Goal: Task Accomplishment & Management: Manage account settings

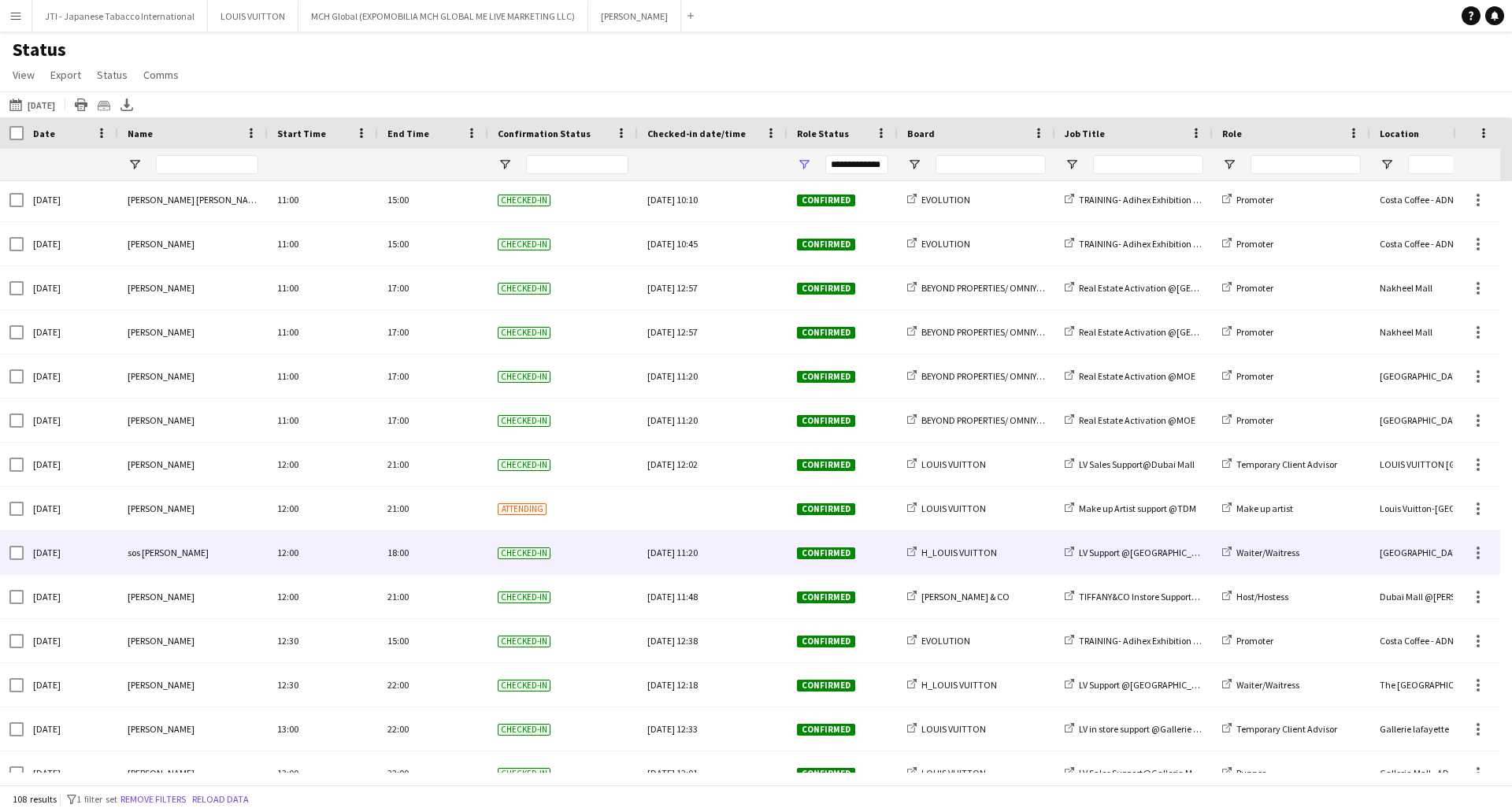
scroll to position [3098, 0]
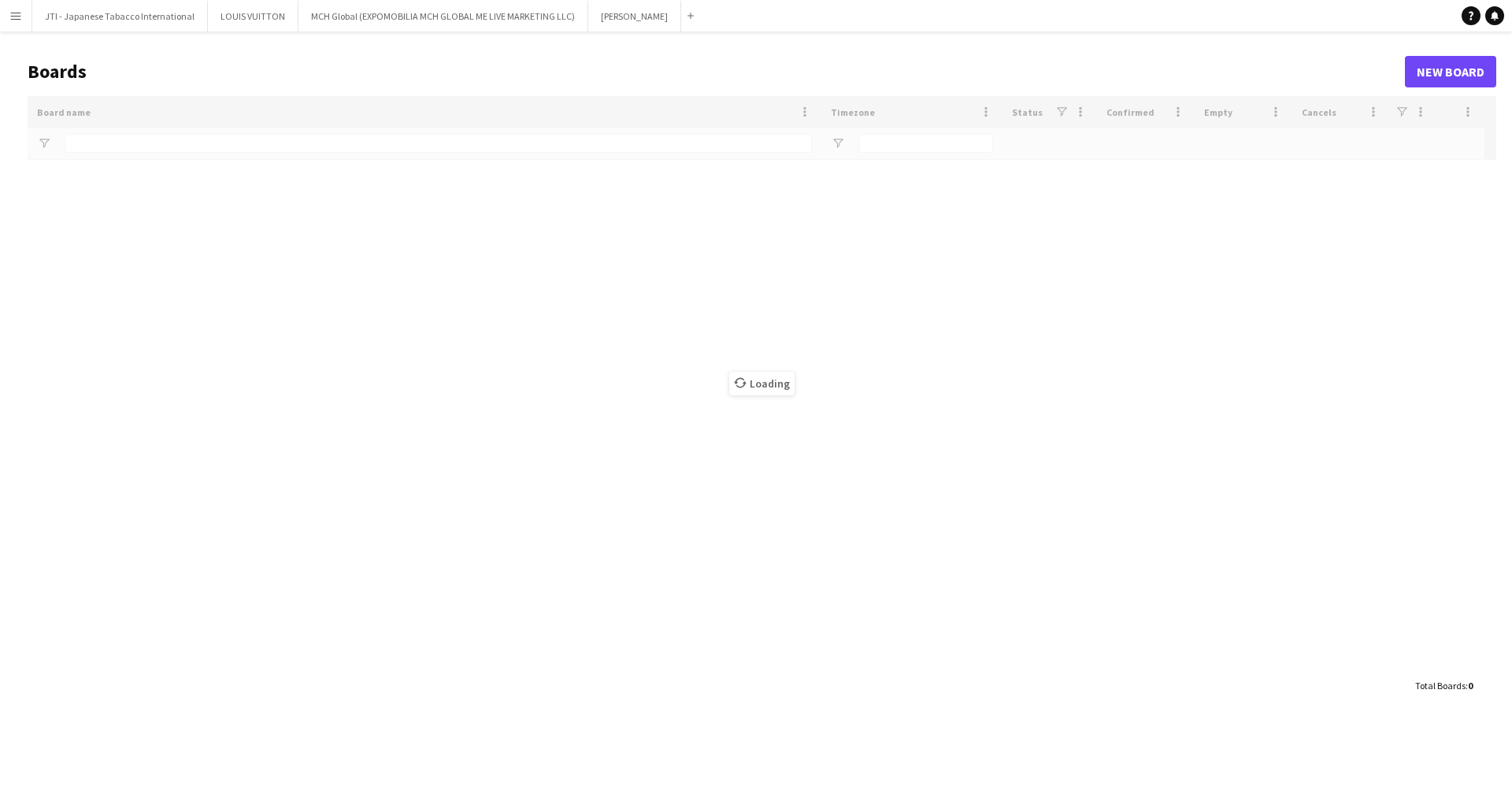
type input "**********"
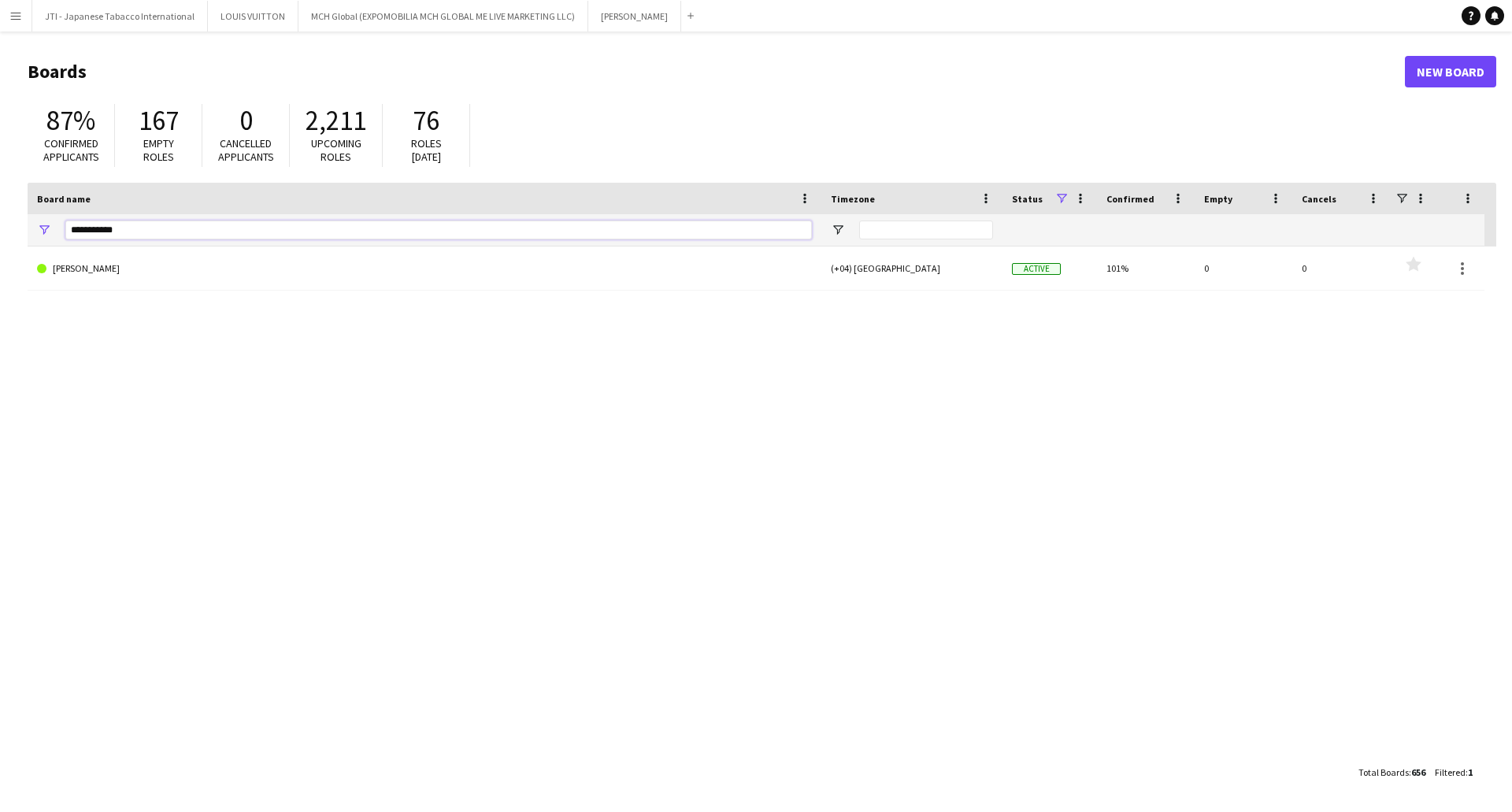
click at [213, 230] on input "**********" at bounding box center [438, 230] width 747 height 19
drag, startPoint x: 215, startPoint y: 230, endPoint x: 0, endPoint y: 221, distance: 215.2
click at [0, 221] on main "Boards New Board 87% Confirmed applicants 167 Empty roles 0 Cancelled applicant…" at bounding box center [756, 421] width 1512 height 780
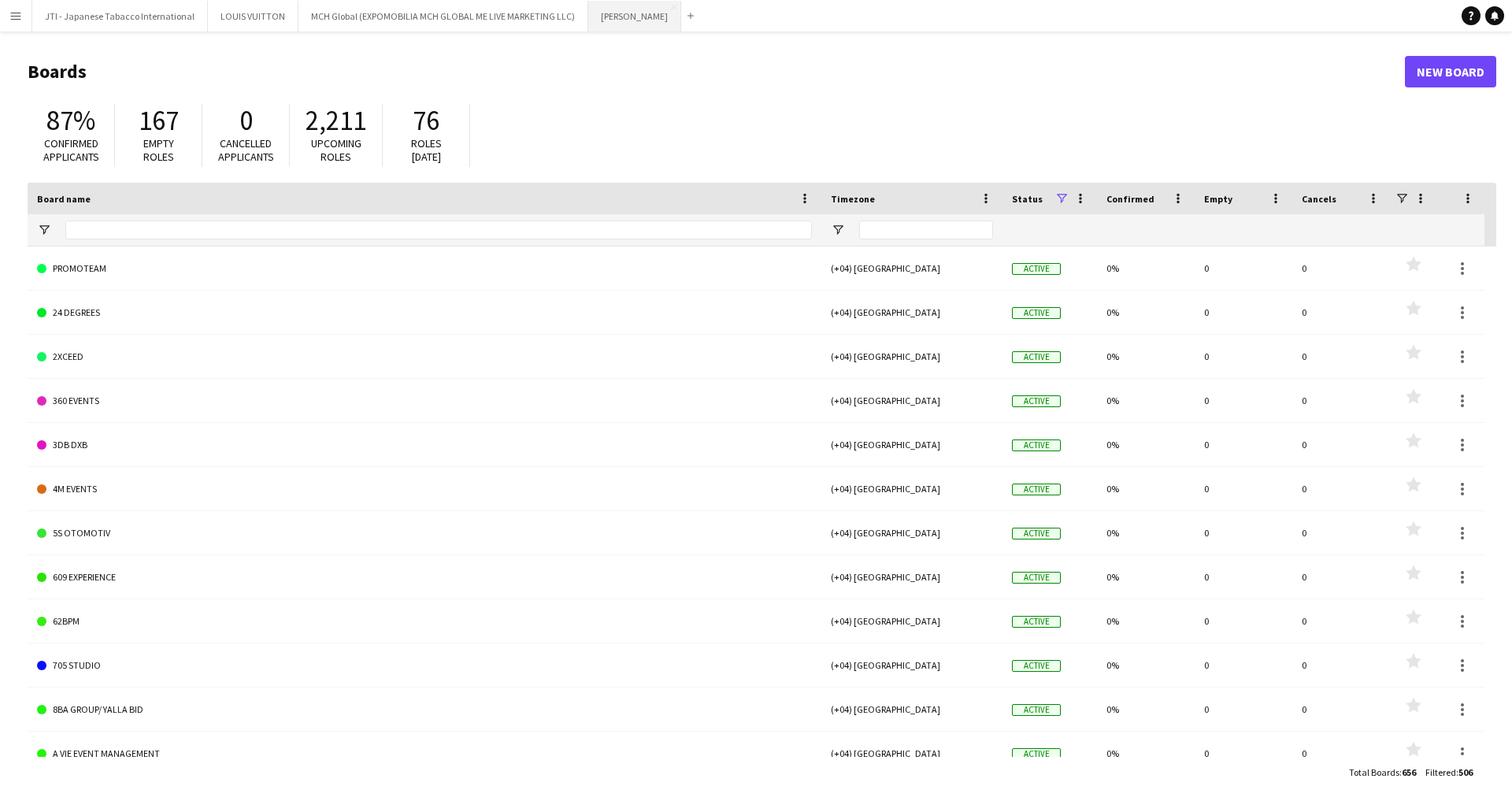
click at [654, 3] on button "[PERSON_NAME] Close" at bounding box center [634, 16] width 93 height 31
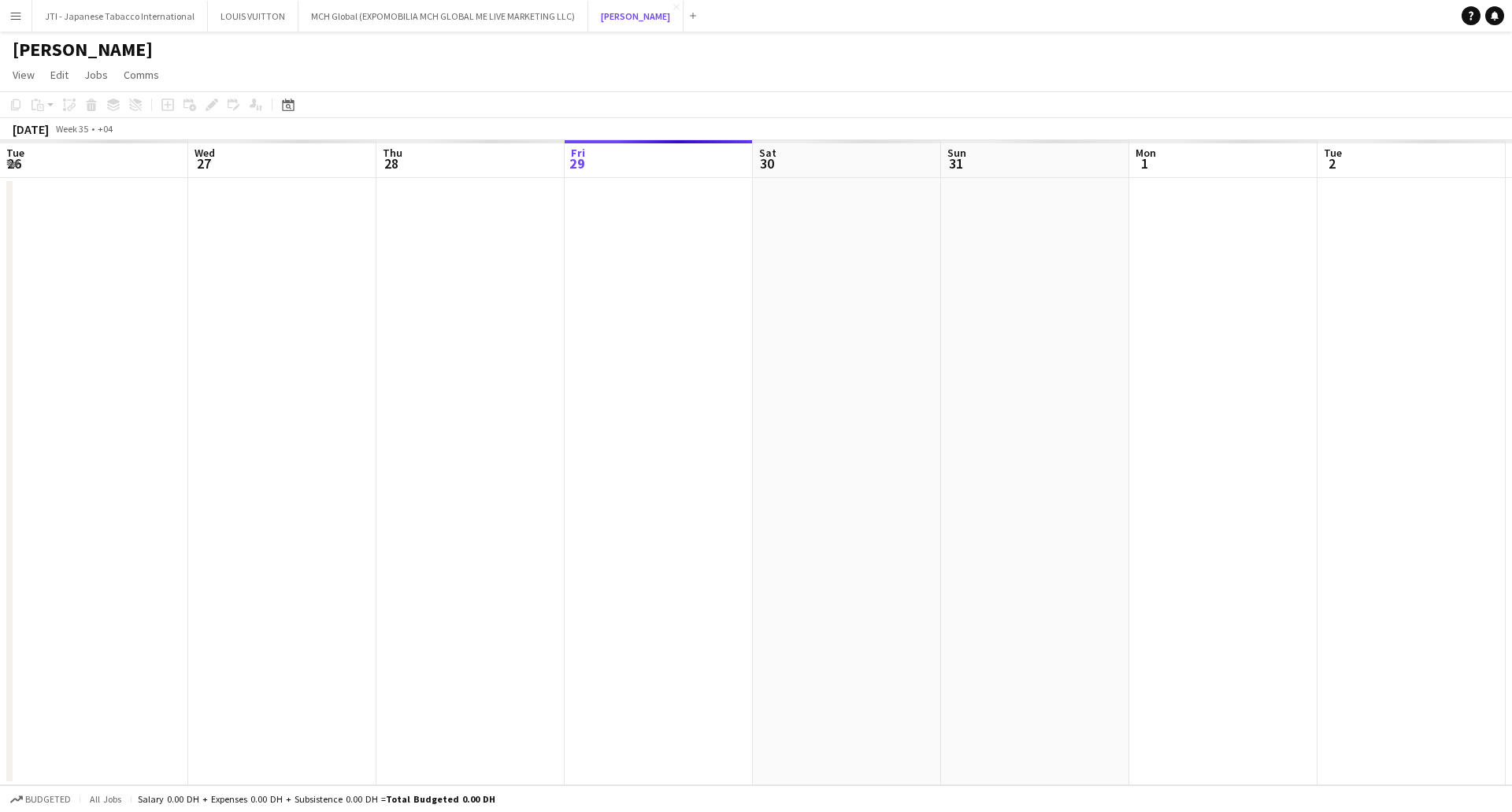
scroll to position [0, 377]
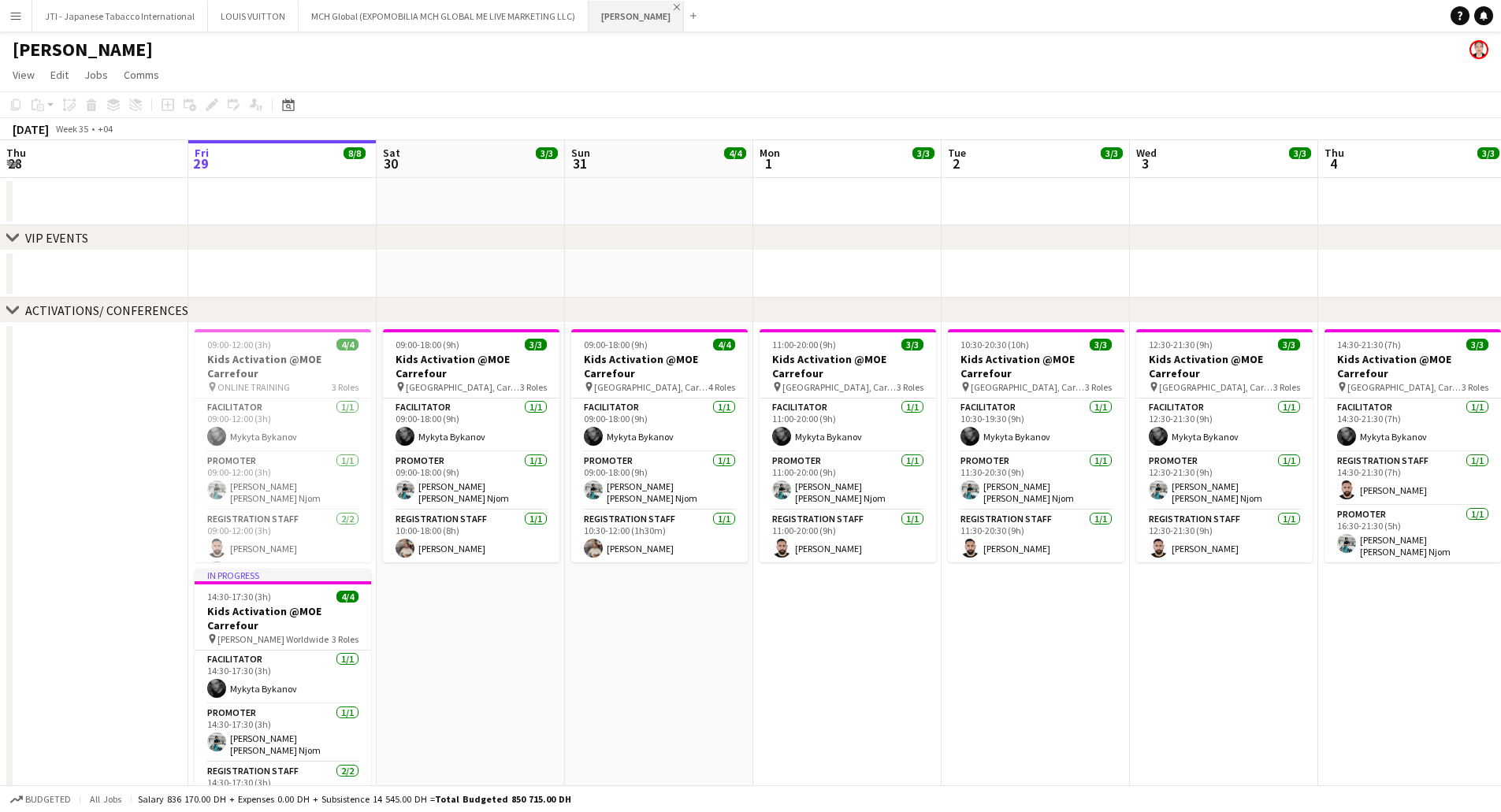
click at [673, 5] on app-icon "Close" at bounding box center [676, 6] width 6 height 6
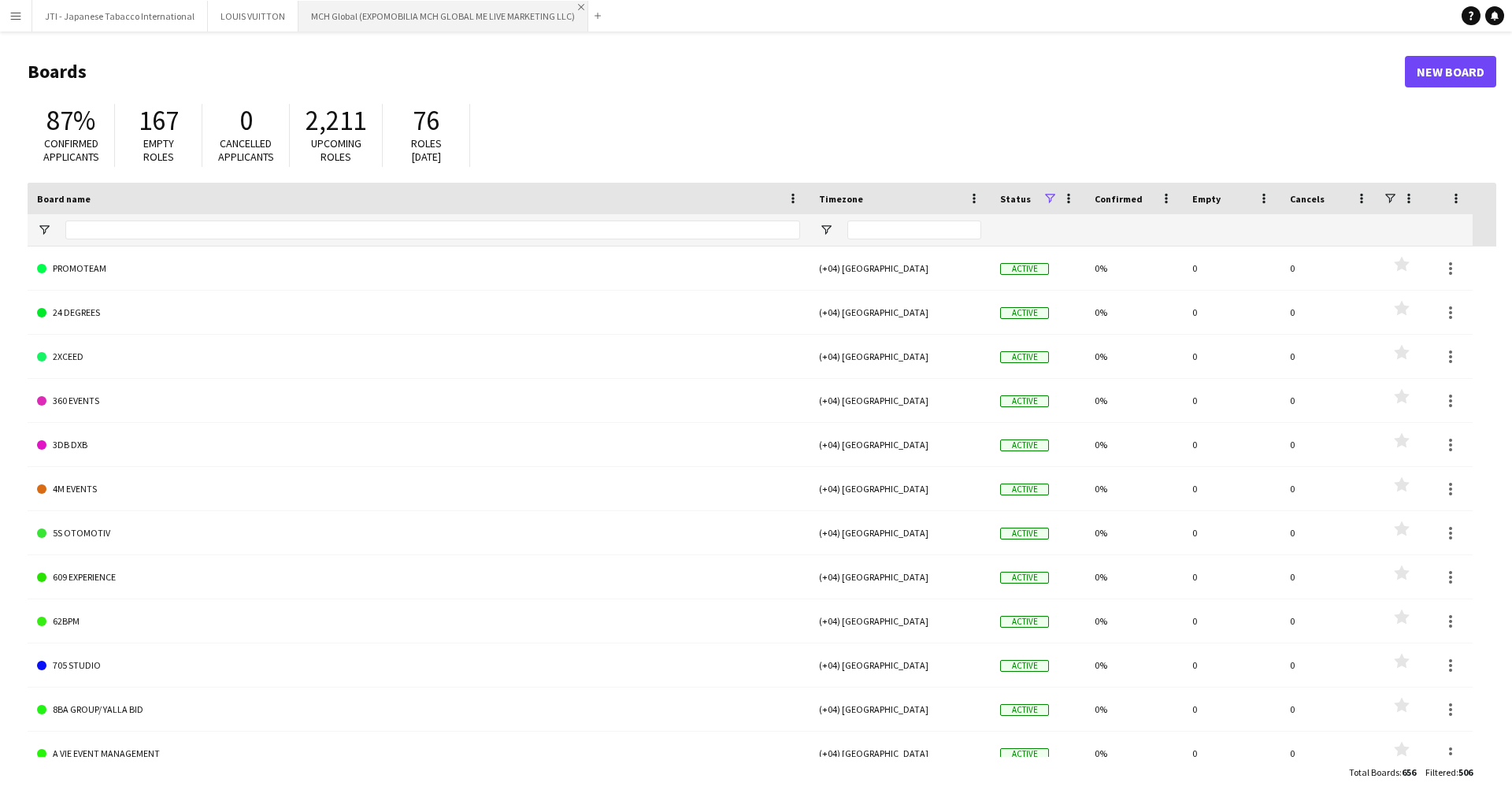
click at [578, 5] on app-icon "Close" at bounding box center [580, 6] width 6 height 6
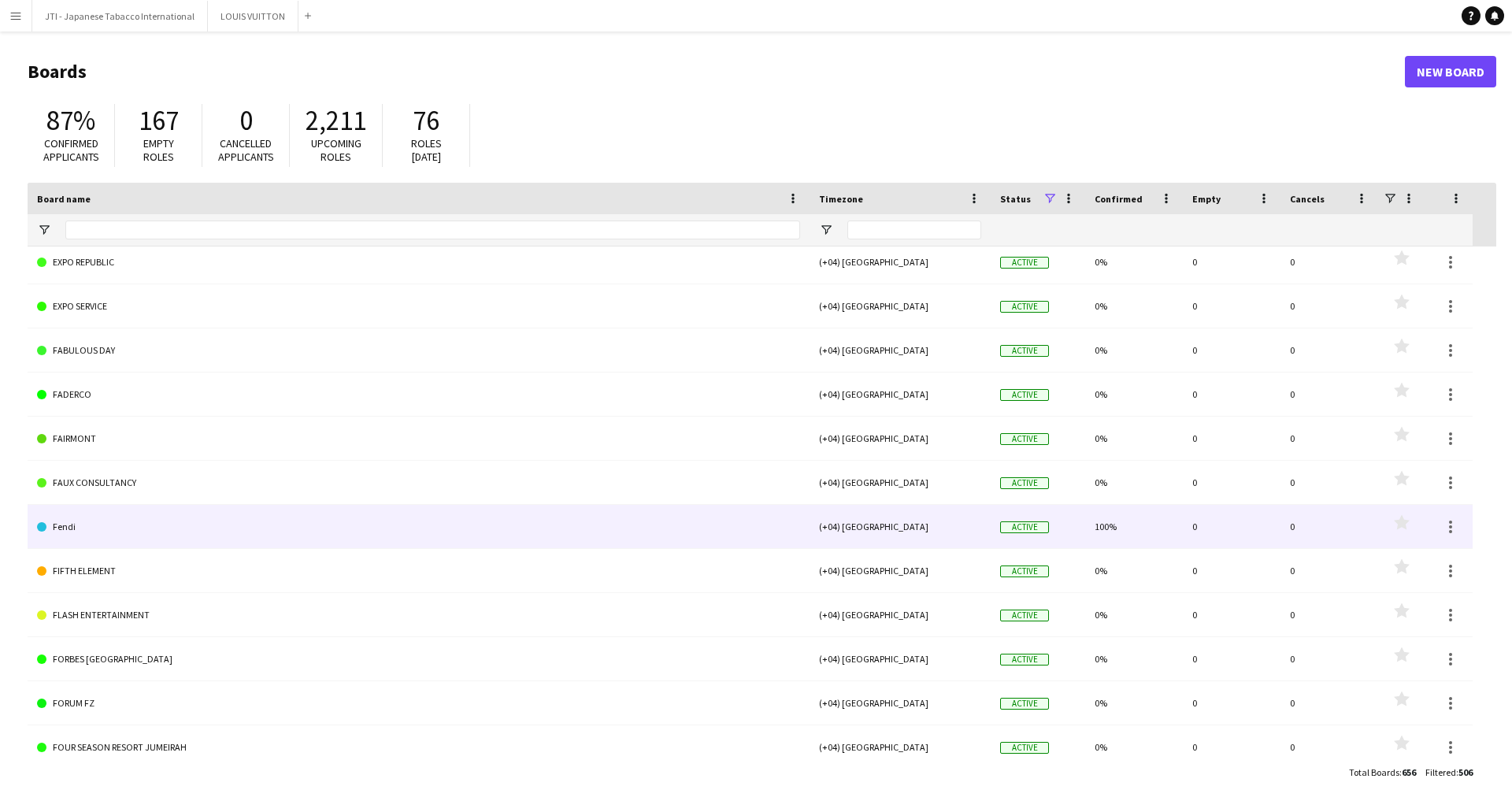
click at [76, 528] on link "Fendi" at bounding box center [418, 527] width 763 height 44
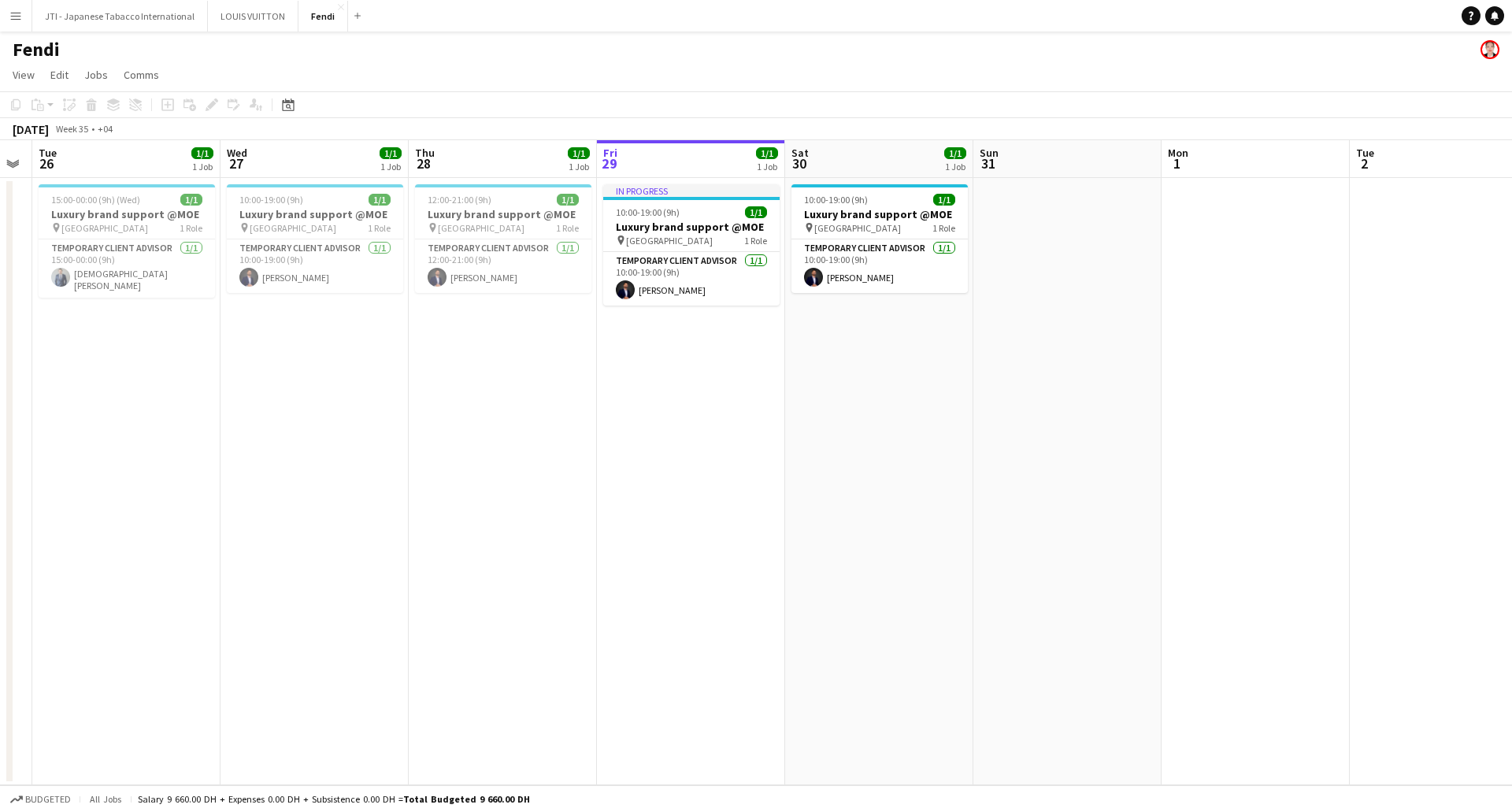
drag, startPoint x: 264, startPoint y: 354, endPoint x: 670, endPoint y: 356, distance: 406.0
click at [670, 356] on app-calendar-viewport "Sun 24 Mon 25 Tue 26 1/1 1 Job Wed 27 1/1 1 Job Thu 28 1/1 1 Job Fri 29 1/1 1 J…" at bounding box center [756, 462] width 1512 height 645
drag, startPoint x: 457, startPoint y: 201, endPoint x: 474, endPoint y: 207, distance: 18.0
click at [457, 201] on span "12:00-21:00 (9h)" at bounding box center [460, 199] width 64 height 12
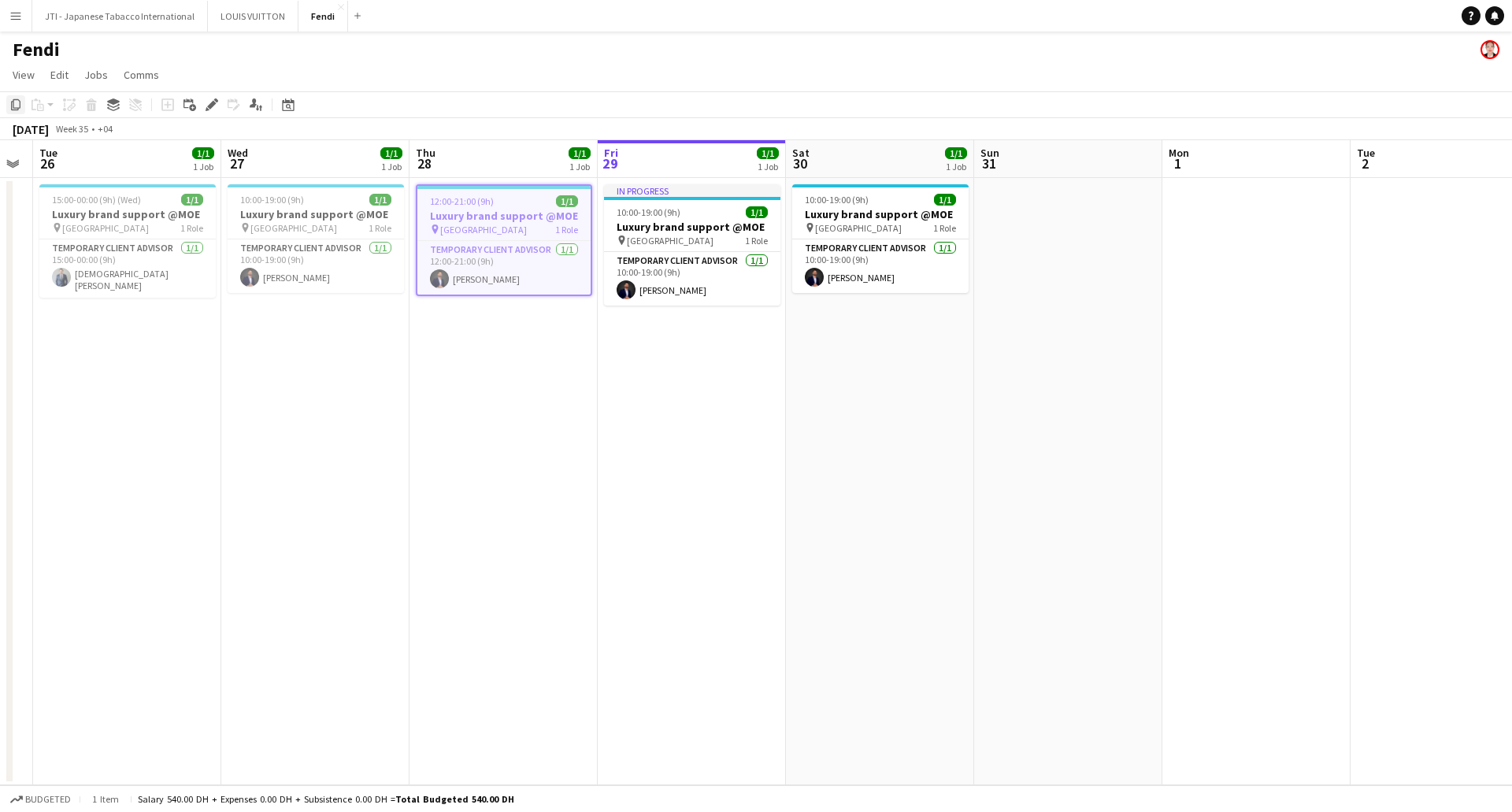
click at [9, 107] on icon "Copy" at bounding box center [16, 105] width 13 height 13
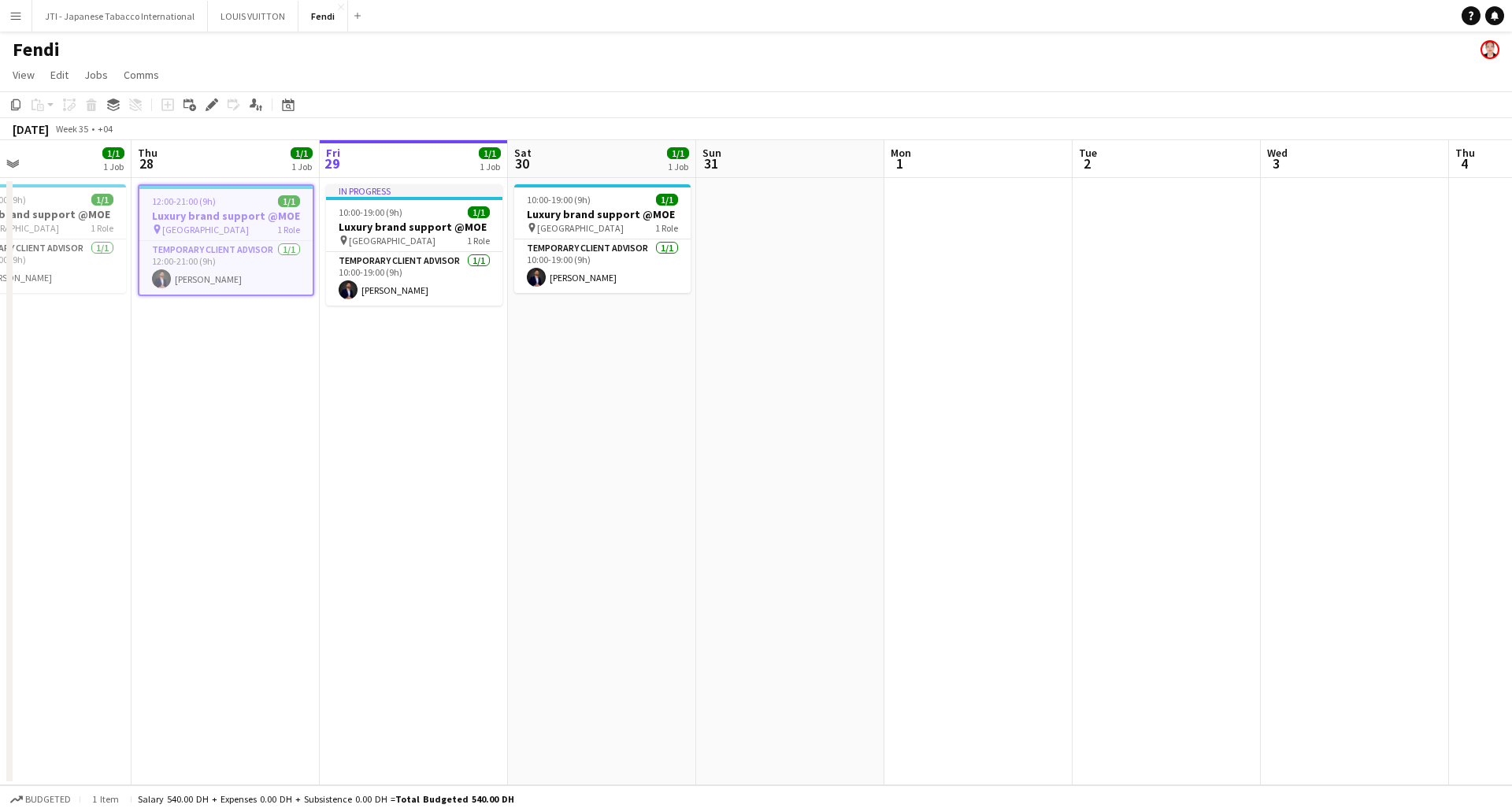
drag, startPoint x: 1230, startPoint y: 400, endPoint x: 942, endPoint y: 393, distance: 288.1
click at [952, 423] on app-calendar-viewport "Sun 24 Mon 25 Tue 26 1/1 1 Job Wed 27 1/1 1 Job Thu 28 1/1 1 Job Fri 29 1/1 1 J…" at bounding box center [756, 462] width 1512 height 645
click at [894, 302] on app-date-cell at bounding box center [978, 482] width 188 height 607
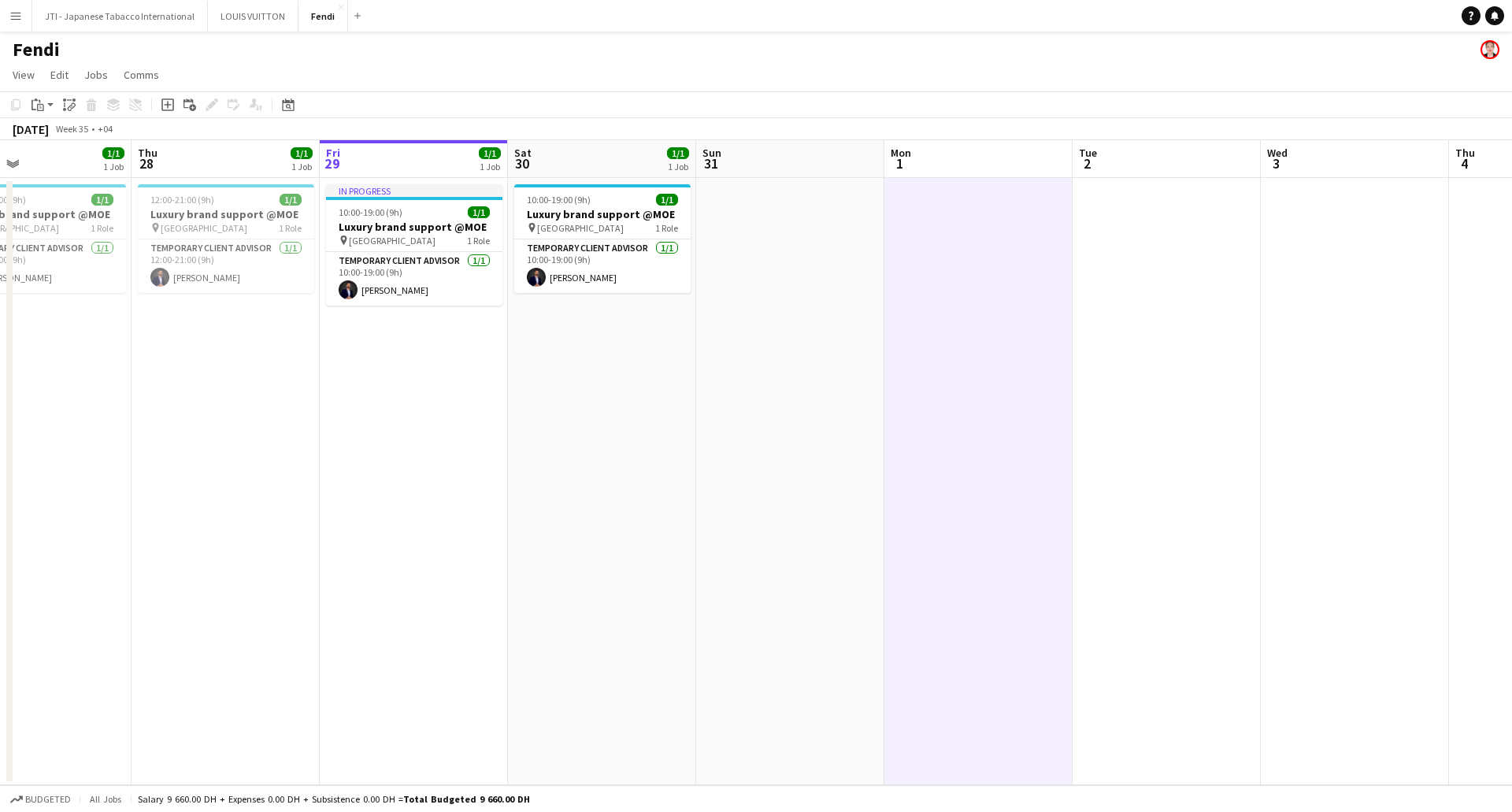
click at [953, 302] on app-date-cell at bounding box center [978, 482] width 188 height 607
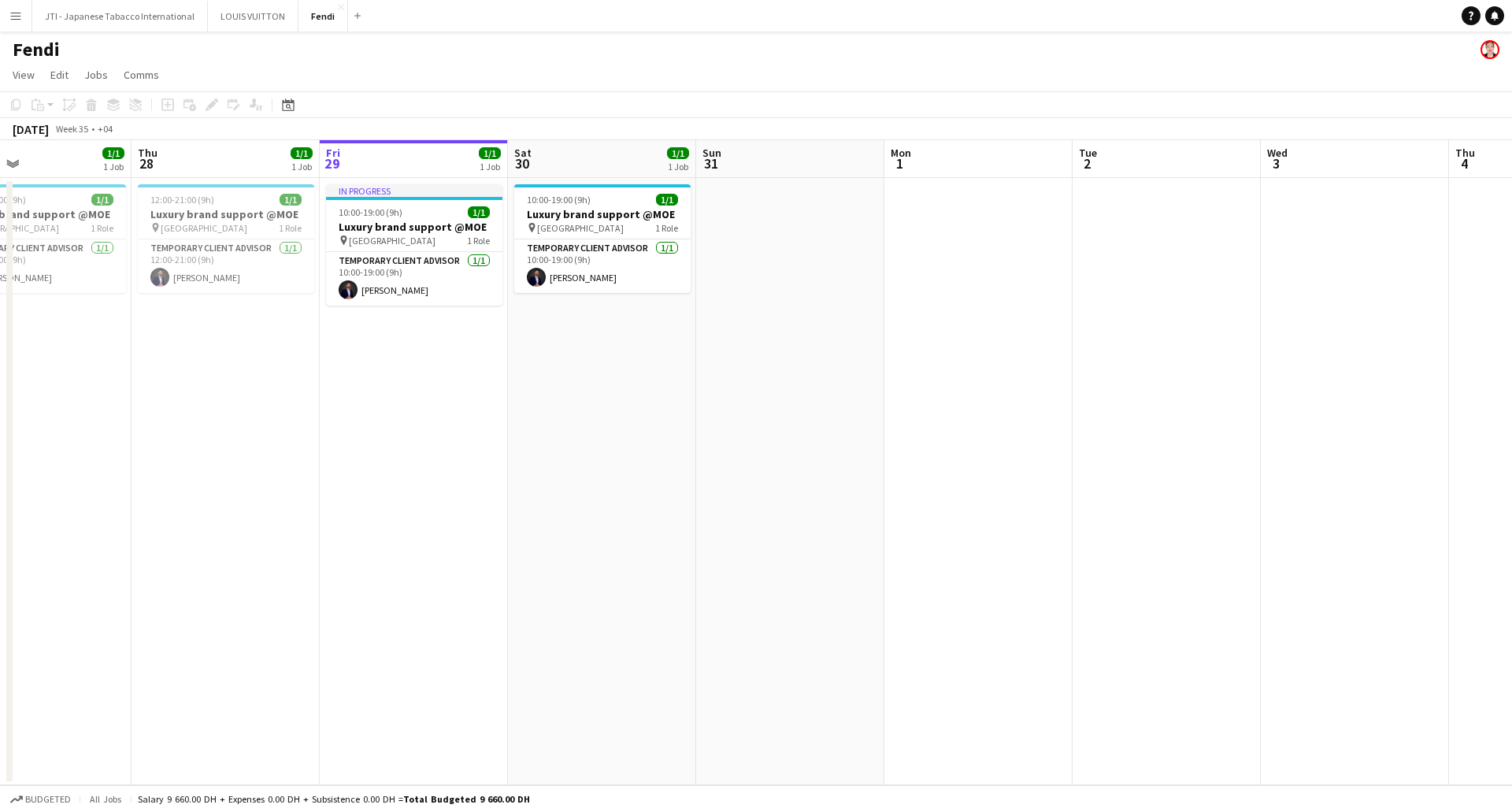
click at [882, 274] on app-date-cell at bounding box center [790, 482] width 188 height 607
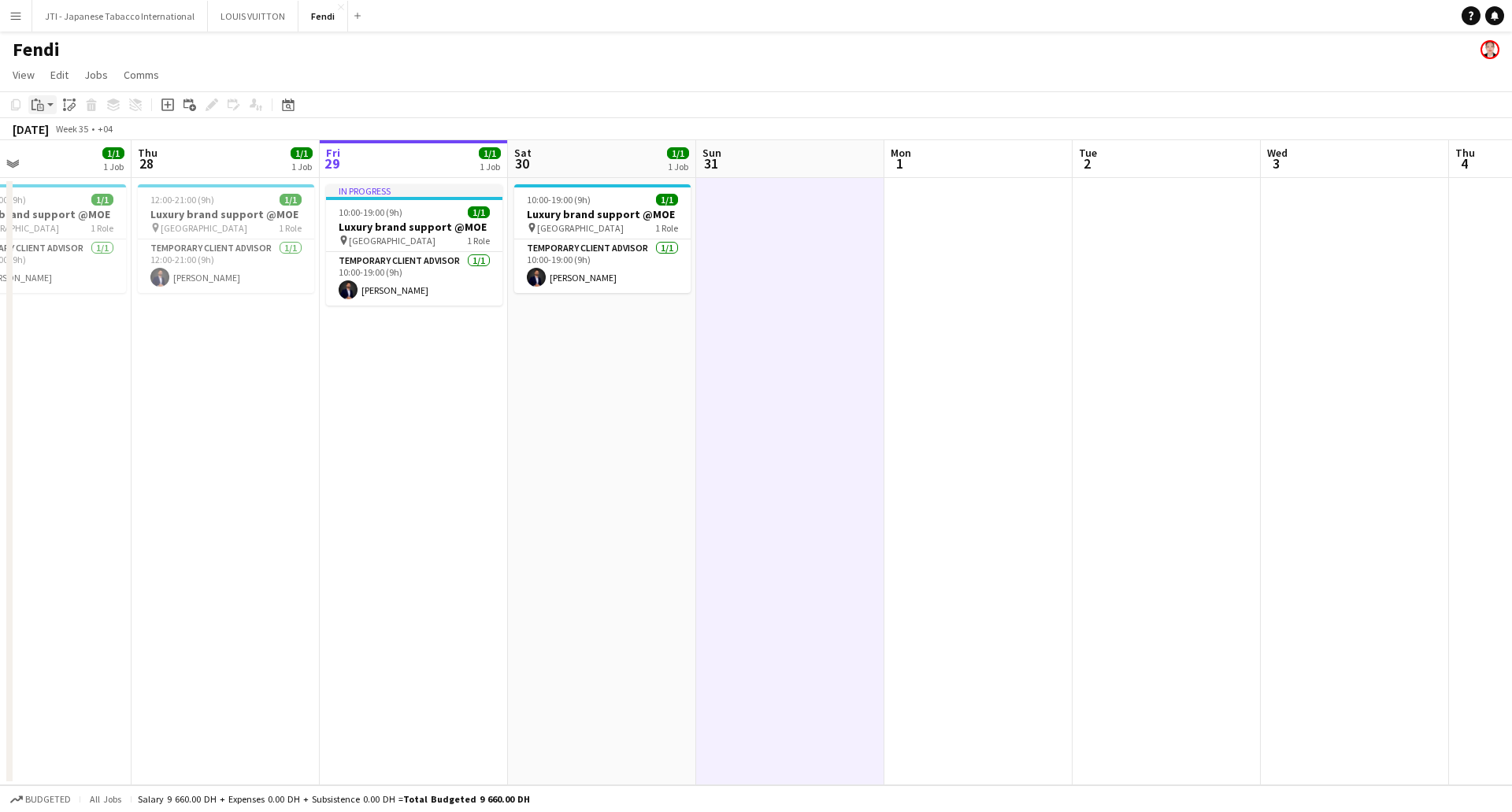
click at [47, 105] on div "Paste" at bounding box center [37, 104] width 19 height 19
click at [51, 159] on link "Paste with crew Ctrl+Shift+V" at bounding box center [116, 162] width 148 height 15
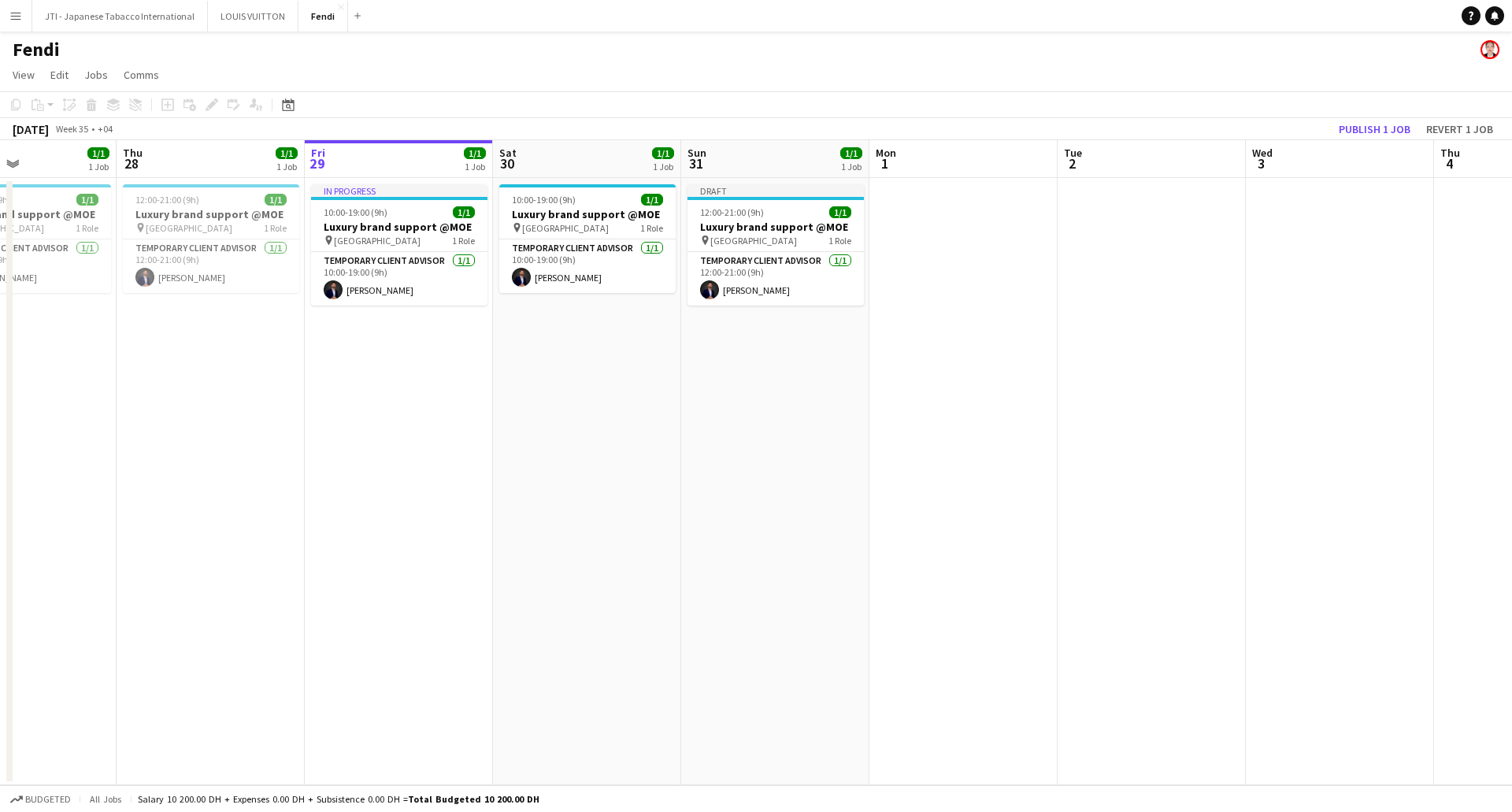
drag, startPoint x: 1294, startPoint y: 370, endPoint x: 1084, endPoint y: 379, distance: 210.2
click at [1091, 383] on app-calendar-viewport "Mon 25 Tue 26 1/1 1 Job Wed 27 1/1 1 Job Thu 28 1/1 1 Job Fri 29 1/1 1 Job Sat …" at bounding box center [756, 462] width 1512 height 645
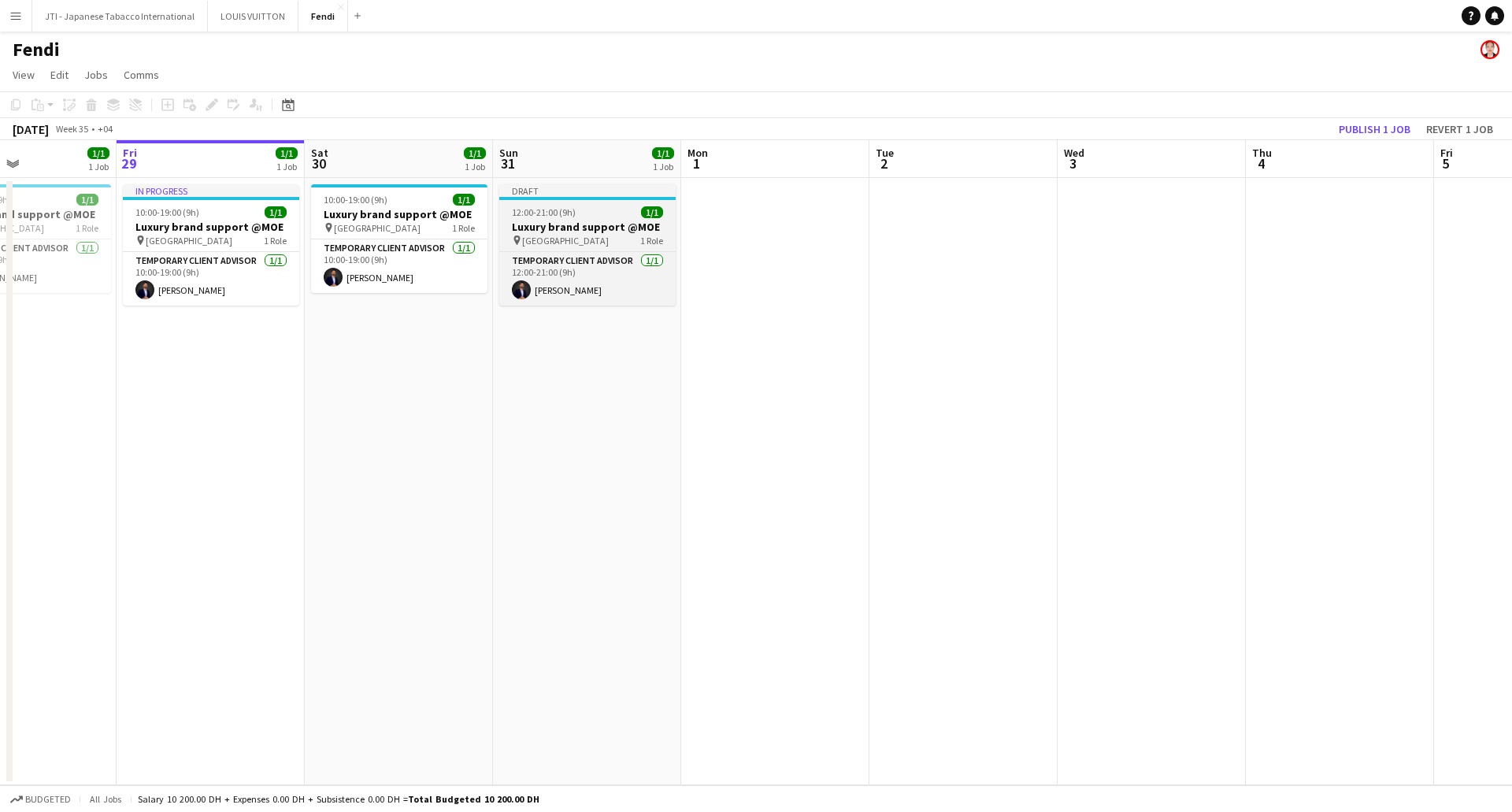
click at [574, 220] on h3 "Luxury brand support @MOE" at bounding box center [587, 227] width 176 height 15
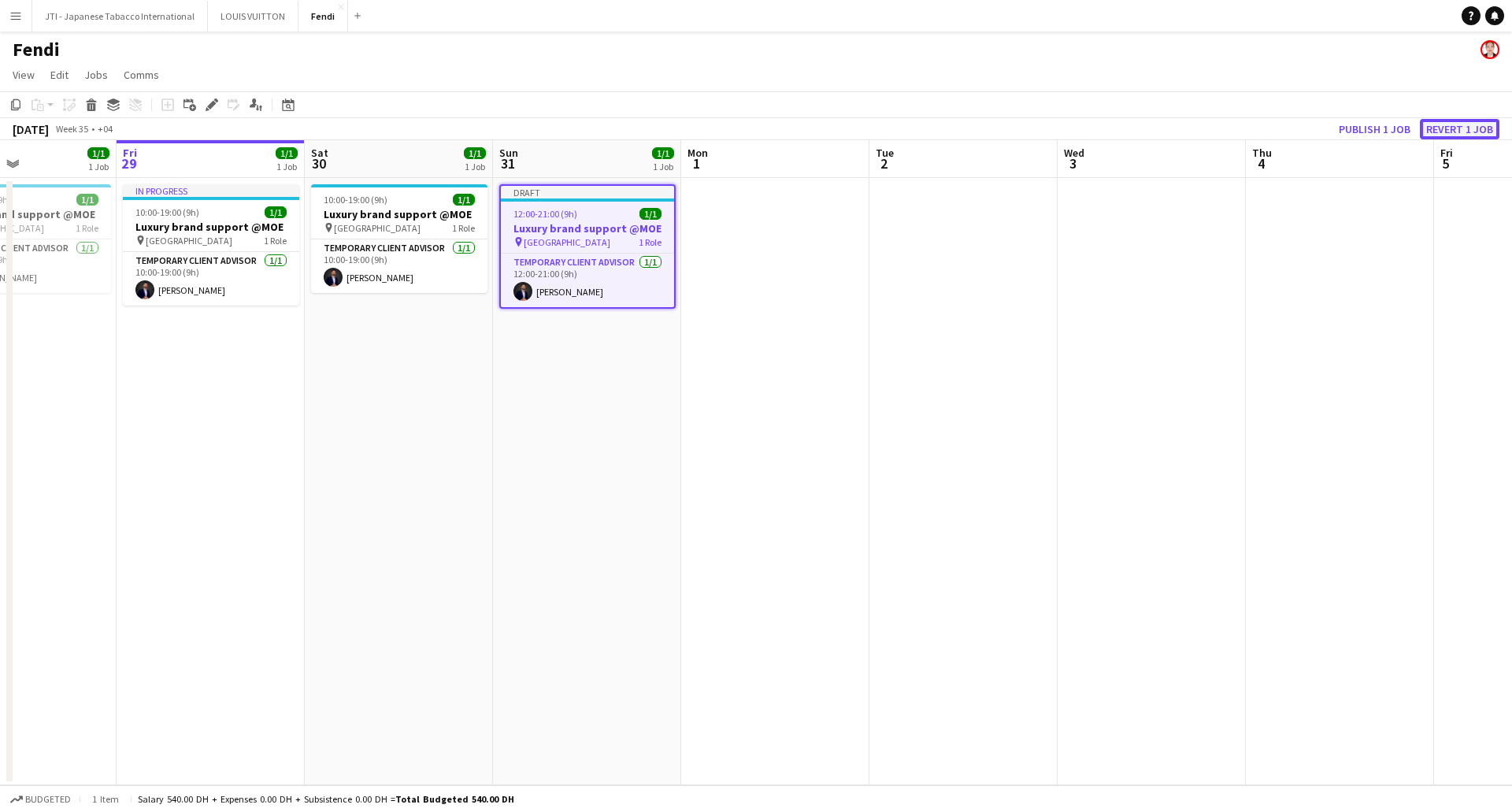
click at [1476, 124] on button "Revert 1 job" at bounding box center [1459, 129] width 80 height 20
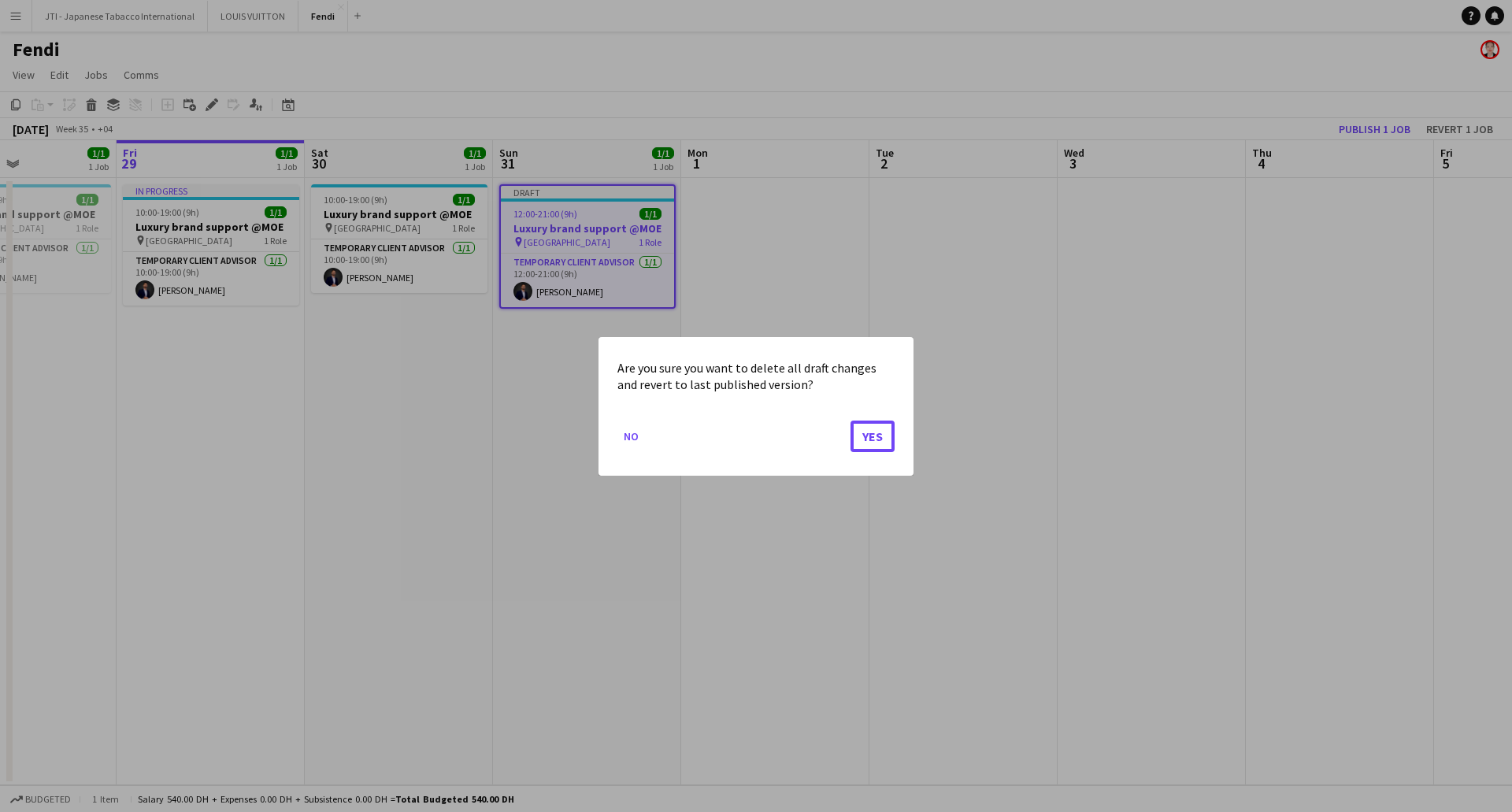
drag, startPoint x: 867, startPoint y: 436, endPoint x: 888, endPoint y: 425, distance: 23.7
click at [867, 436] on button "Yes" at bounding box center [872, 435] width 44 height 31
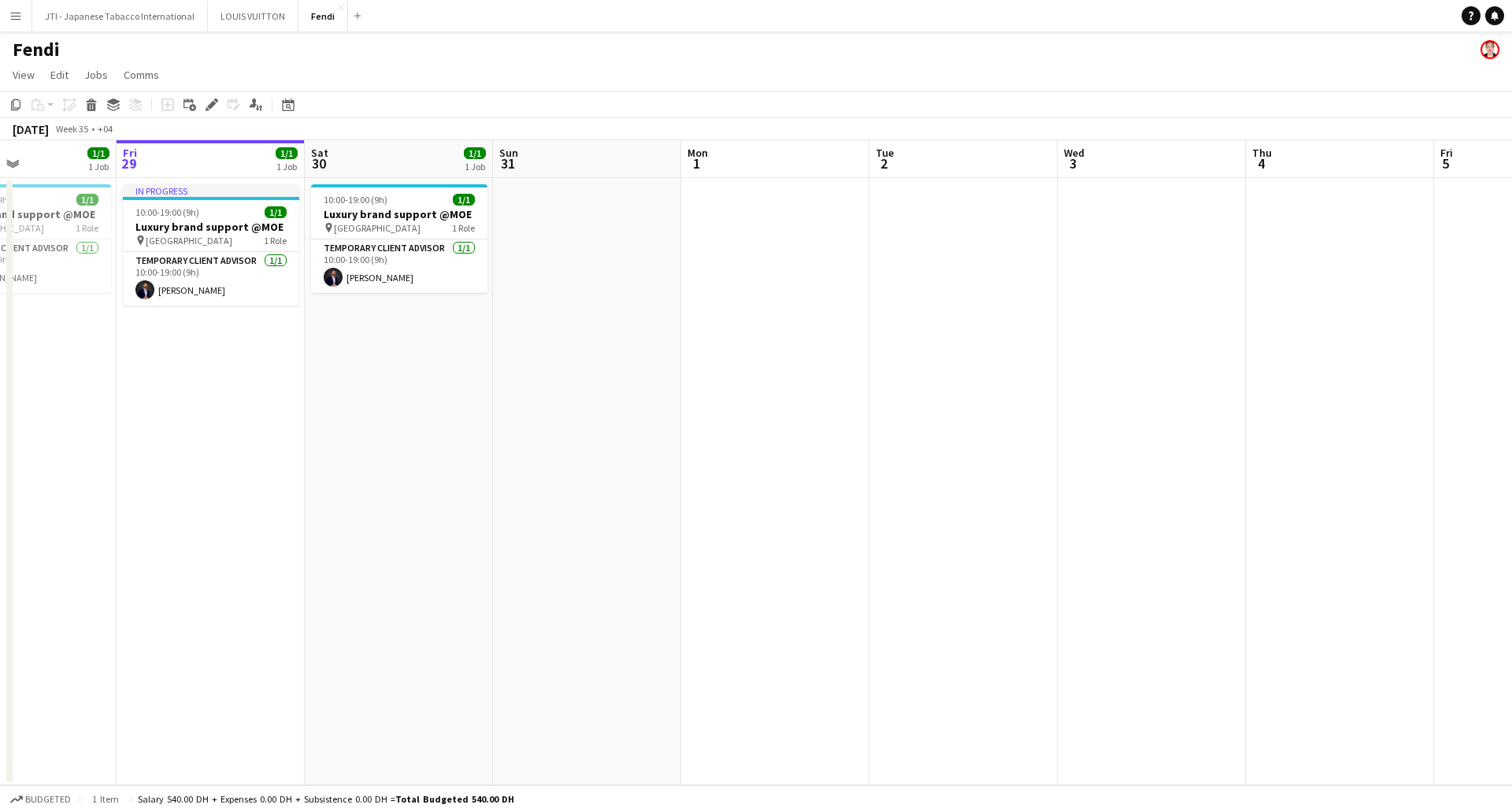
click at [955, 265] on app-date-cell at bounding box center [964, 482] width 188 height 607
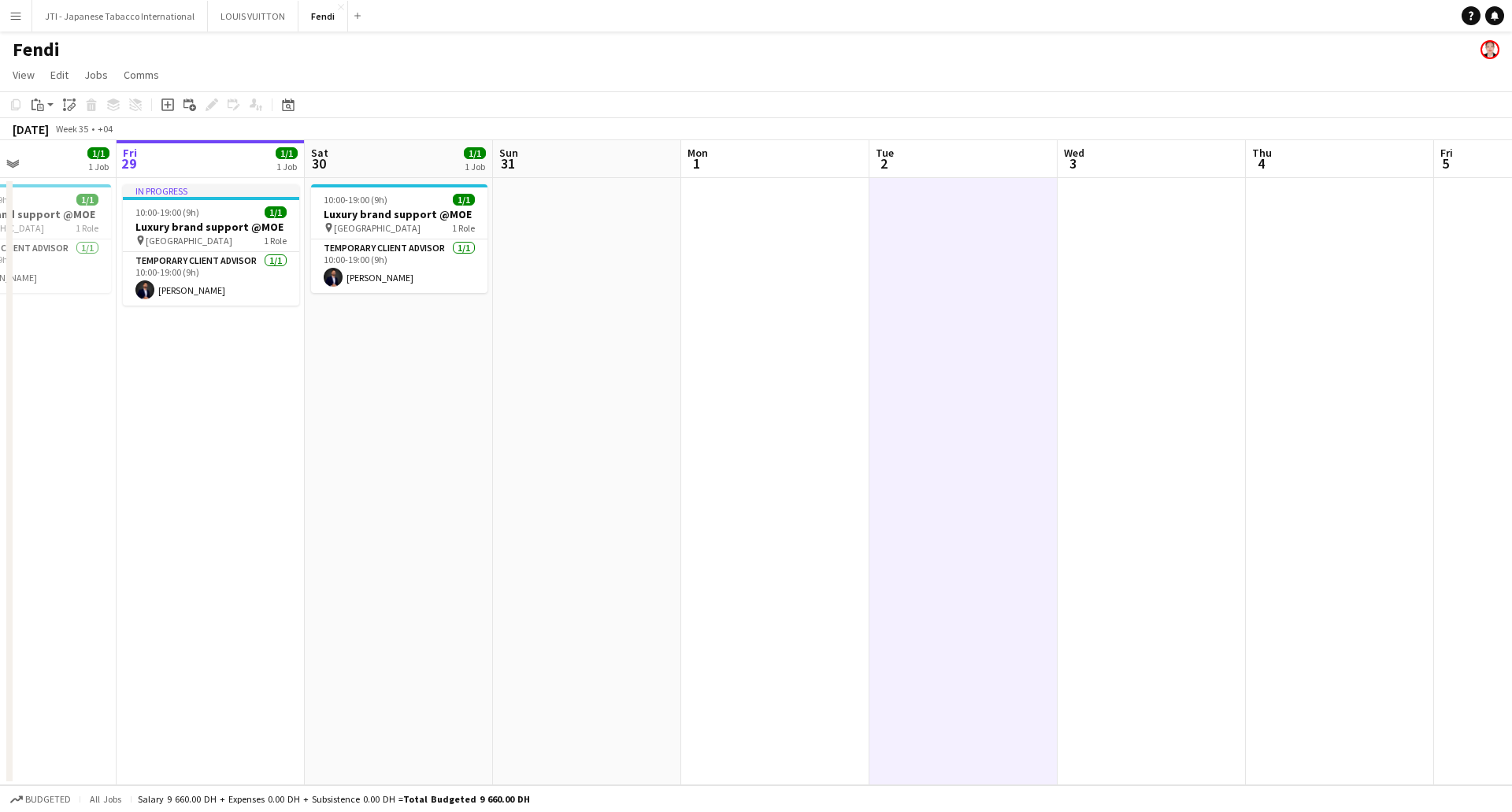
click at [780, 265] on app-date-cell at bounding box center [775, 482] width 188 height 607
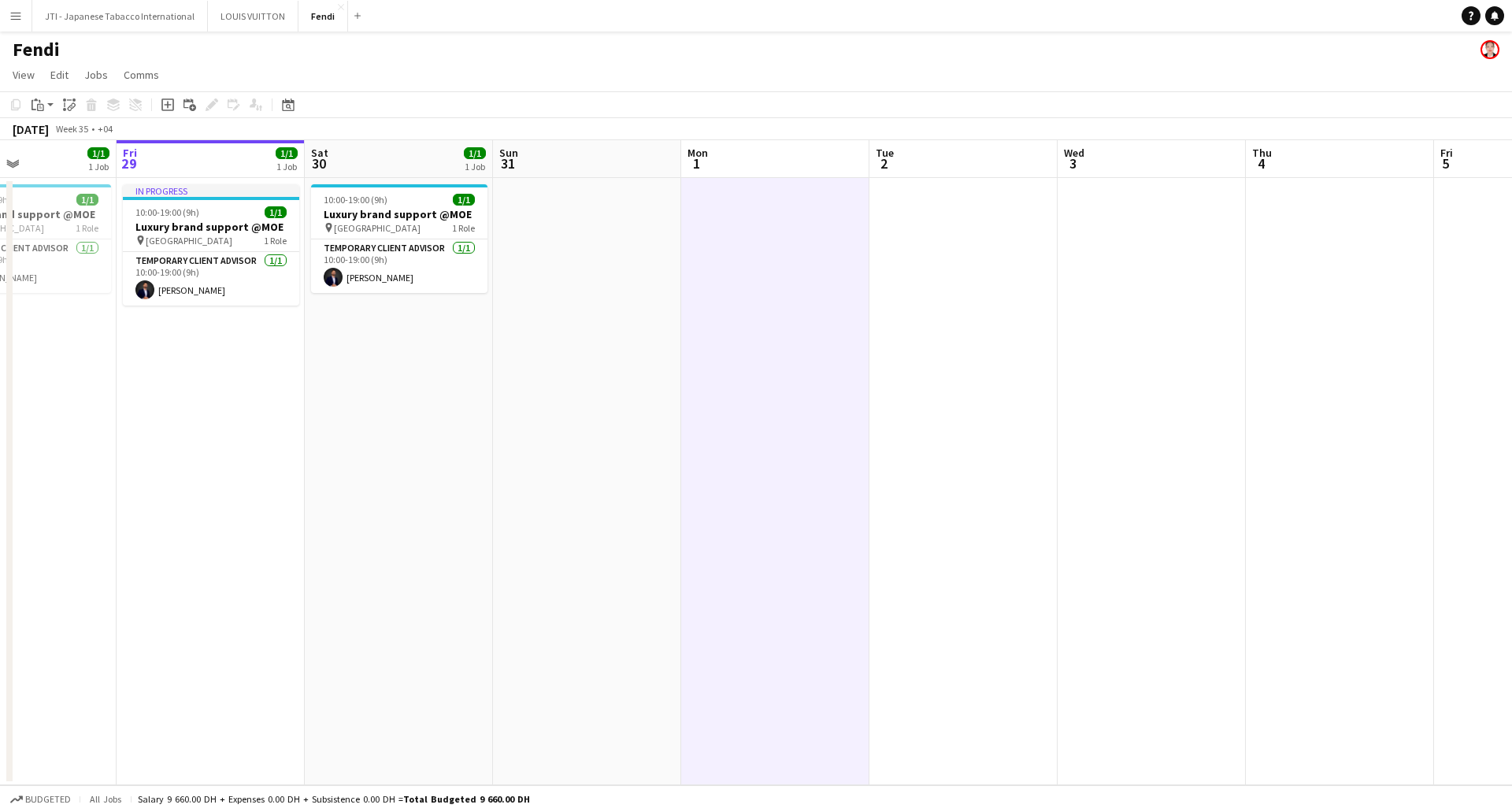
click at [780, 265] on app-date-cell at bounding box center [775, 482] width 188 height 607
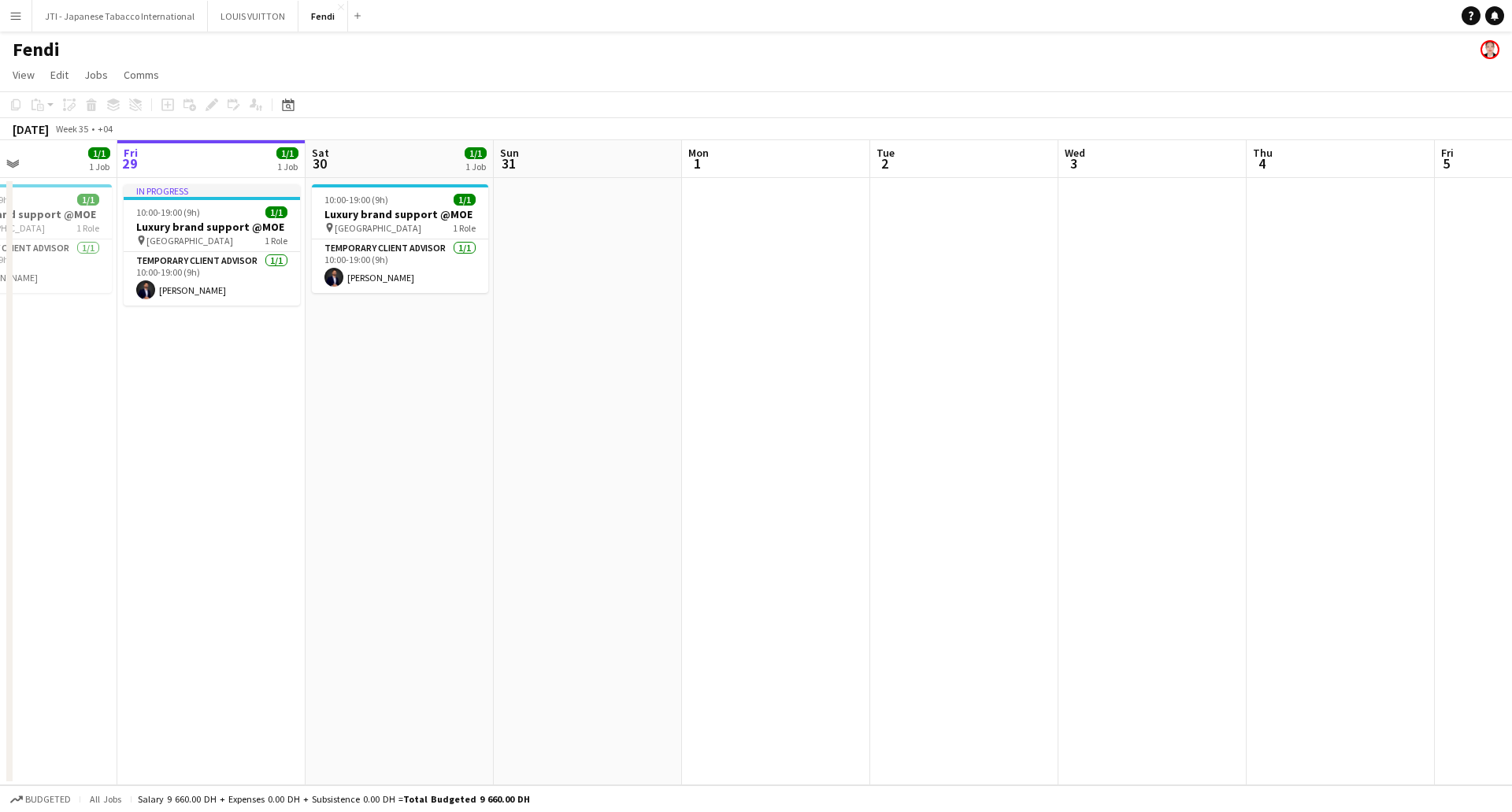
click at [756, 258] on app-date-cell at bounding box center [776, 482] width 188 height 607
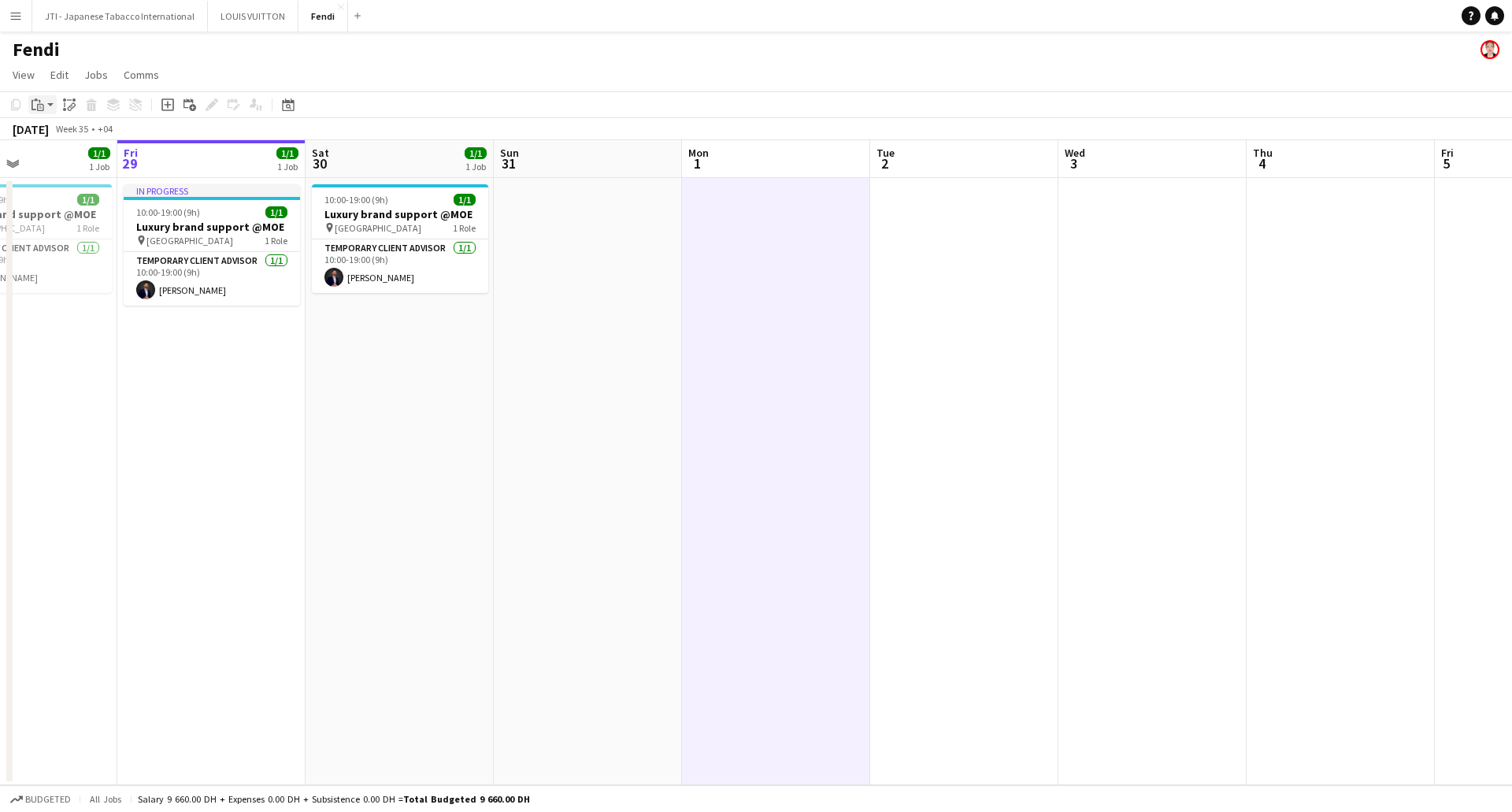
click at [41, 102] on icon "Paste" at bounding box center [37, 105] width 13 height 13
click at [69, 158] on link "Paste with crew Ctrl+Shift+V" at bounding box center [116, 162] width 148 height 15
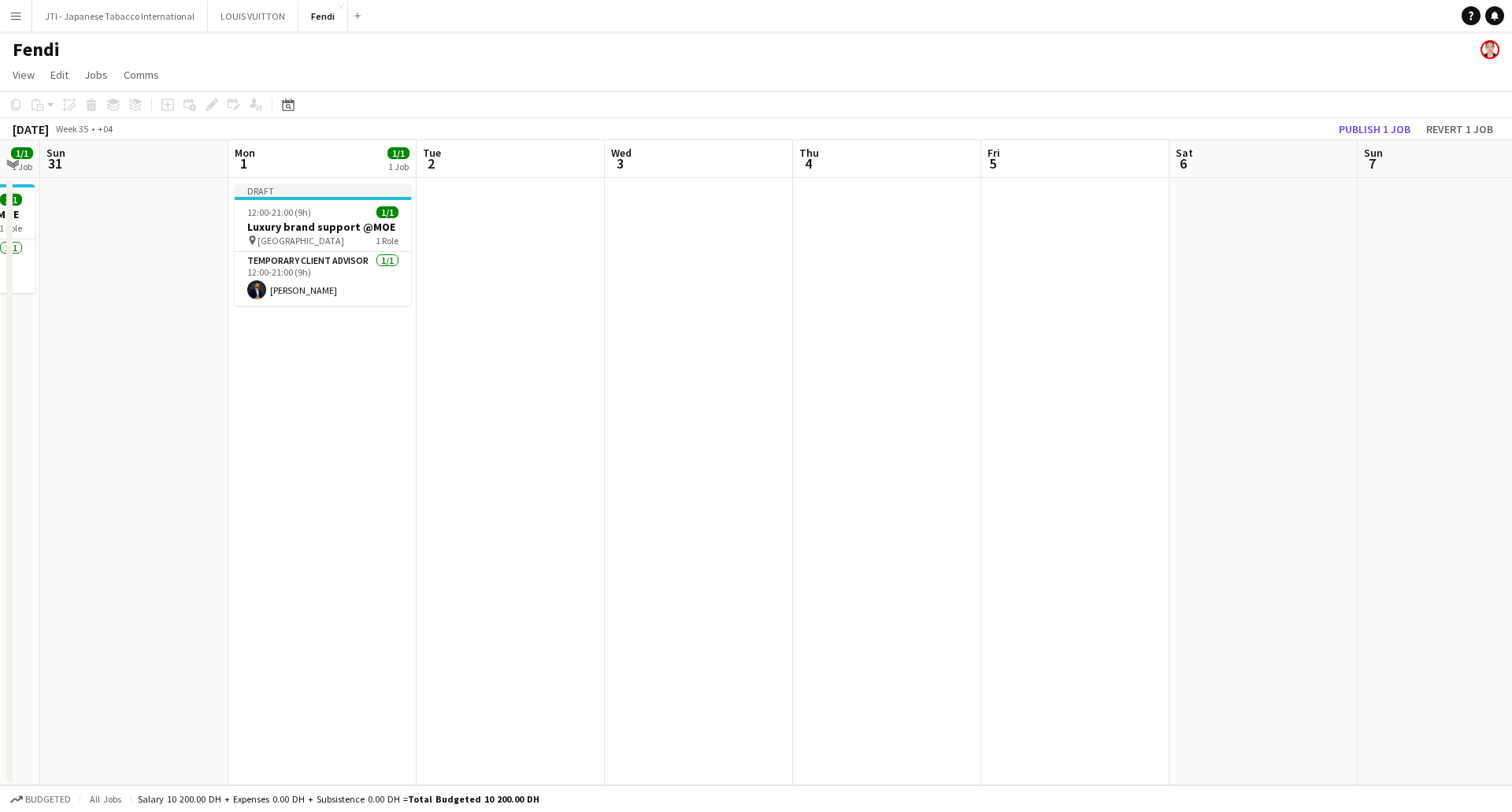
drag, startPoint x: 1387, startPoint y: 367, endPoint x: 933, endPoint y: 361, distance: 454.0
click at [933, 361] on app-calendar-viewport "Thu 28 1/1 1 Job Fri 29 1/1 1 Job Sat 30 1/1 1 Job Sun 31 Mon 1 1/1 1 Job Tue 2…" at bounding box center [756, 462] width 1512 height 645
click at [1273, 336] on app-date-cell at bounding box center [1263, 482] width 188 height 607
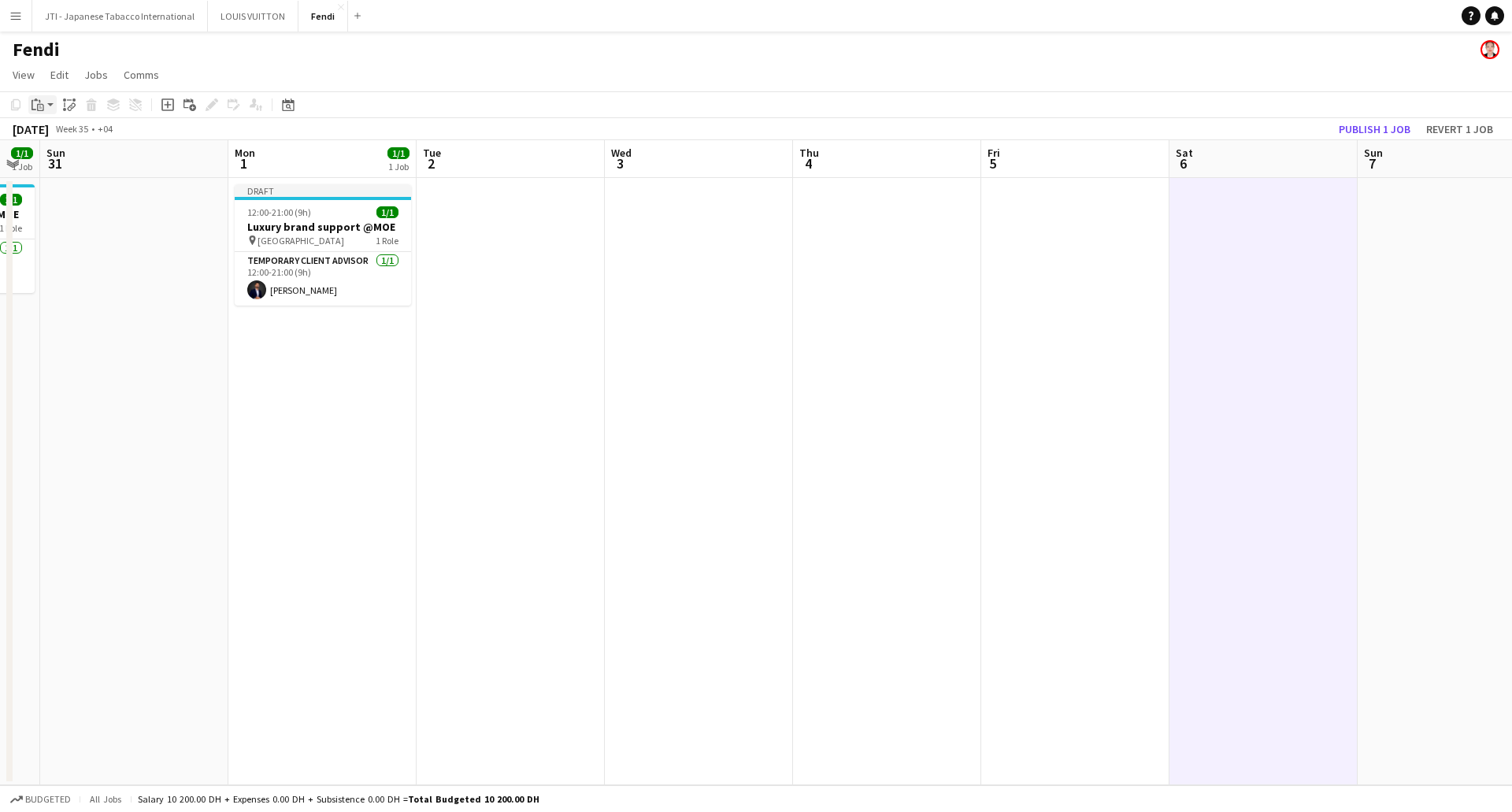
click at [48, 102] on app-action-btn "Paste" at bounding box center [42, 104] width 28 height 19
drag, startPoint x: 49, startPoint y: 159, endPoint x: 668, endPoint y: 258, distance: 626.9
click at [50, 157] on link "Paste with crew Ctrl+Shift+V" at bounding box center [116, 162] width 148 height 15
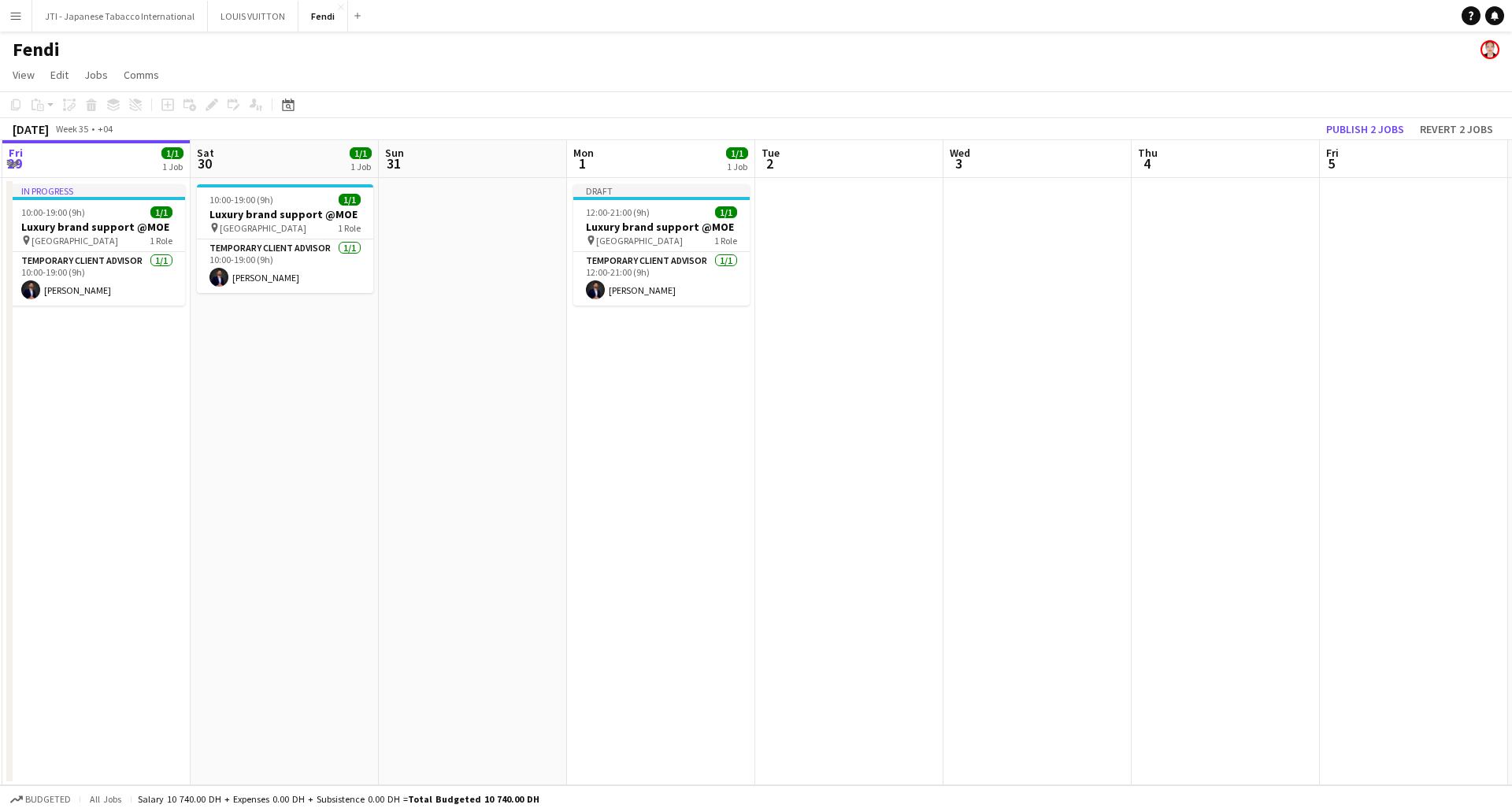
drag, startPoint x: 688, startPoint y: 395, endPoint x: 1204, endPoint y: 399, distance: 516.0
click at [1204, 399] on app-calendar-viewport "Wed 27 1/1 1 Job Thu 28 1/1 1 Job Fri 29 1/1 1 Job Sat 30 1/1 1 Job Sun 31 Mon …" at bounding box center [756, 462] width 1512 height 645
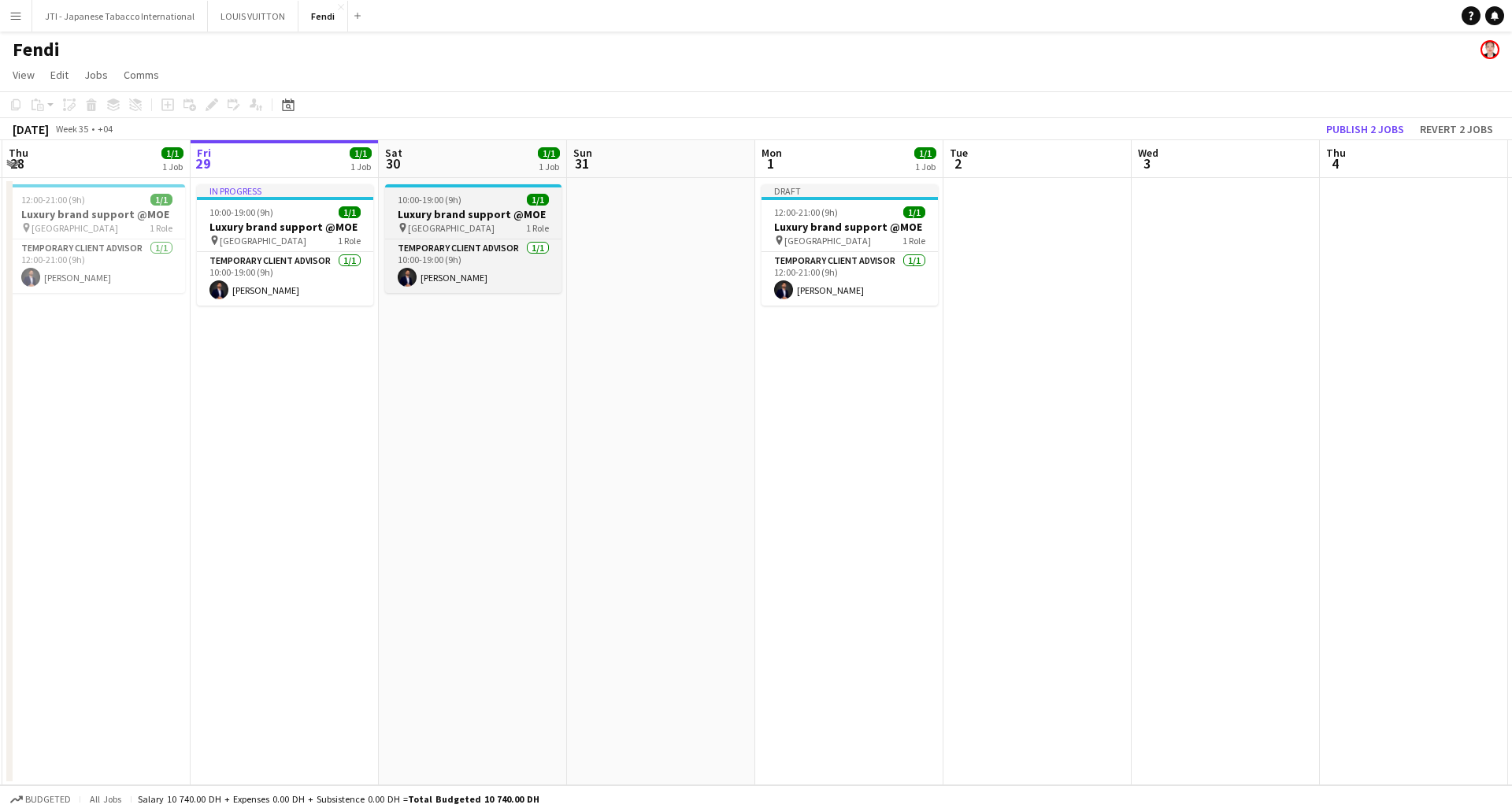
click at [464, 213] on h3 "Luxury brand support @MOE" at bounding box center [473, 215] width 176 height 15
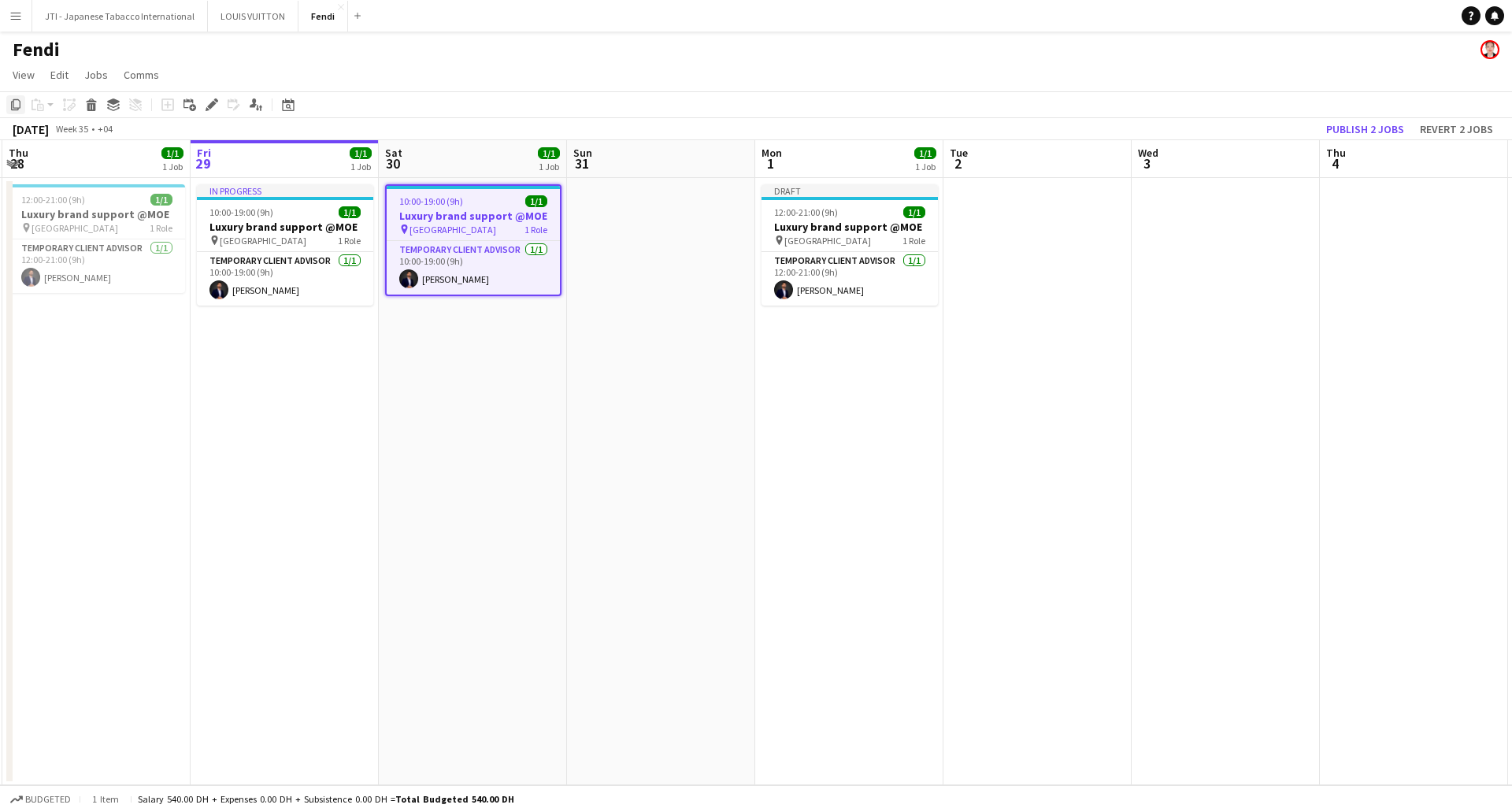
click at [14, 101] on icon at bounding box center [16, 105] width 9 height 11
click at [1053, 315] on app-date-cell at bounding box center [1038, 482] width 188 height 607
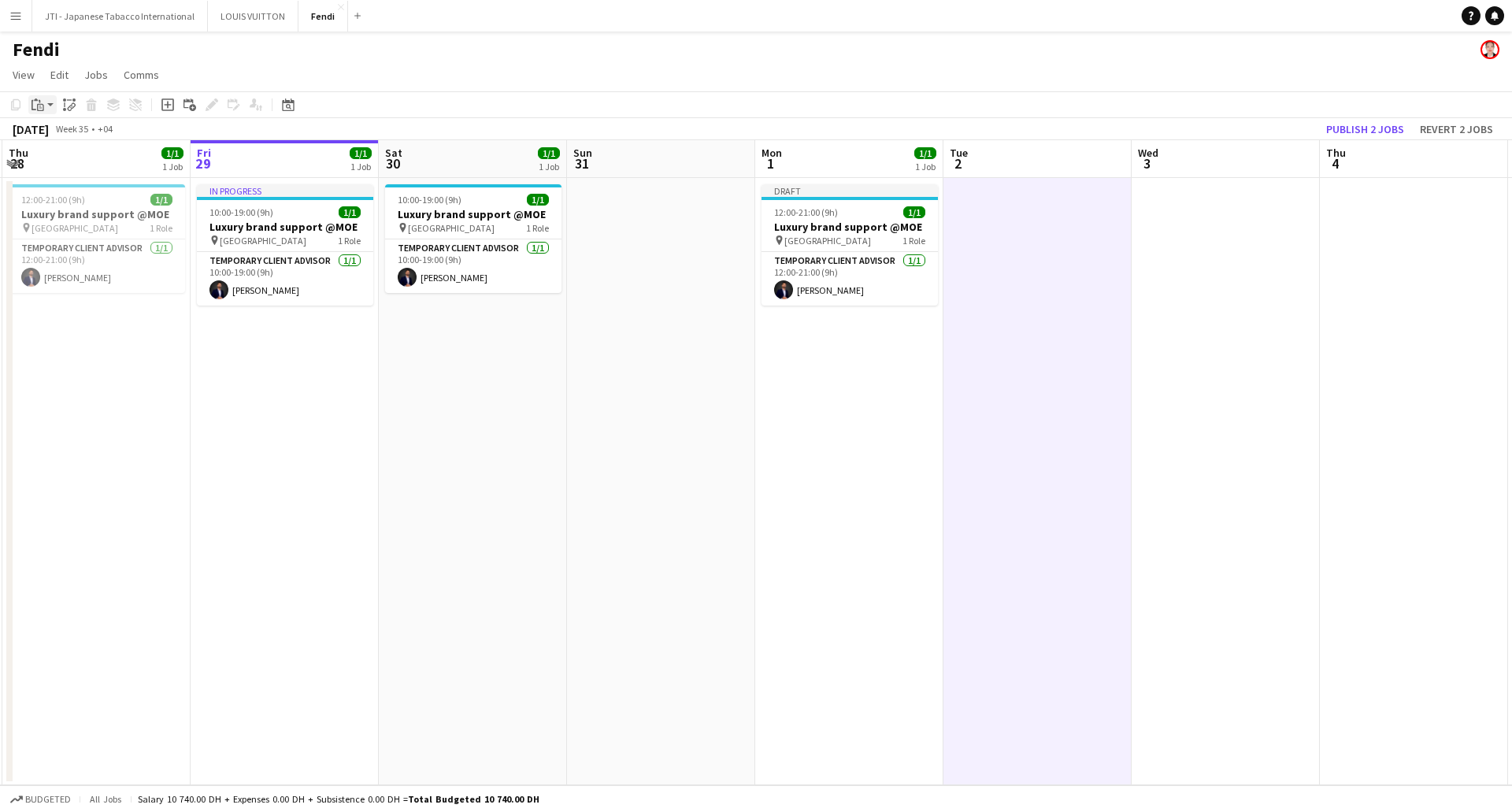
click at [43, 103] on icon "Paste" at bounding box center [37, 105] width 13 height 13
click at [59, 162] on link "Paste with crew Ctrl+Shift+V" at bounding box center [116, 162] width 148 height 15
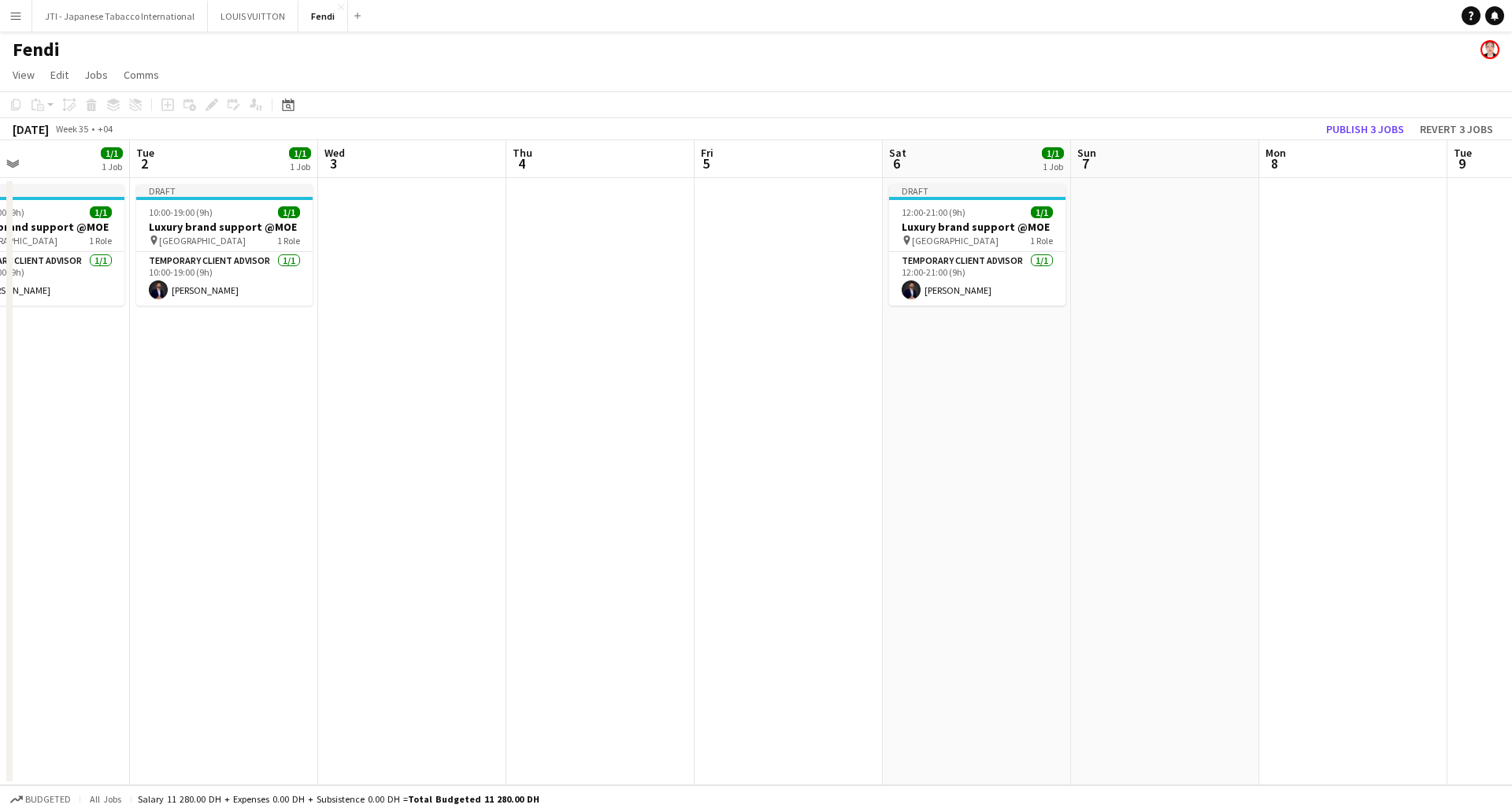
scroll to position [0, 473]
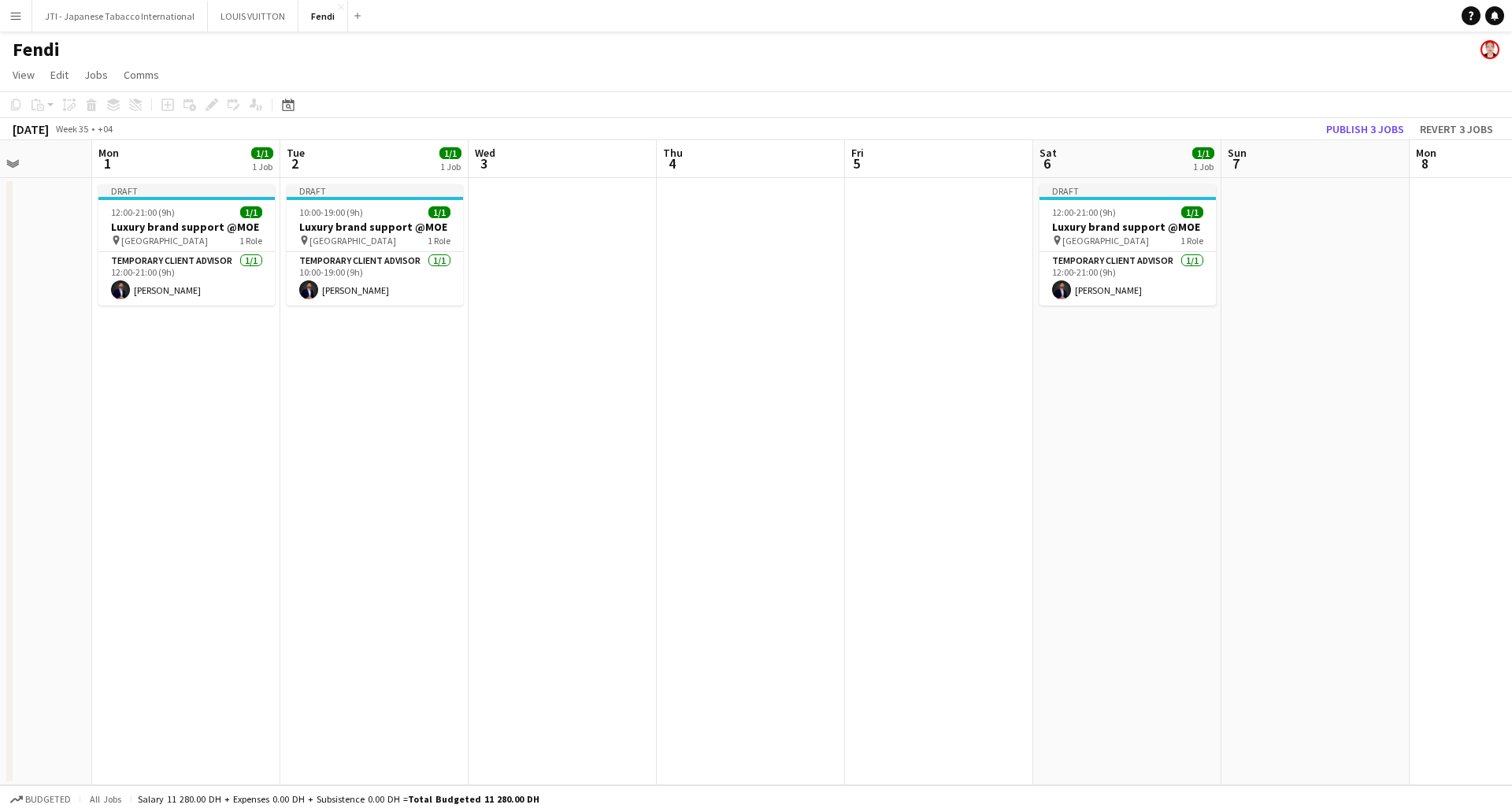
drag, startPoint x: 1415, startPoint y: 380, endPoint x: 752, endPoint y: 374, distance: 663.0
click at [752, 374] on app-calendar-viewport "Fri 29 1/1 1 Job Sat 30 1/1 1 Job Sun 31 Mon 1 1/1 1 Job Tue 2 1/1 1 Job Wed 3 …" at bounding box center [756, 462] width 1512 height 645
click at [1289, 324] on app-date-cell at bounding box center [1315, 482] width 188 height 607
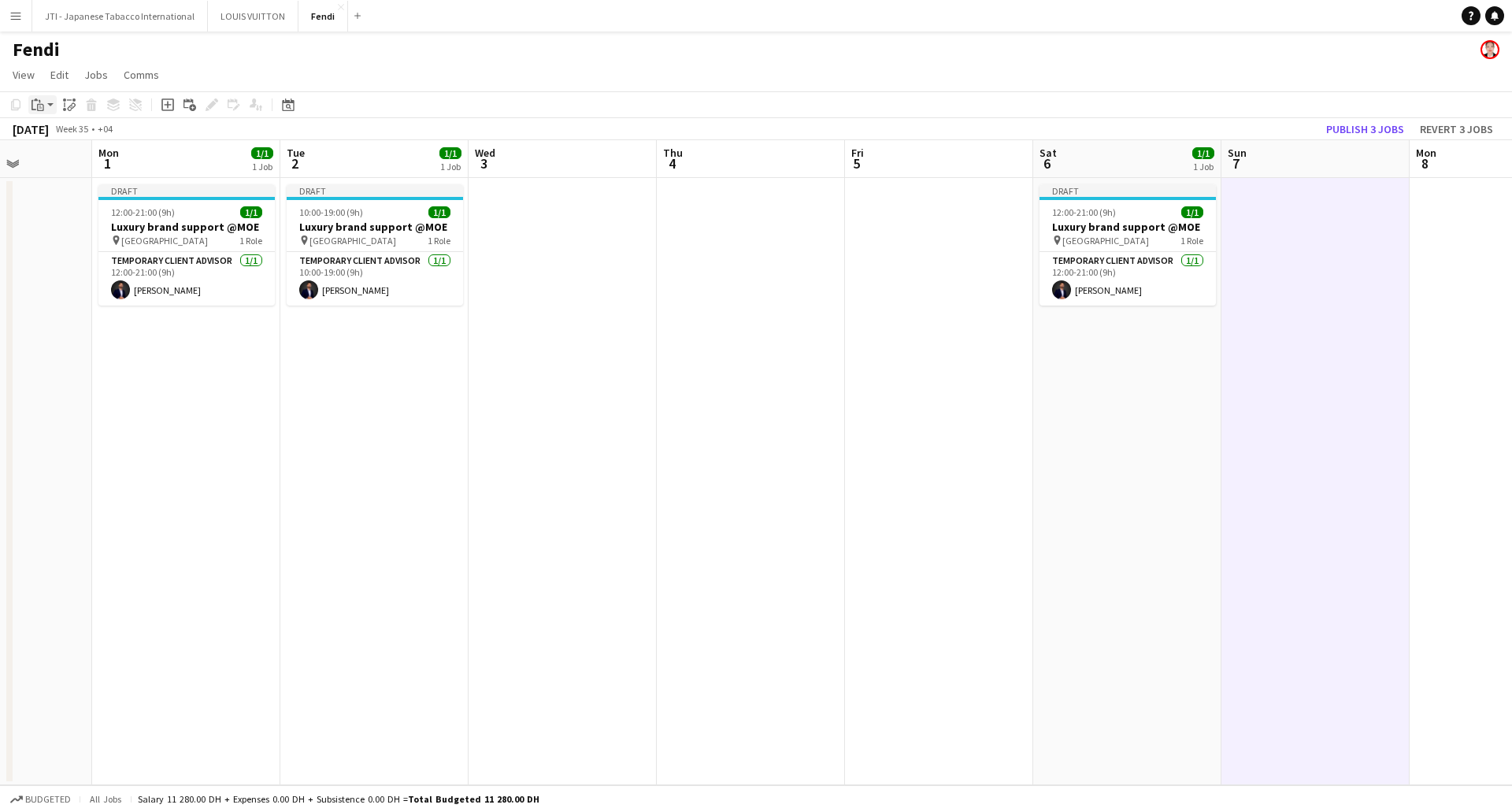
click at [33, 106] on icon "Paste" at bounding box center [37, 105] width 13 height 13
click at [75, 160] on link "Paste with crew Ctrl+Shift+V" at bounding box center [116, 162] width 148 height 15
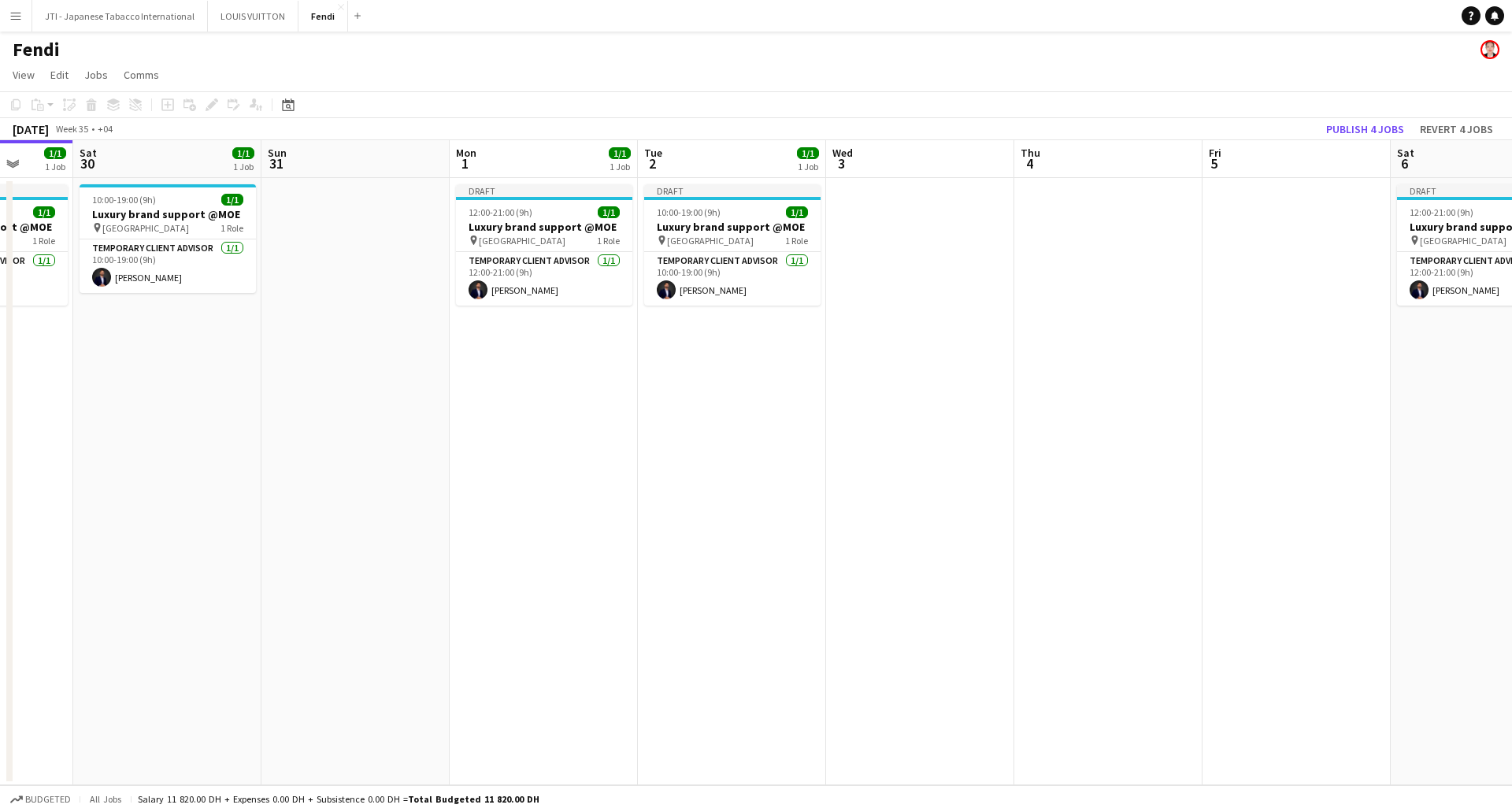
scroll to position [0, 324]
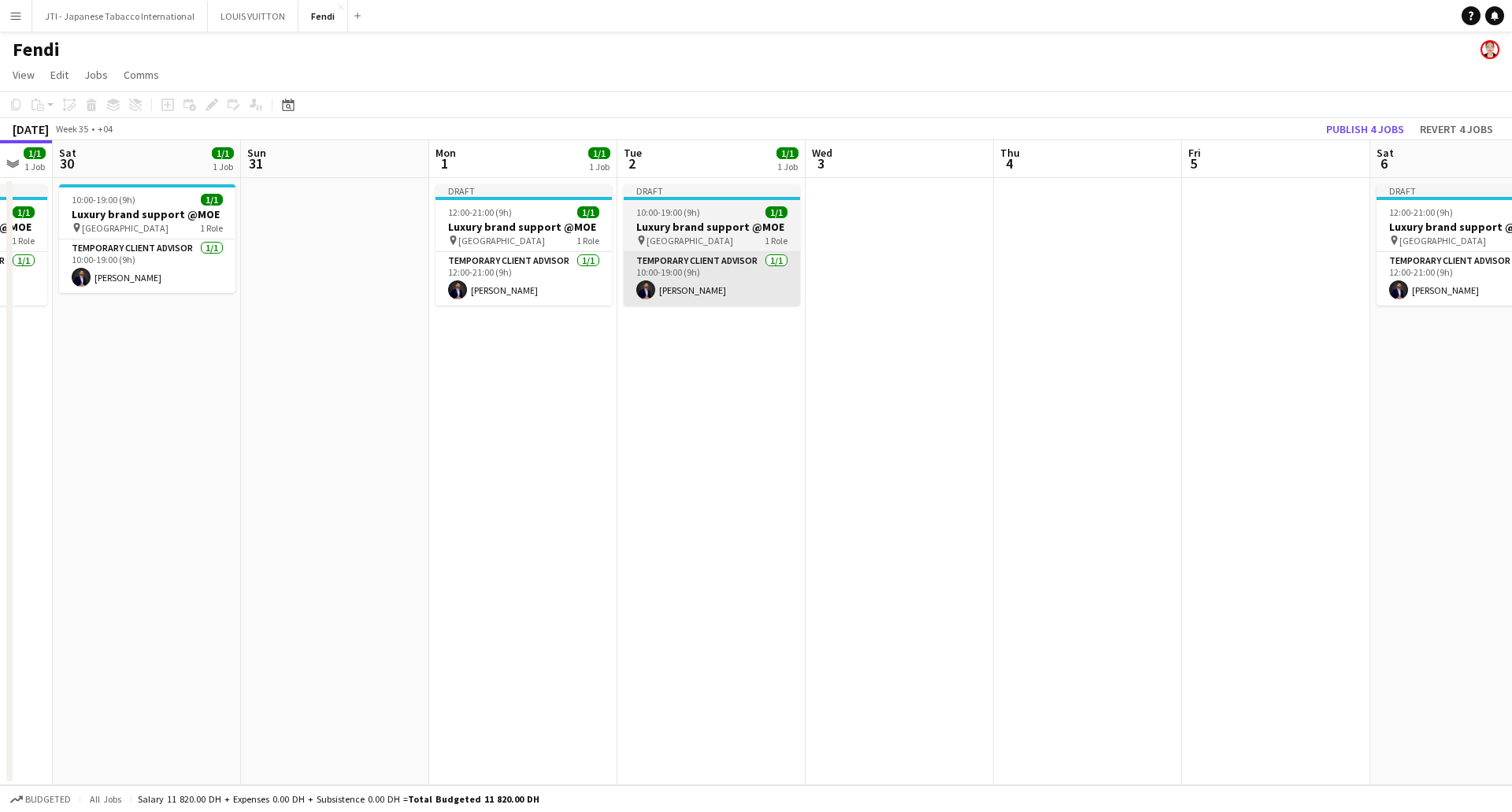
drag, startPoint x: 697, startPoint y: 298, endPoint x: 1253, endPoint y: 273, distance: 556.6
click at [1459, 264] on app-calendar-viewport "Thu 28 1/1 1 Job Fri 29 1/1 1 Job Sat 30 1/1 1 Job Sun 31 Mon 1 1/1 1 Job Tue 2…" at bounding box center [756, 462] width 1512 height 645
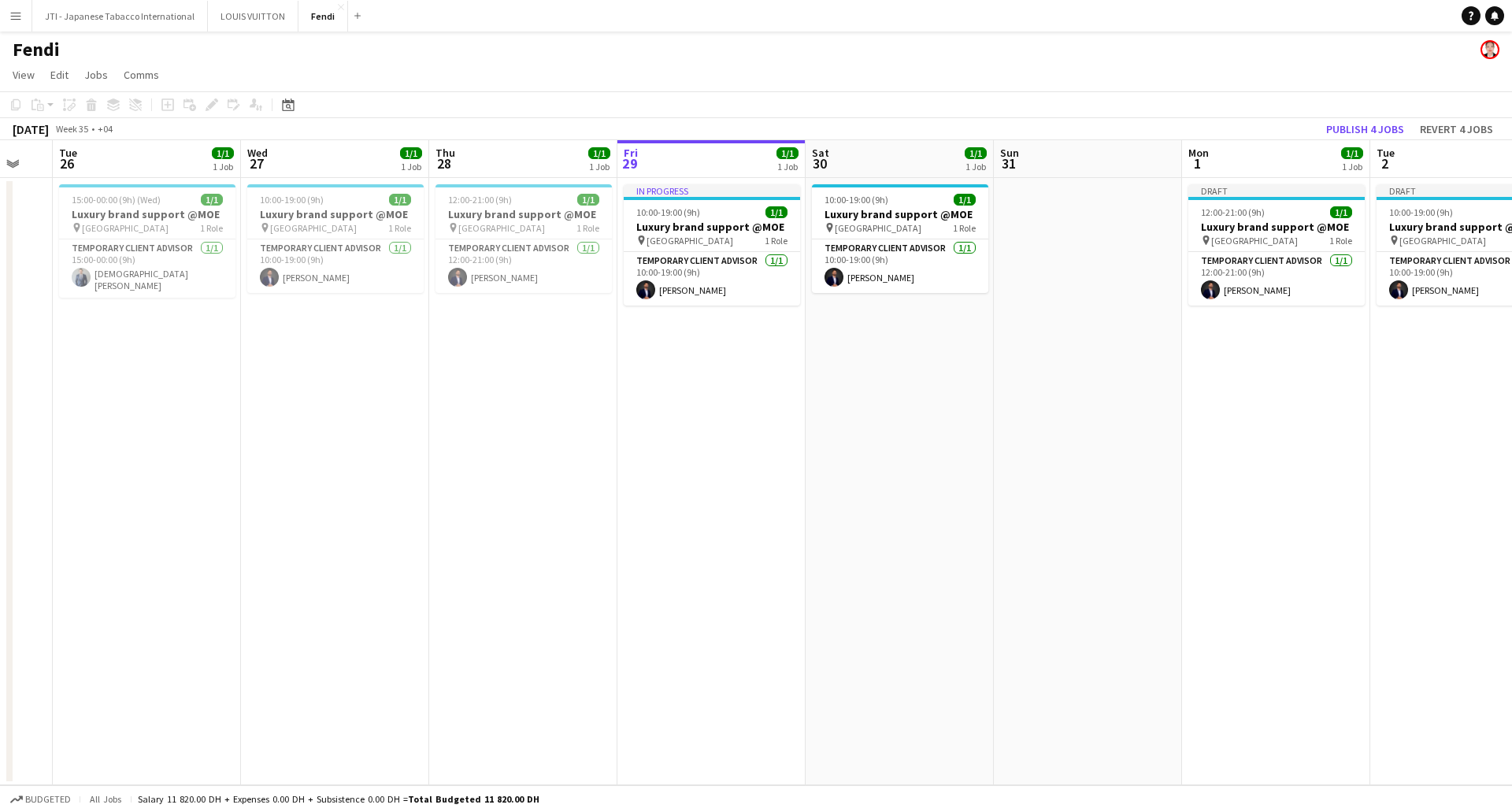
scroll to position [0, 326]
drag, startPoint x: 395, startPoint y: 349, endPoint x: 751, endPoint y: 345, distance: 356.0
click at [751, 345] on app-calendar-viewport "Sun 24 Mon 25 Tue 26 1/1 1 Job Wed 27 1/1 1 Job Thu 28 1/1 1 Job Fri 29 1/1 1 J…" at bounding box center [756, 462] width 1512 height 645
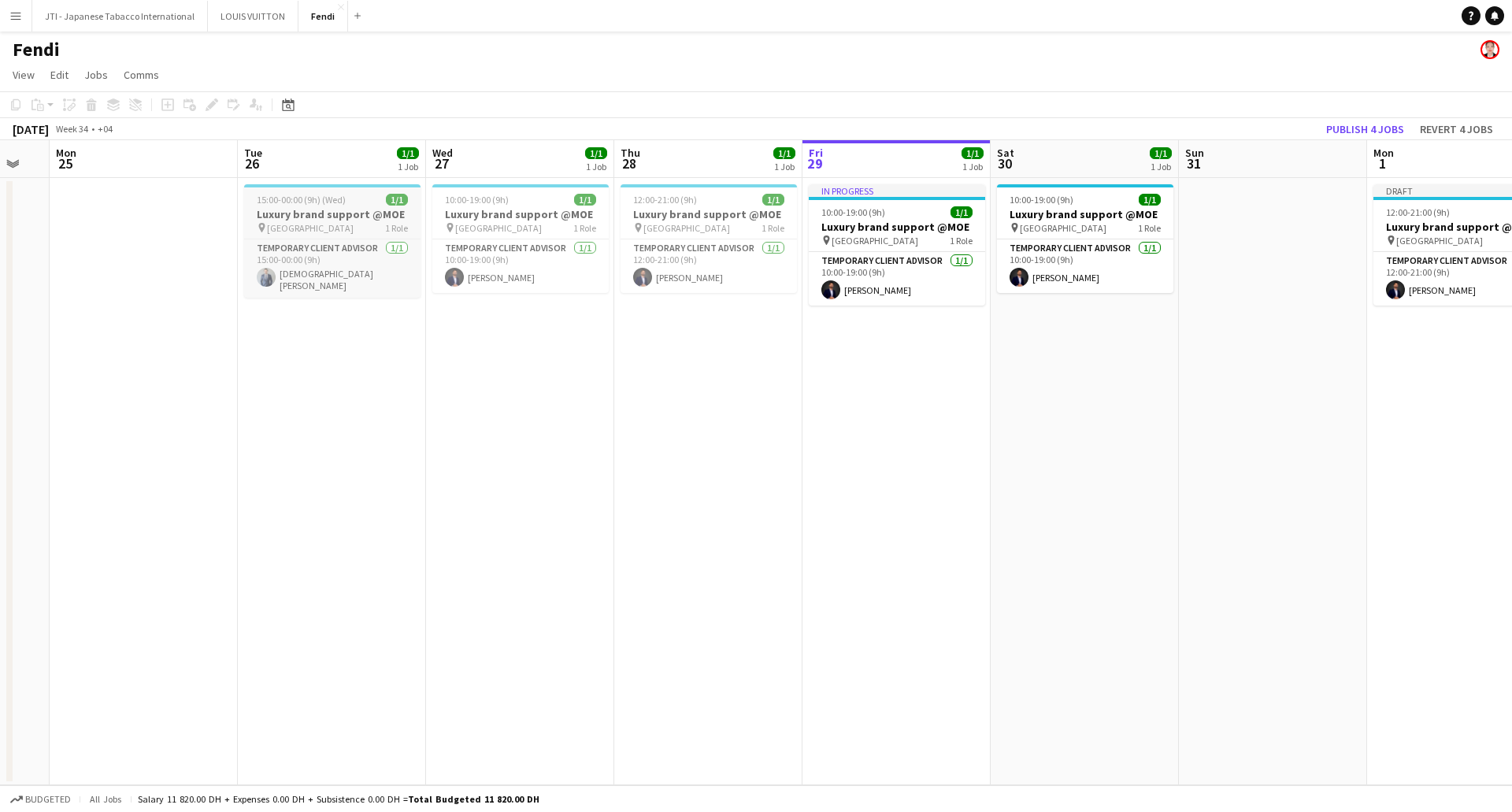
click at [306, 208] on h3 "Luxury brand support @MOE" at bounding box center [332, 215] width 176 height 15
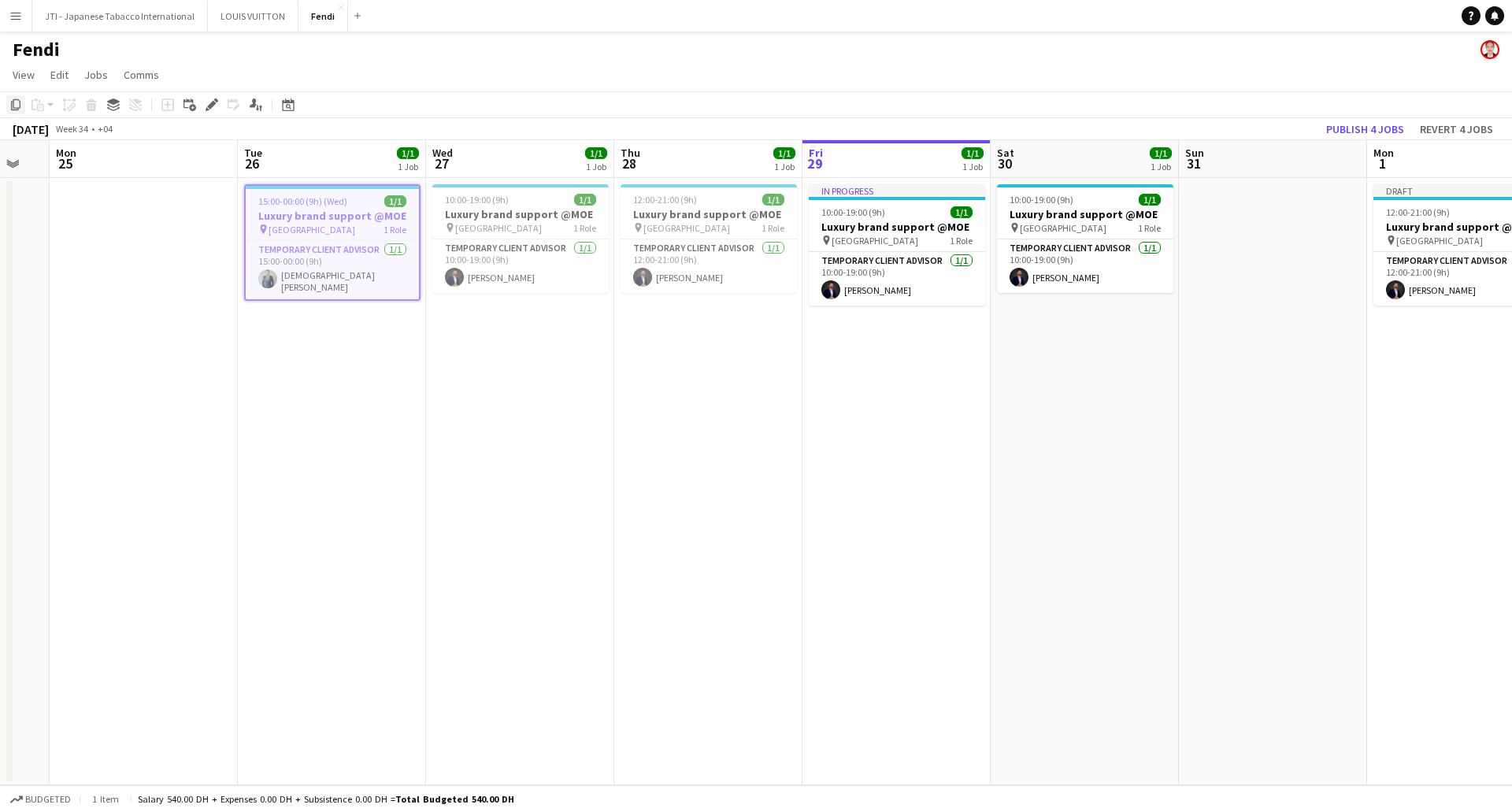
click at [16, 104] on icon "Copy" at bounding box center [16, 105] width 13 height 13
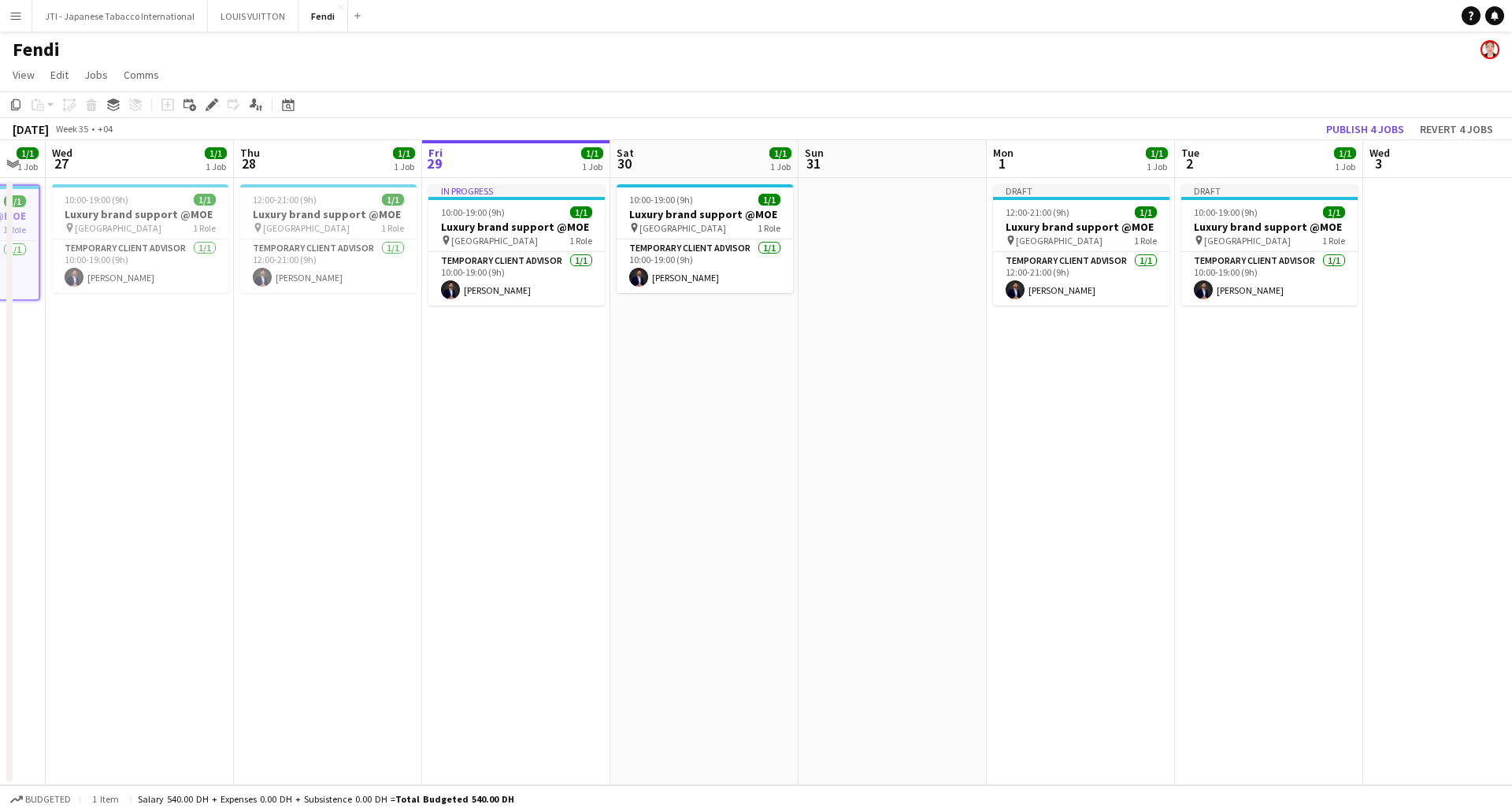
drag, startPoint x: 1188, startPoint y: 447, endPoint x: 519, endPoint y: 389, distance: 671.5
click at [452, 401] on app-calendar-viewport "Sun 24 Mon 25 Tue 26 1/1 1 Job Wed 27 1/1 1 Job Thu 28 1/1 1 Job Fri 29 1/1 1 J…" at bounding box center [756, 462] width 1512 height 645
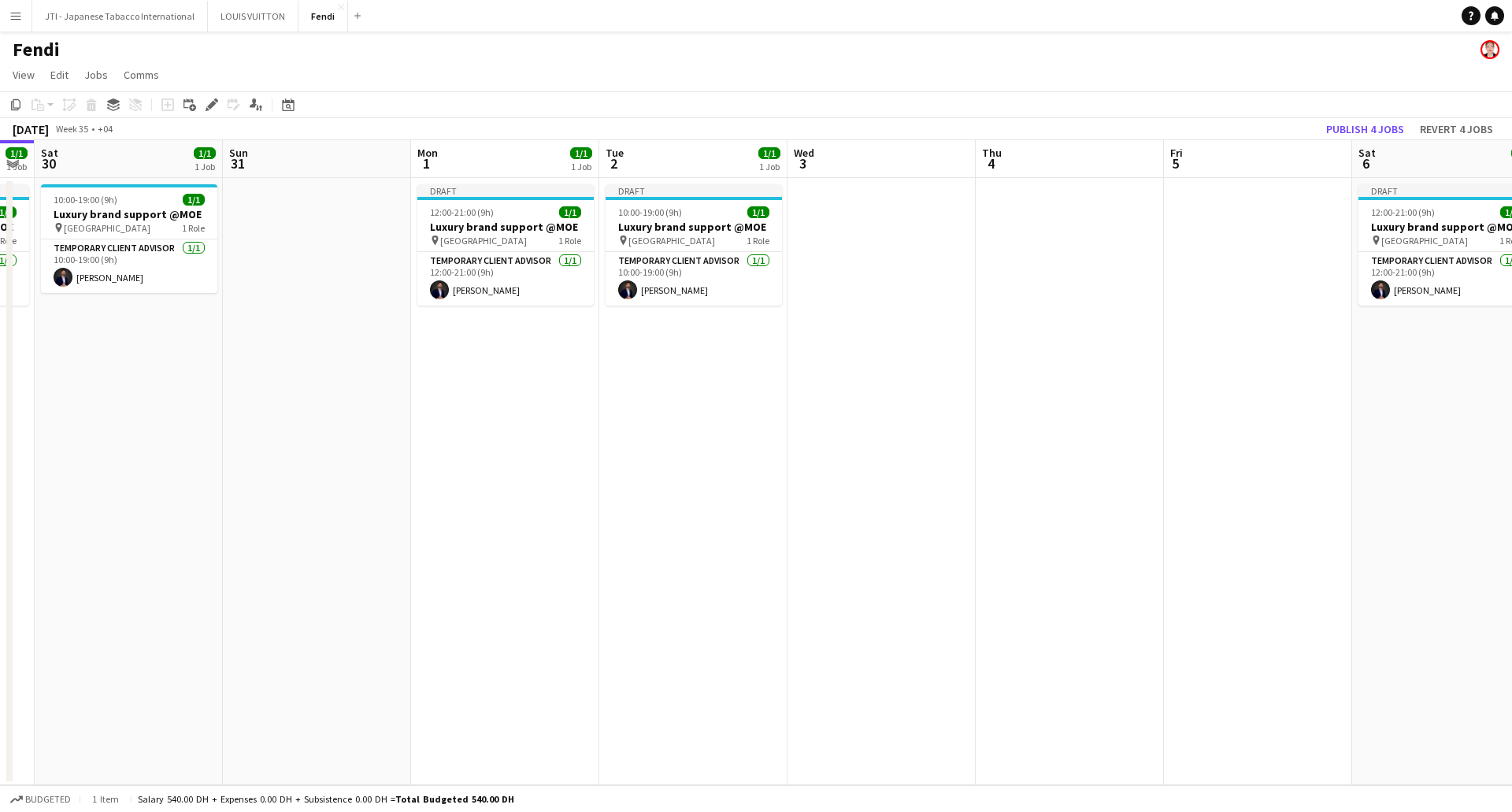
click at [1255, 262] on app-date-cell at bounding box center [1258, 482] width 188 height 607
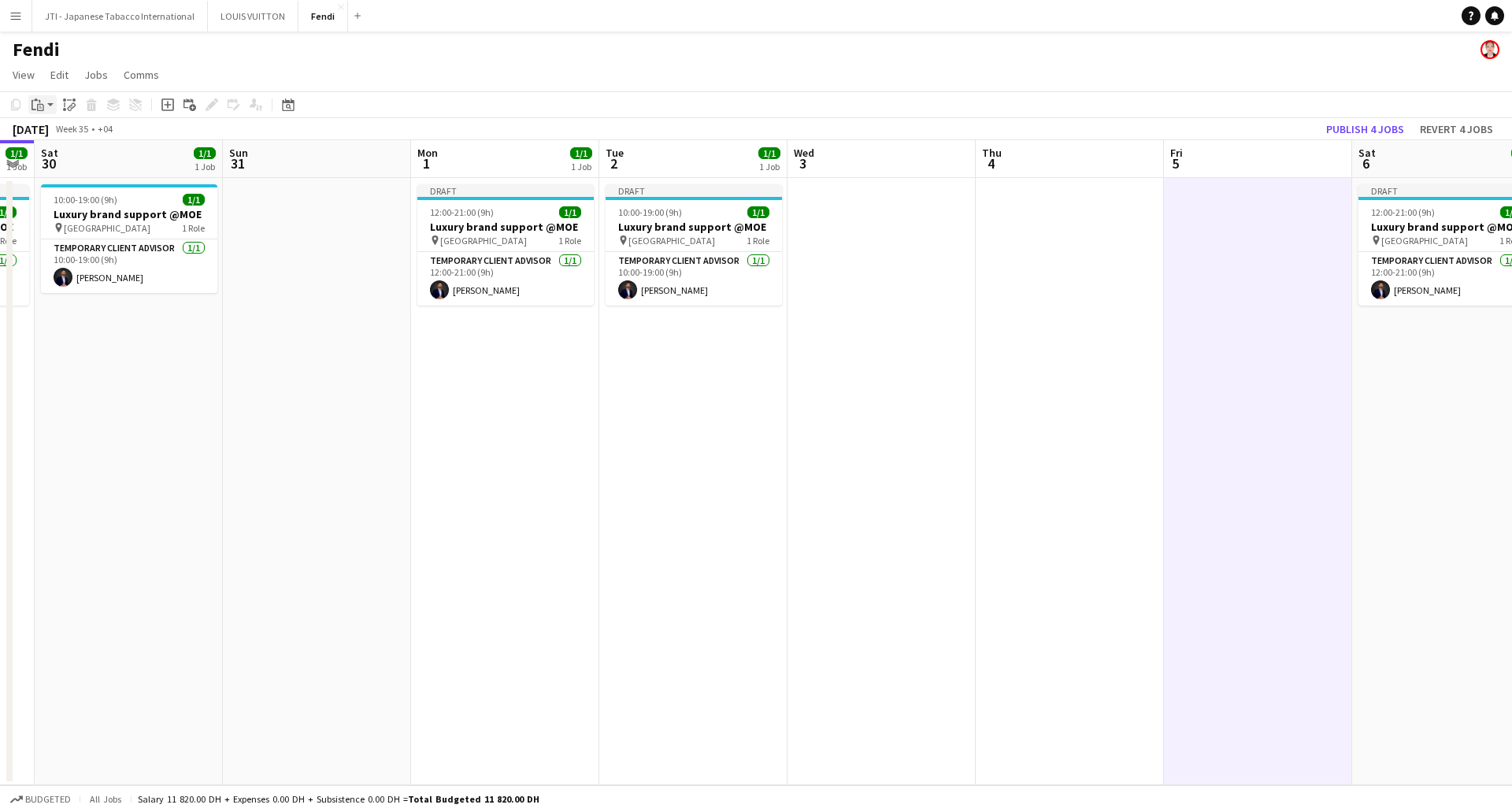
click at [44, 104] on div "Paste" at bounding box center [37, 104] width 19 height 19
click at [47, 164] on link "Paste with crew Ctrl+Shift+V" at bounding box center [116, 162] width 148 height 15
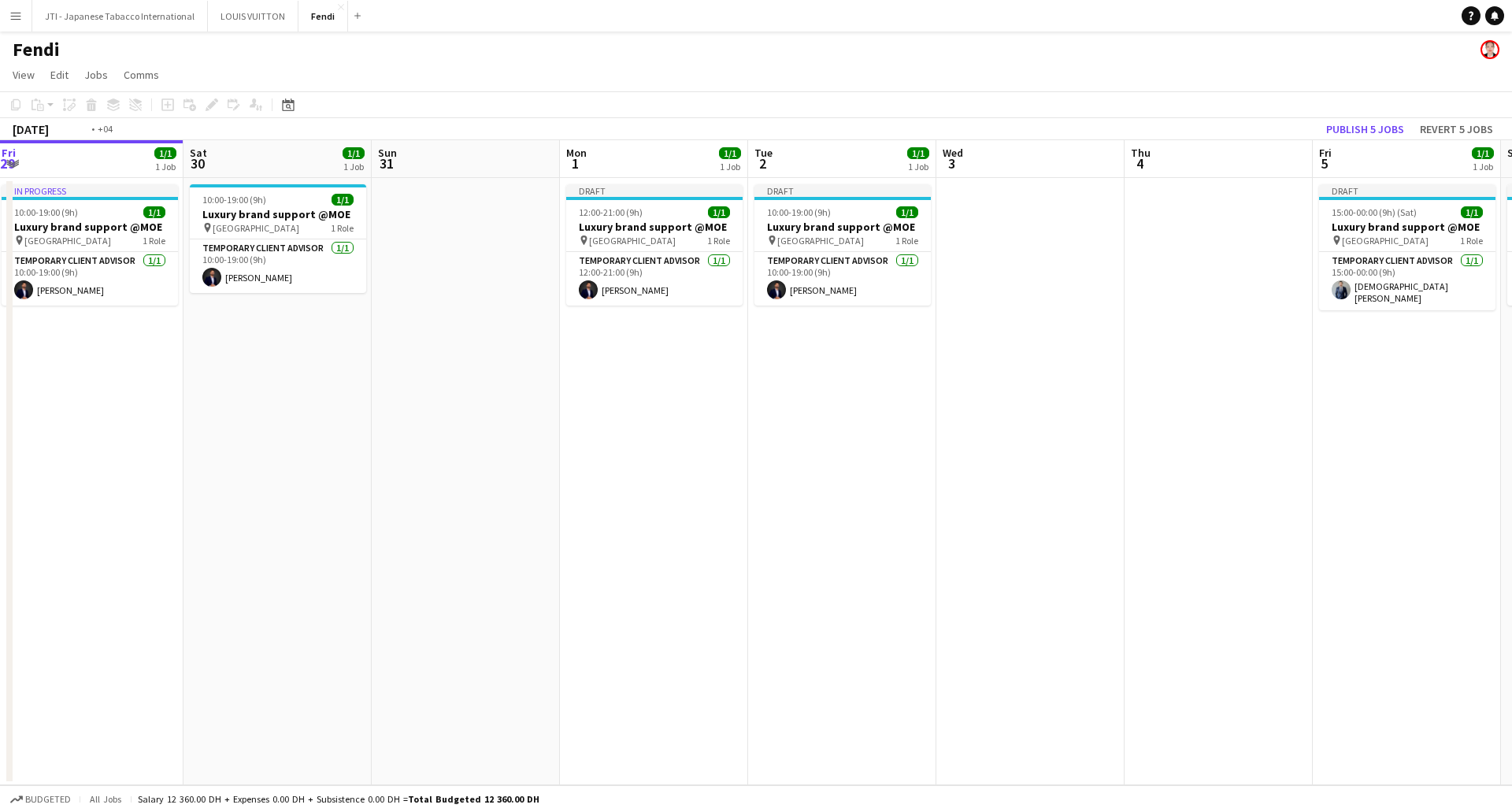
drag, startPoint x: 361, startPoint y: 440, endPoint x: 1185, endPoint y: 425, distance: 824.1
click at [1195, 422] on app-calendar-viewport "Wed 27 1/1 1 Job Thu 28 1/1 1 Job Fri 29 1/1 1 Job Sat 30 1/1 1 Job Sun 31 Mon …" at bounding box center [756, 462] width 1512 height 645
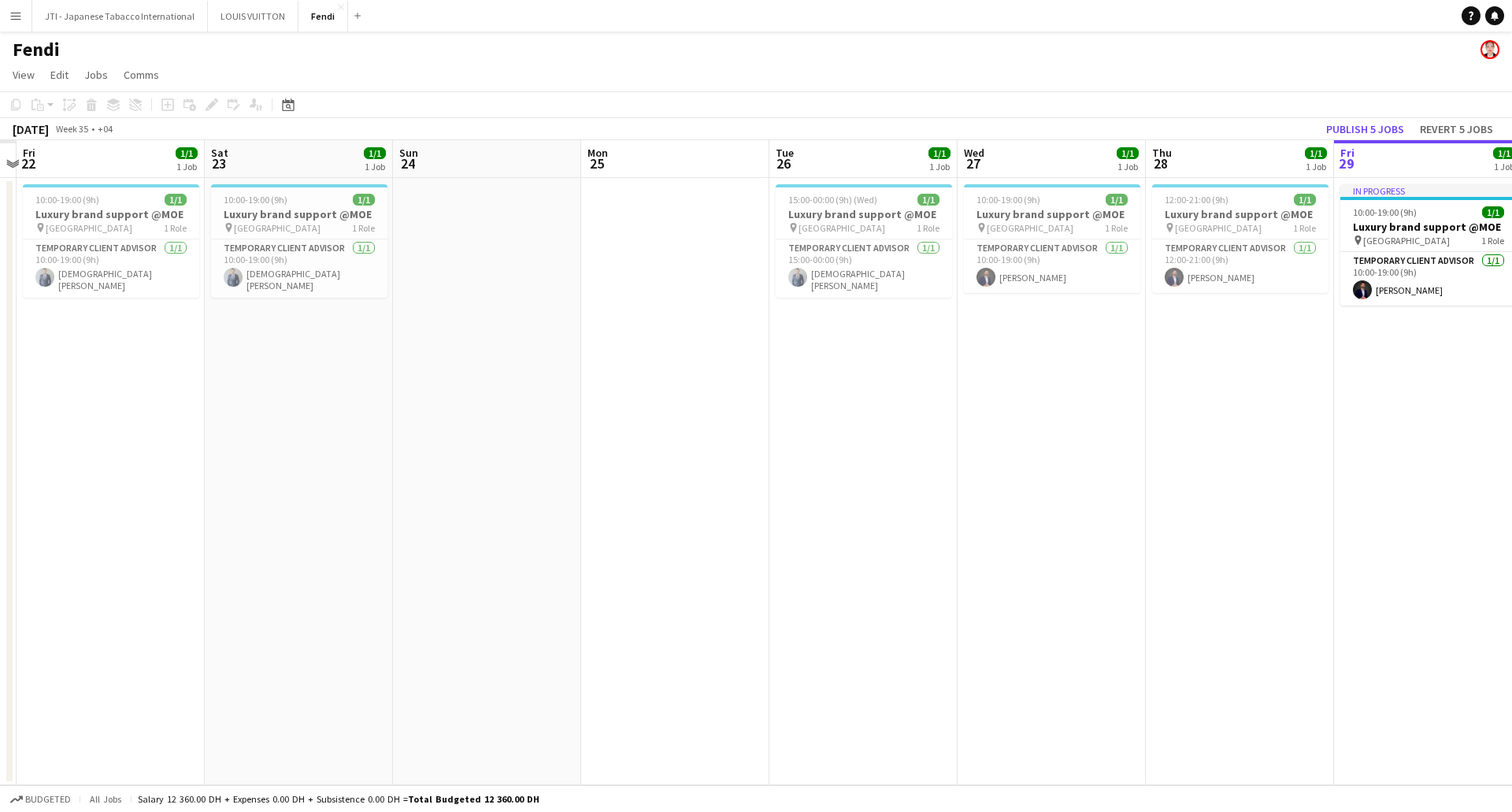
drag, startPoint x: 113, startPoint y: 427, endPoint x: 982, endPoint y: 454, distance: 869.4
click at [970, 454] on app-calendar-viewport "Wed 20 Thu 21 Fri 22 1/1 1 Job Sat 23 1/1 1 Job Sun 24 Mon 25 Tue 26 1/1 1 Job …" at bounding box center [756, 462] width 1512 height 645
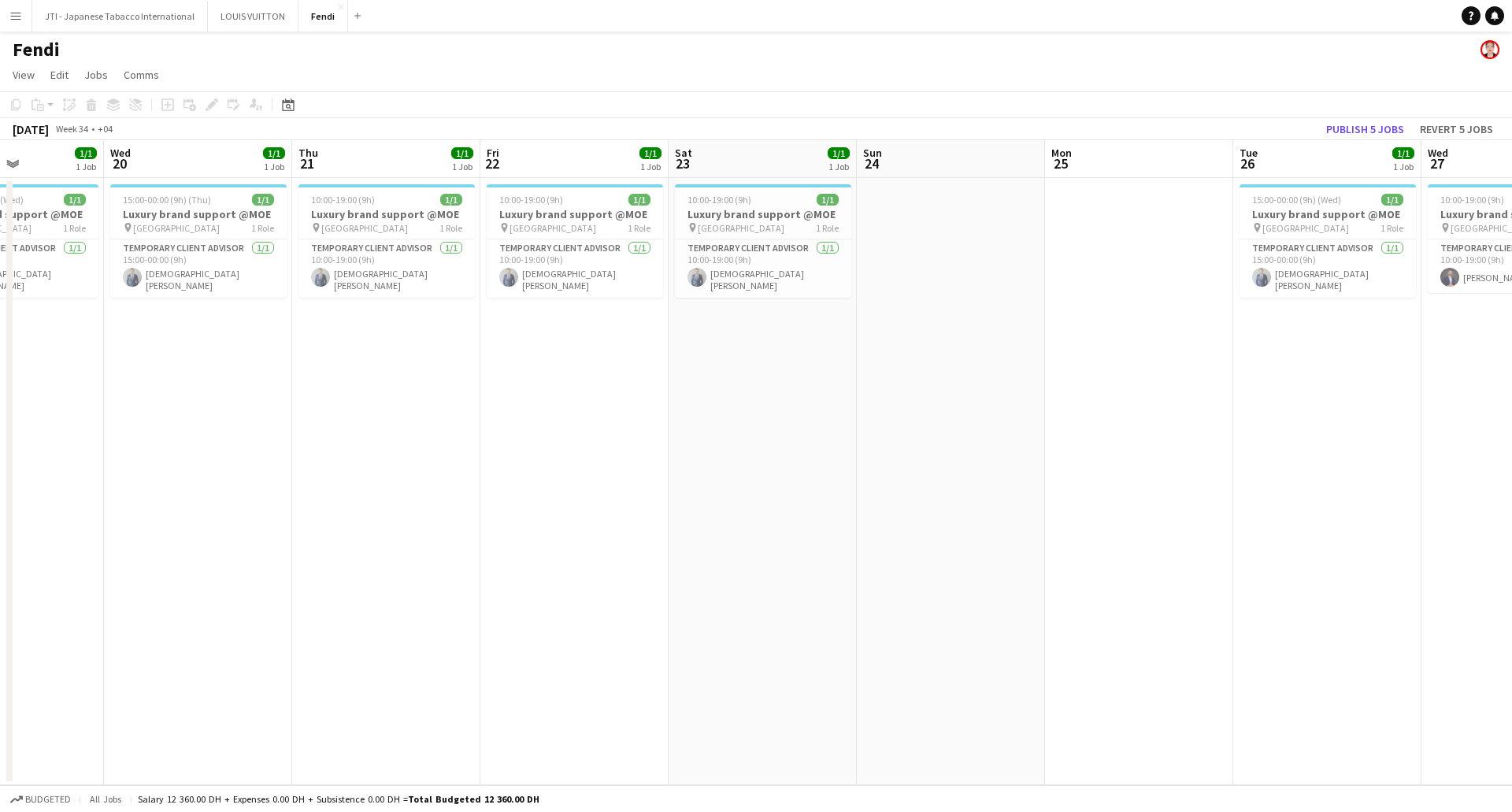
scroll to position [0, 359]
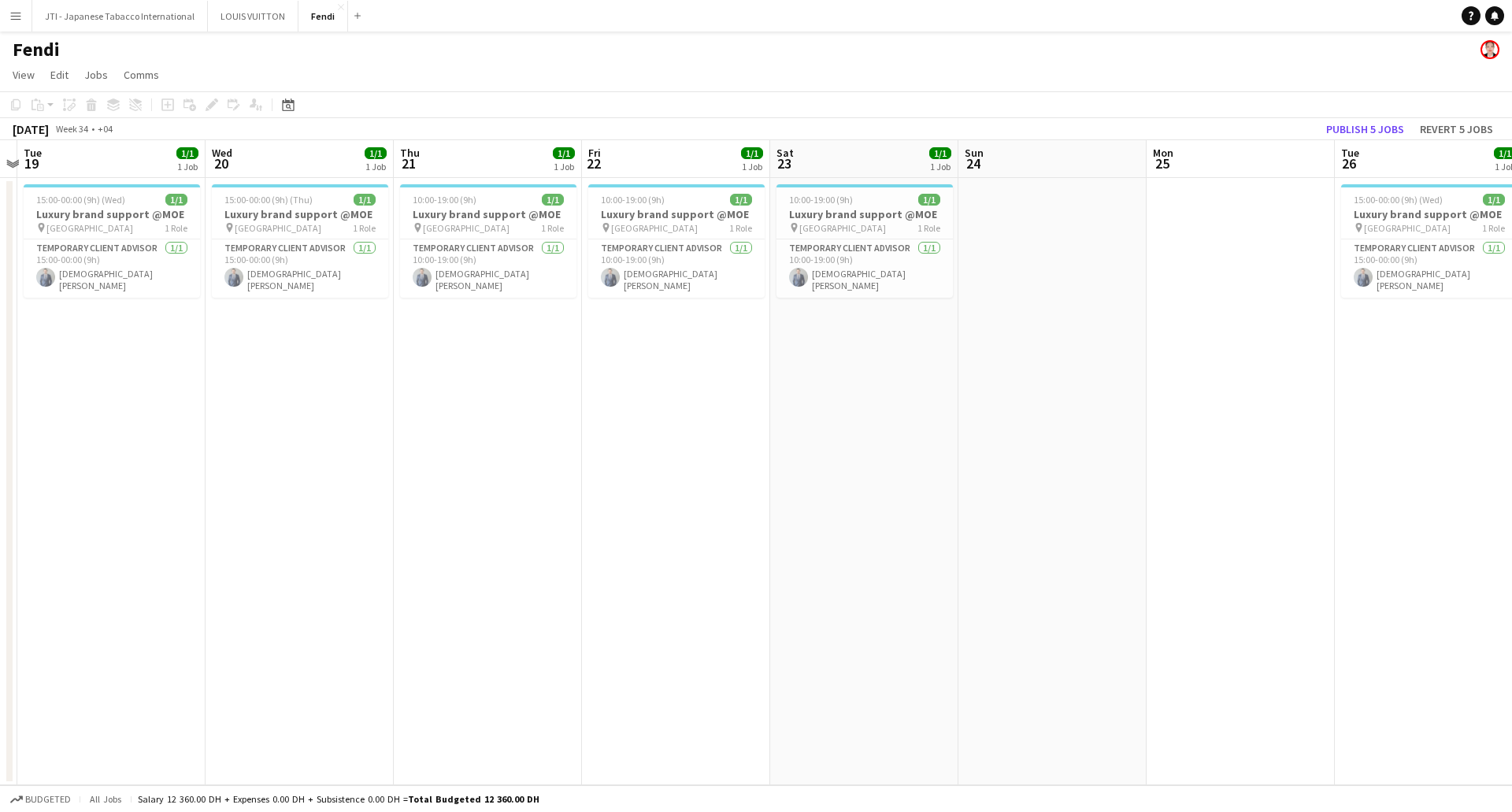
click at [141, 455] on app-calendar-viewport "Sun 17 Mon 18 Tue 19 1/1 1 Job Wed 20 1/1 1 Job Thu 21 1/1 1 Job Fri 22 1/1 1 J…" at bounding box center [756, 462] width 1512 height 645
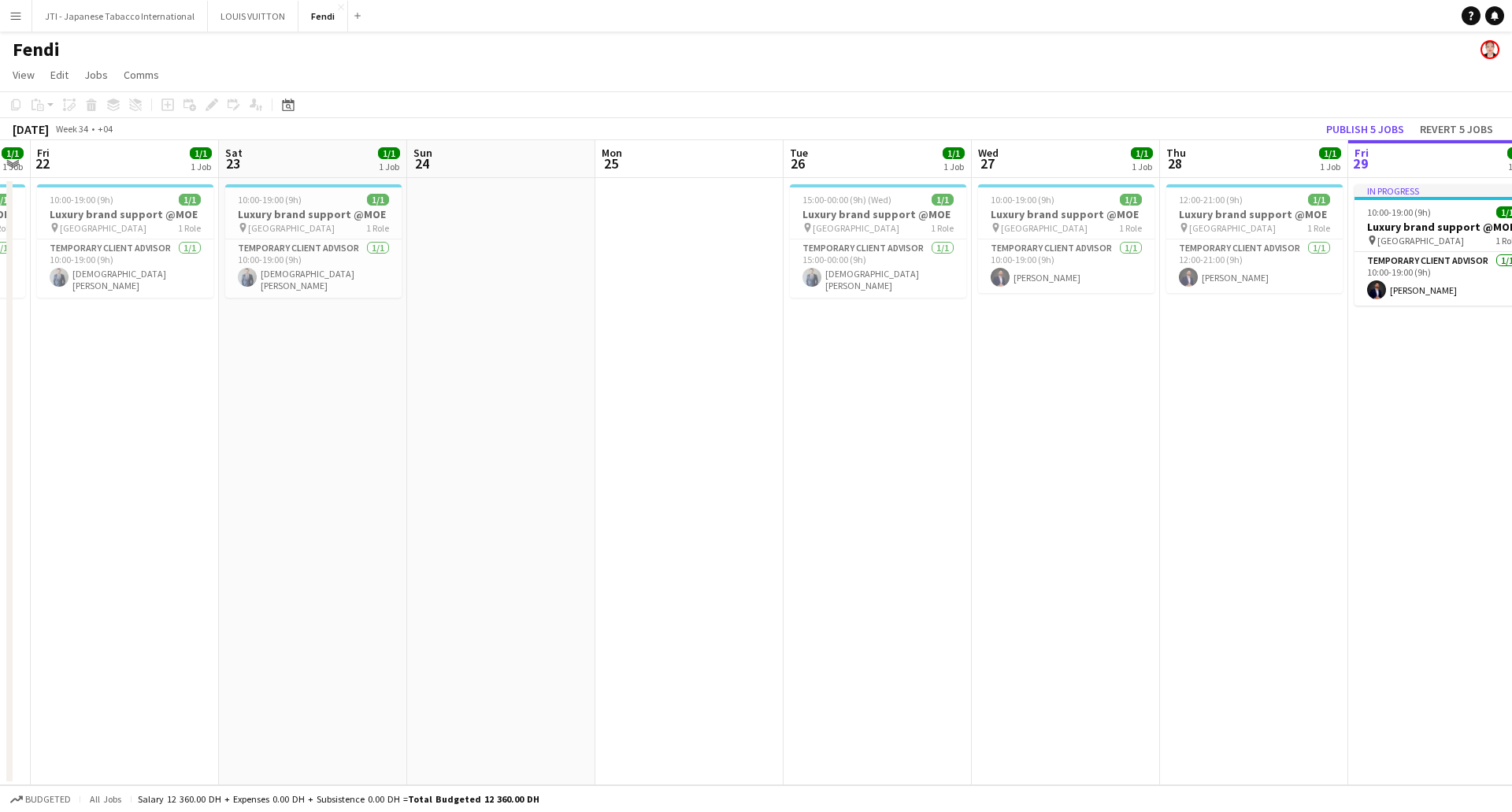
drag, startPoint x: 1177, startPoint y: 474, endPoint x: 1255, endPoint y: 441, distance: 84.7
click at [641, 466] on app-calendar-viewport "Tue 19 1/1 1 Job Wed 20 1/1 1 Job Thu 21 1/1 1 Job Fri 22 1/1 1 Job Sat 23 1/1 …" at bounding box center [756, 462] width 1512 height 645
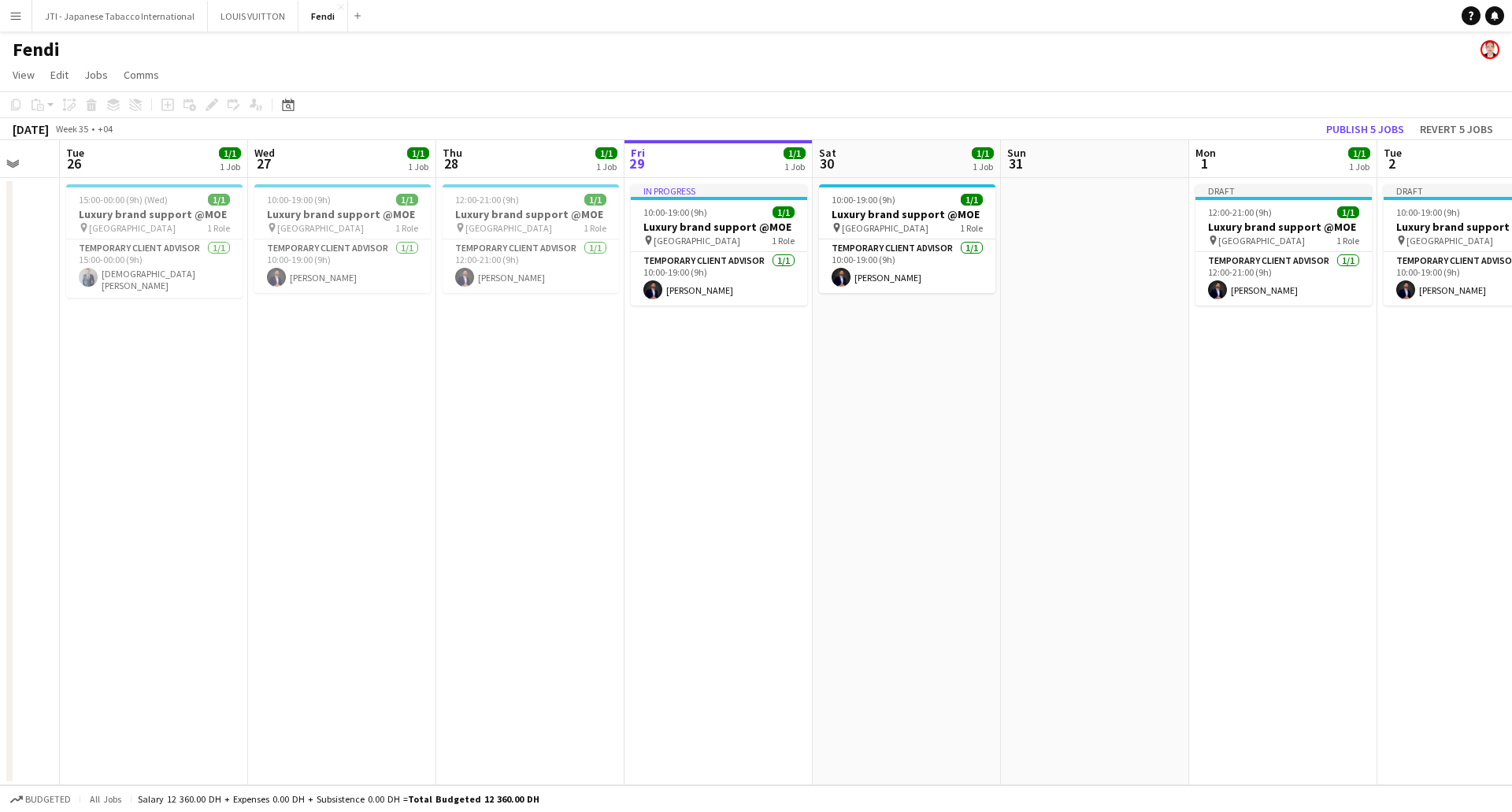
scroll to position [0, 508]
drag, startPoint x: 1354, startPoint y: 424, endPoint x: 611, endPoint y: 443, distance: 743.2
click at [611, 443] on app-calendar-viewport "Sat 23 1/1 1 Job Sun 24 Mon 25 Tue 26 1/1 1 Job Wed 27 1/1 1 Job Thu 28 1/1 1 J…" at bounding box center [756, 462] width 1512 height 645
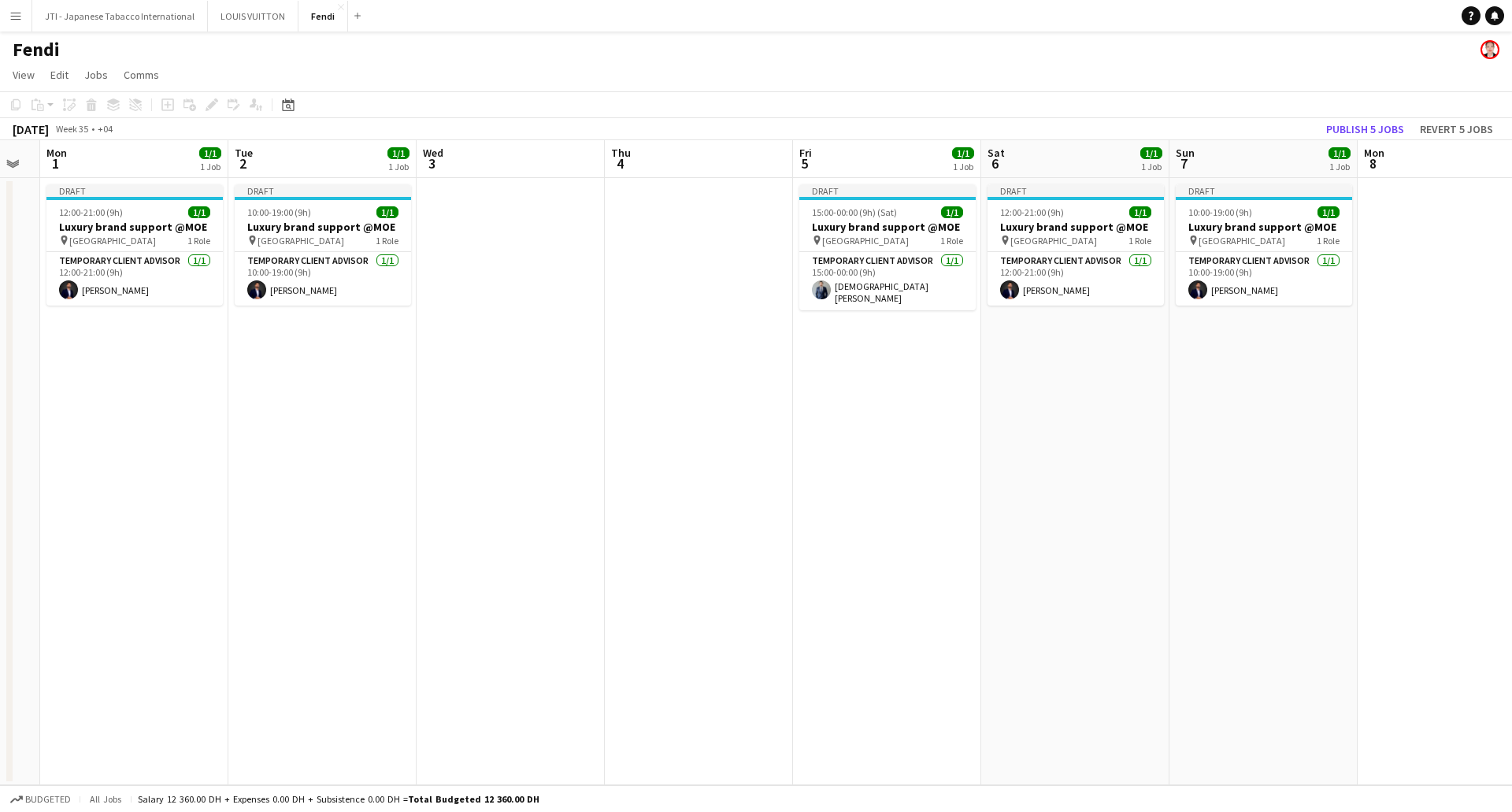
drag, startPoint x: 1335, startPoint y: 350, endPoint x: 186, endPoint y: 411, distance: 1150.6
click at [186, 411] on app-calendar-viewport "Fri 29 1/1 1 Job Sat 30 1/1 1 Job Sun 31 Mon 1 1/1 1 Job Tue 2 1/1 1 Job Wed 3 …" at bounding box center [756, 462] width 1512 height 645
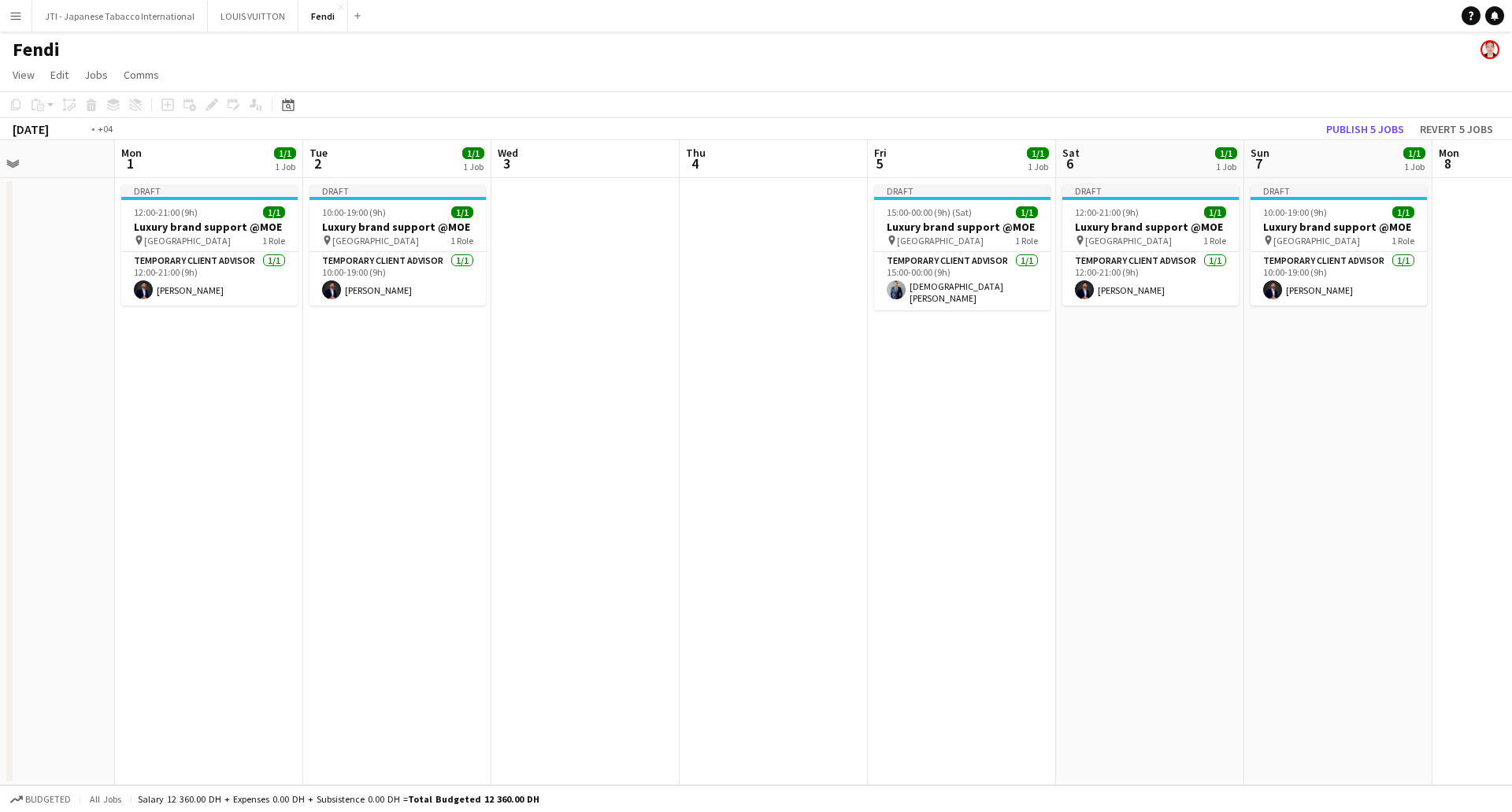
drag, startPoint x: 1013, startPoint y: 411, endPoint x: 895, endPoint y: 339, distance: 138.2
click at [1008, 411] on app-calendar-viewport "Fri 29 1/1 1 Job Sat 30 1/1 1 Job Sun 31 Mon 1 1/1 1 Job Tue 2 1/1 1 Job Wed 3 …" at bounding box center [756, 462] width 1512 height 645
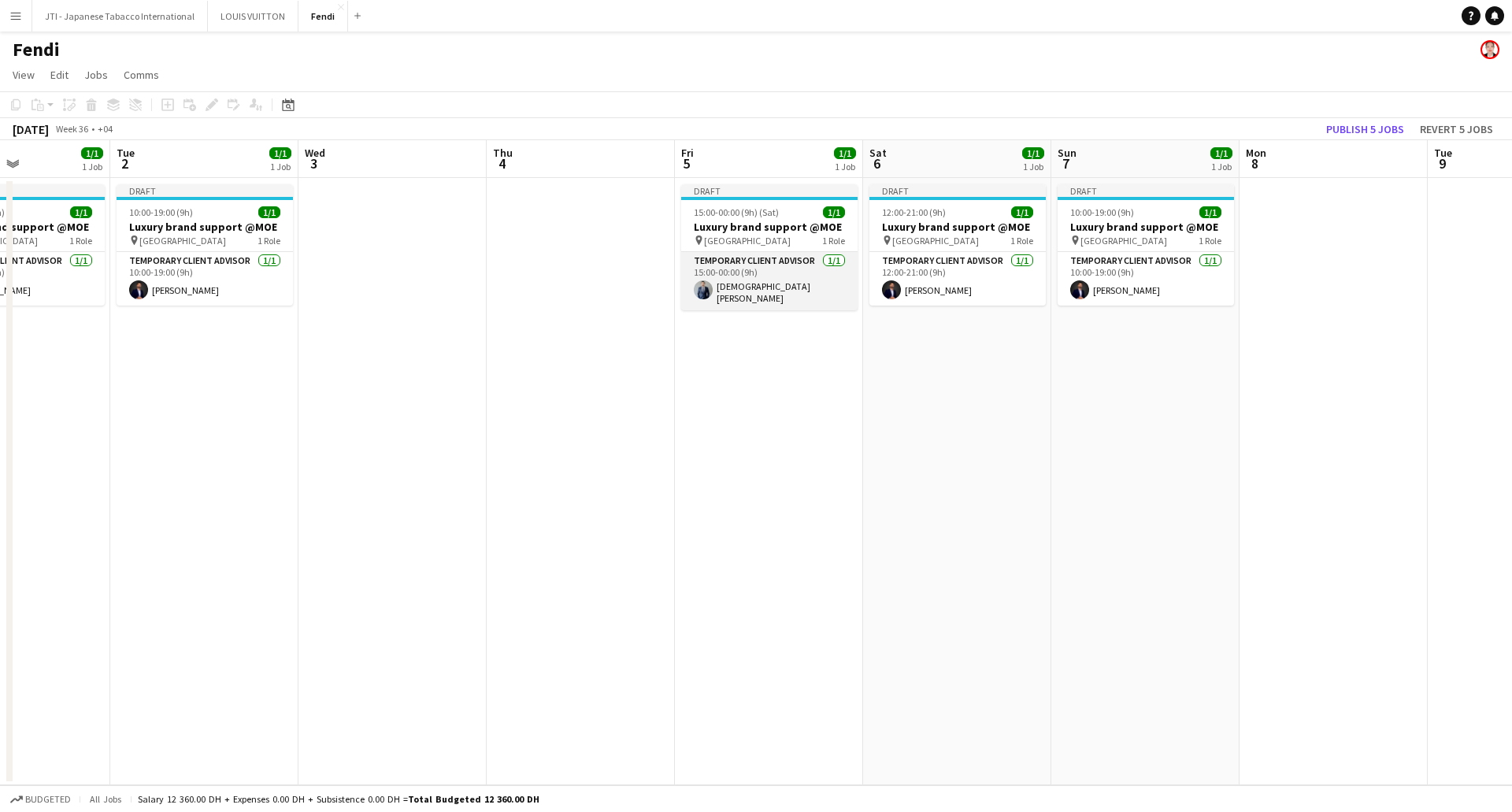
click at [747, 268] on app-card-role "Temporary Client Advisor [DATE] 15:00-00:00 (9h) [PERSON_NAME] [PERSON_NAME]" at bounding box center [769, 282] width 176 height 59
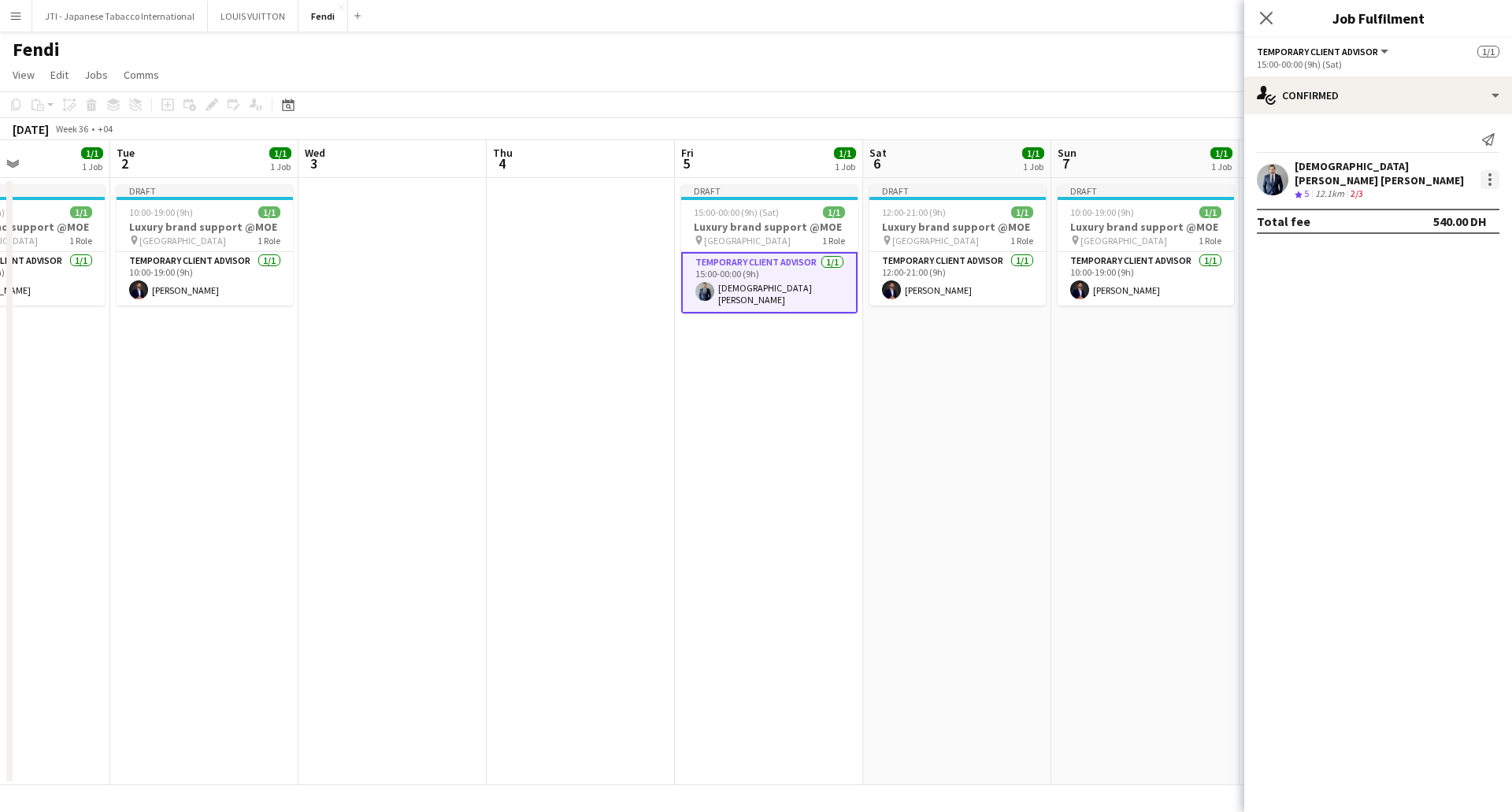
click at [1489, 183] on div at bounding box center [1489, 184] width 3 height 3
click at [1315, 180] on div at bounding box center [756, 406] width 1512 height 812
click at [1260, 166] on app-user-avatar at bounding box center [1272, 179] width 31 height 31
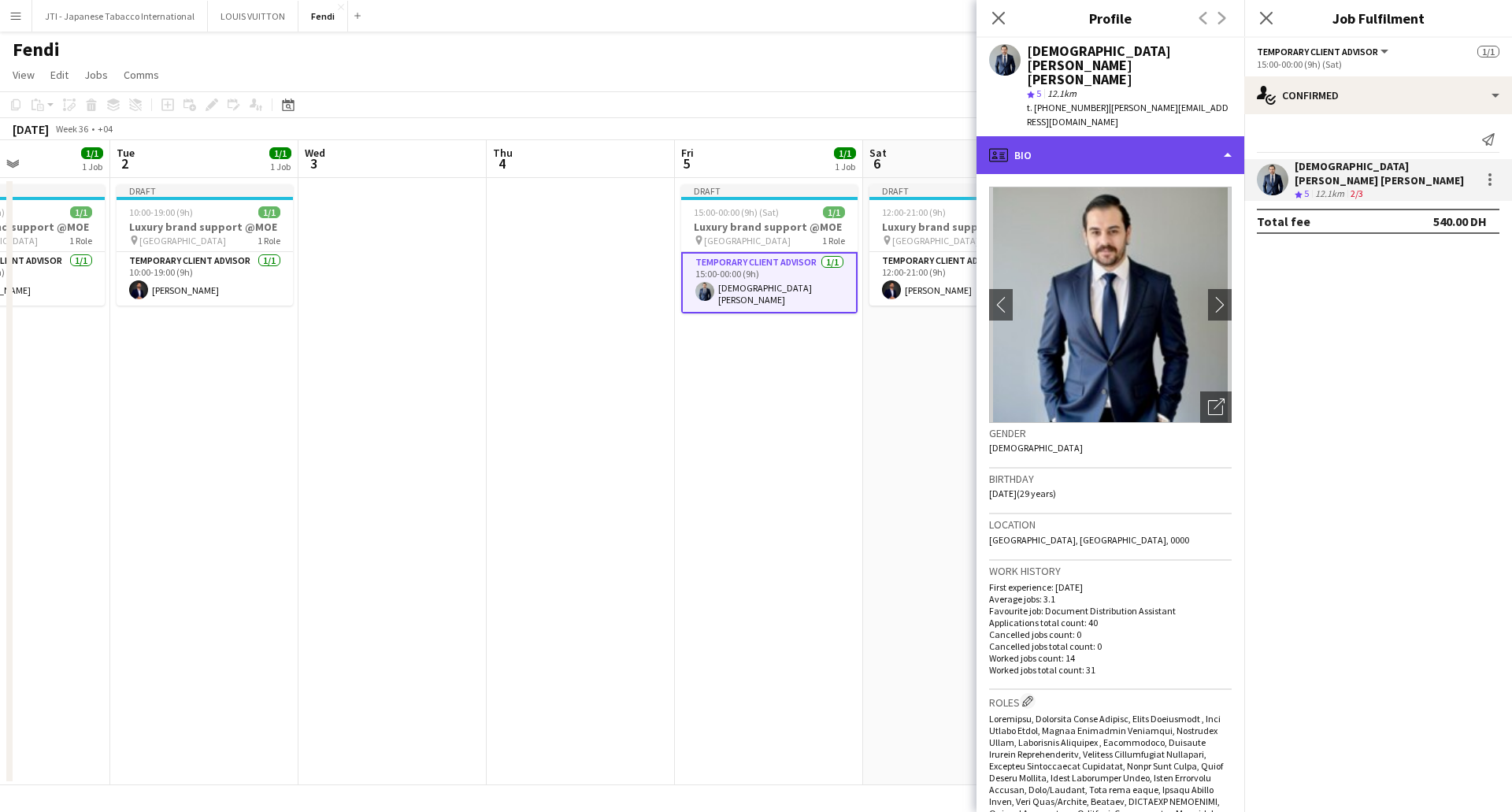
click at [1146, 136] on div "profile Bio" at bounding box center [1110, 155] width 268 height 37
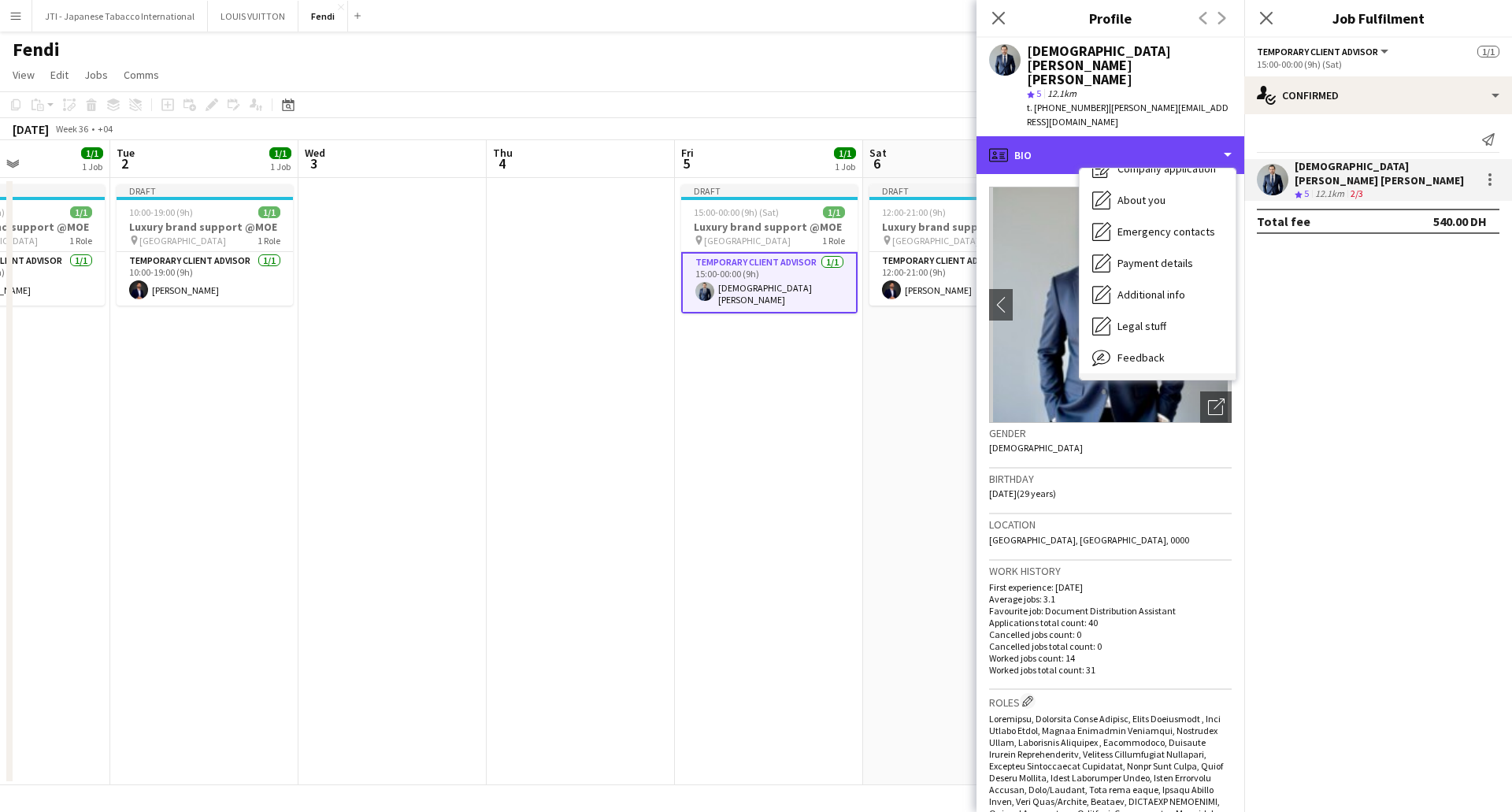
scroll to position [85, 0]
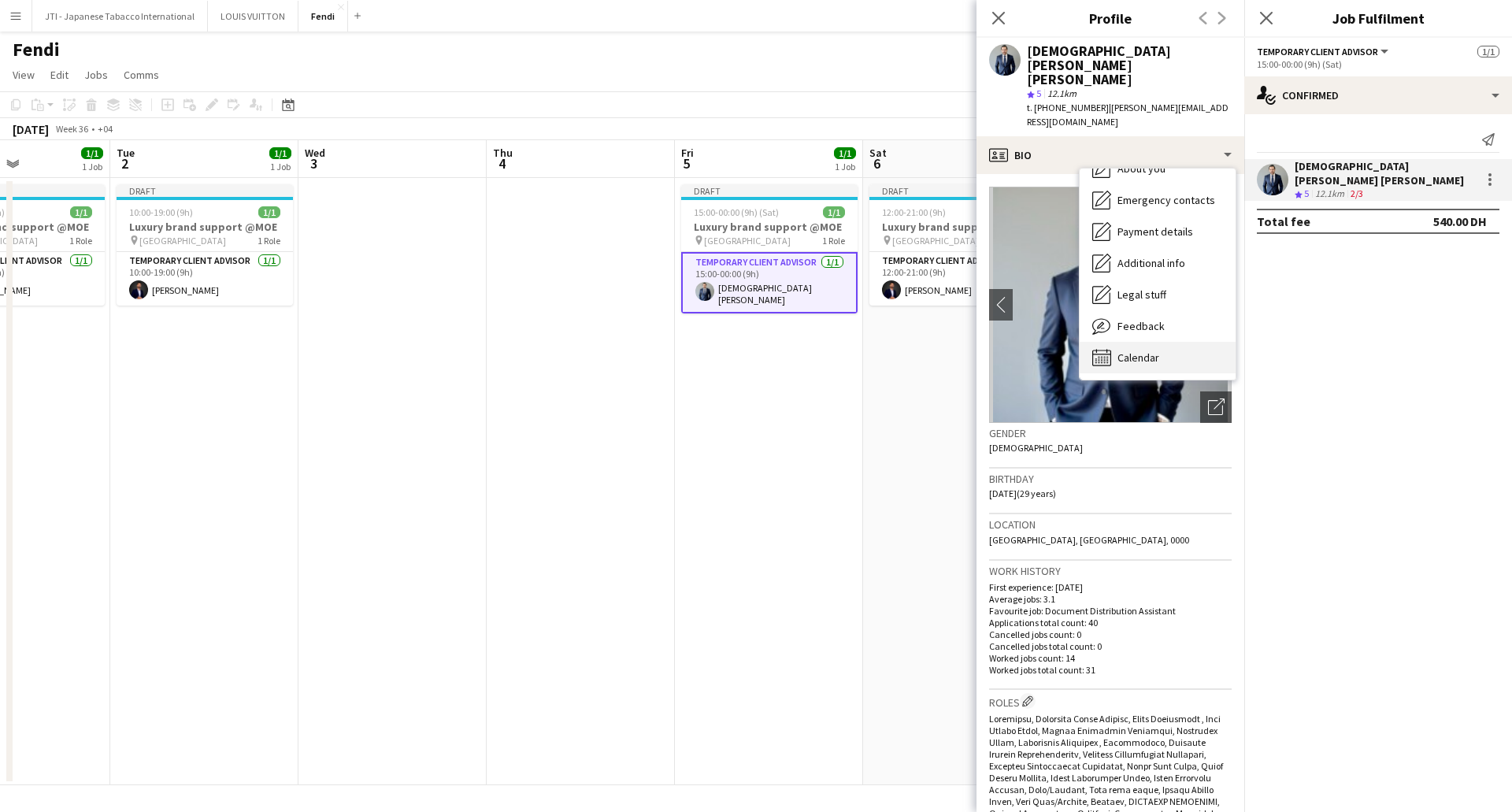
click at [1179, 342] on div "Calendar Calendar" at bounding box center [1157, 358] width 156 height 31
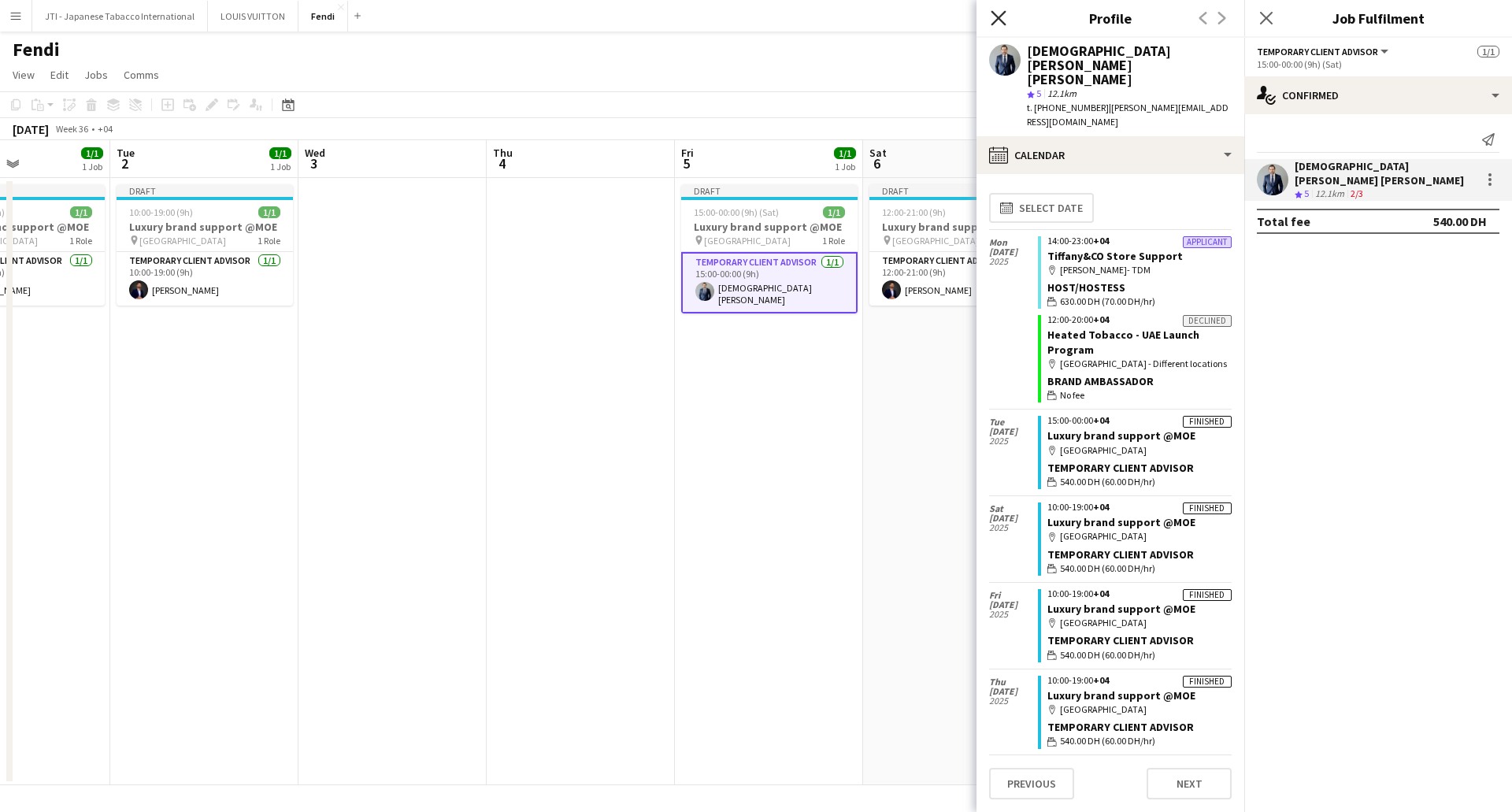
click at [1007, 24] on app-icon "Close pop-in" at bounding box center [998, 18] width 23 height 23
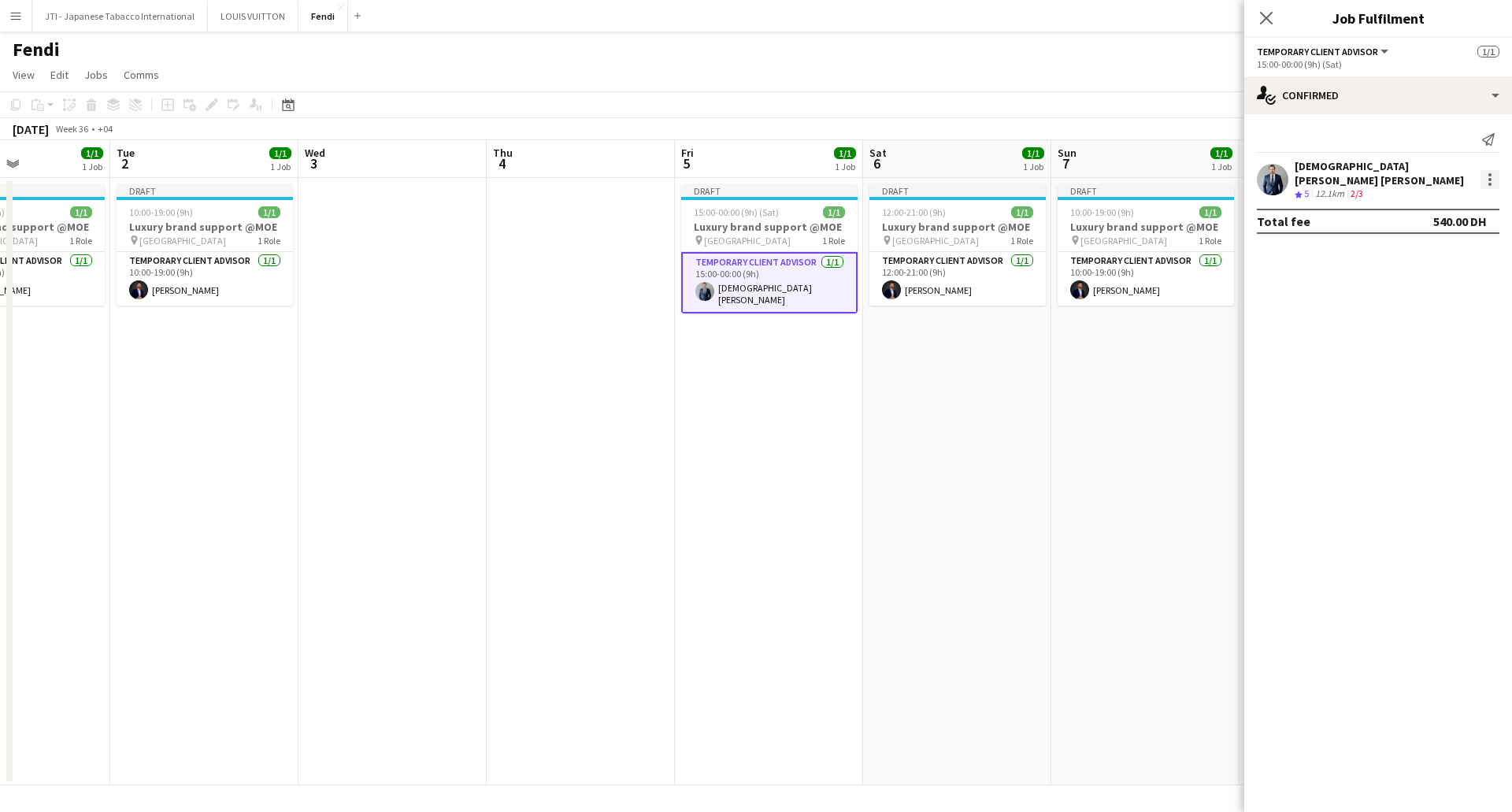
click at [1497, 172] on div at bounding box center [1489, 179] width 19 height 19
click at [1408, 347] on button "Remove" at bounding box center [1438, 355] width 122 height 37
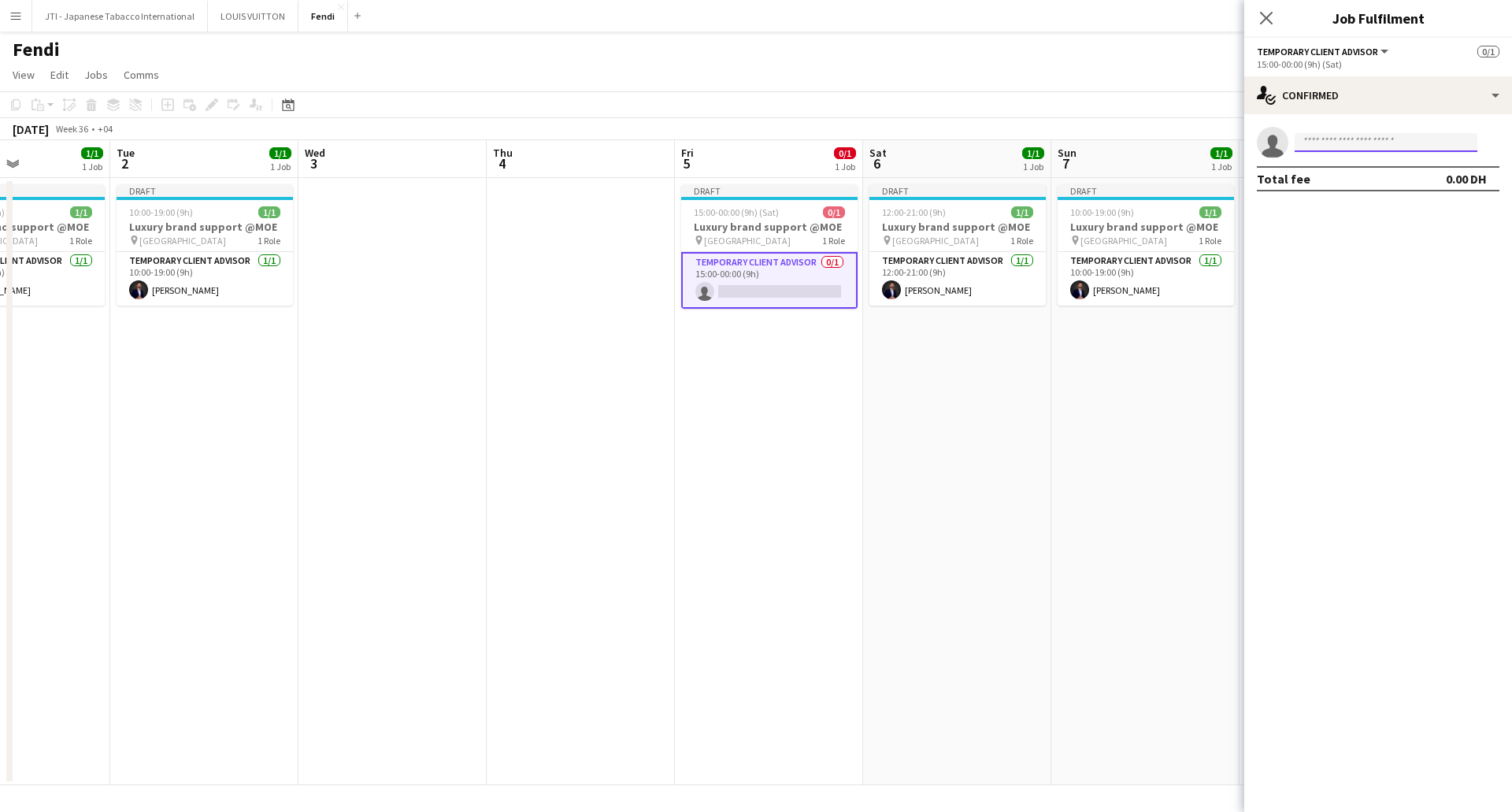
click at [1347, 145] on input at bounding box center [1386, 143] width 183 height 19
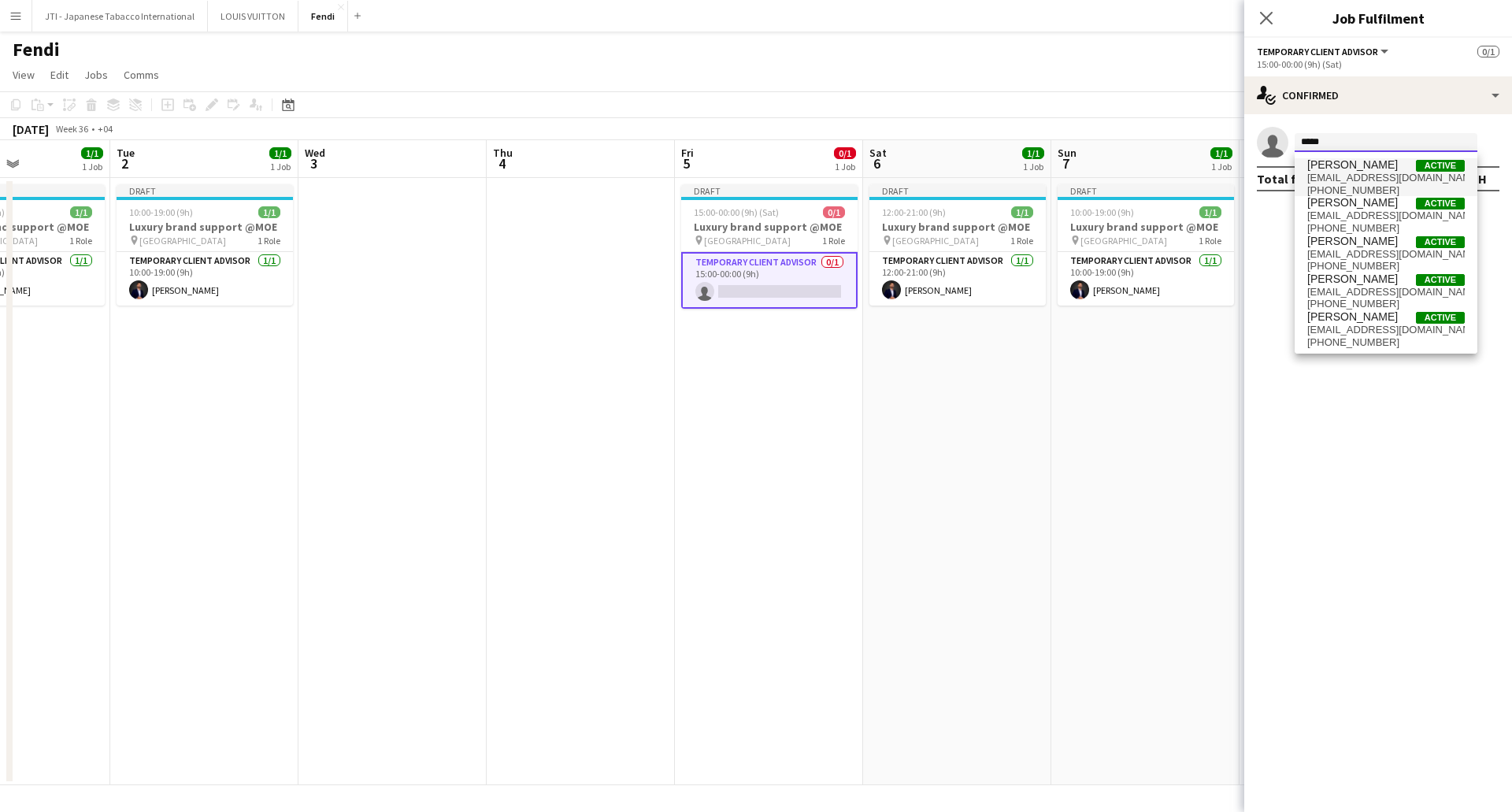
type input "*****"
click at [1347, 174] on span "[EMAIL_ADDRESS][DOMAIN_NAME]" at bounding box center [1386, 178] width 157 height 13
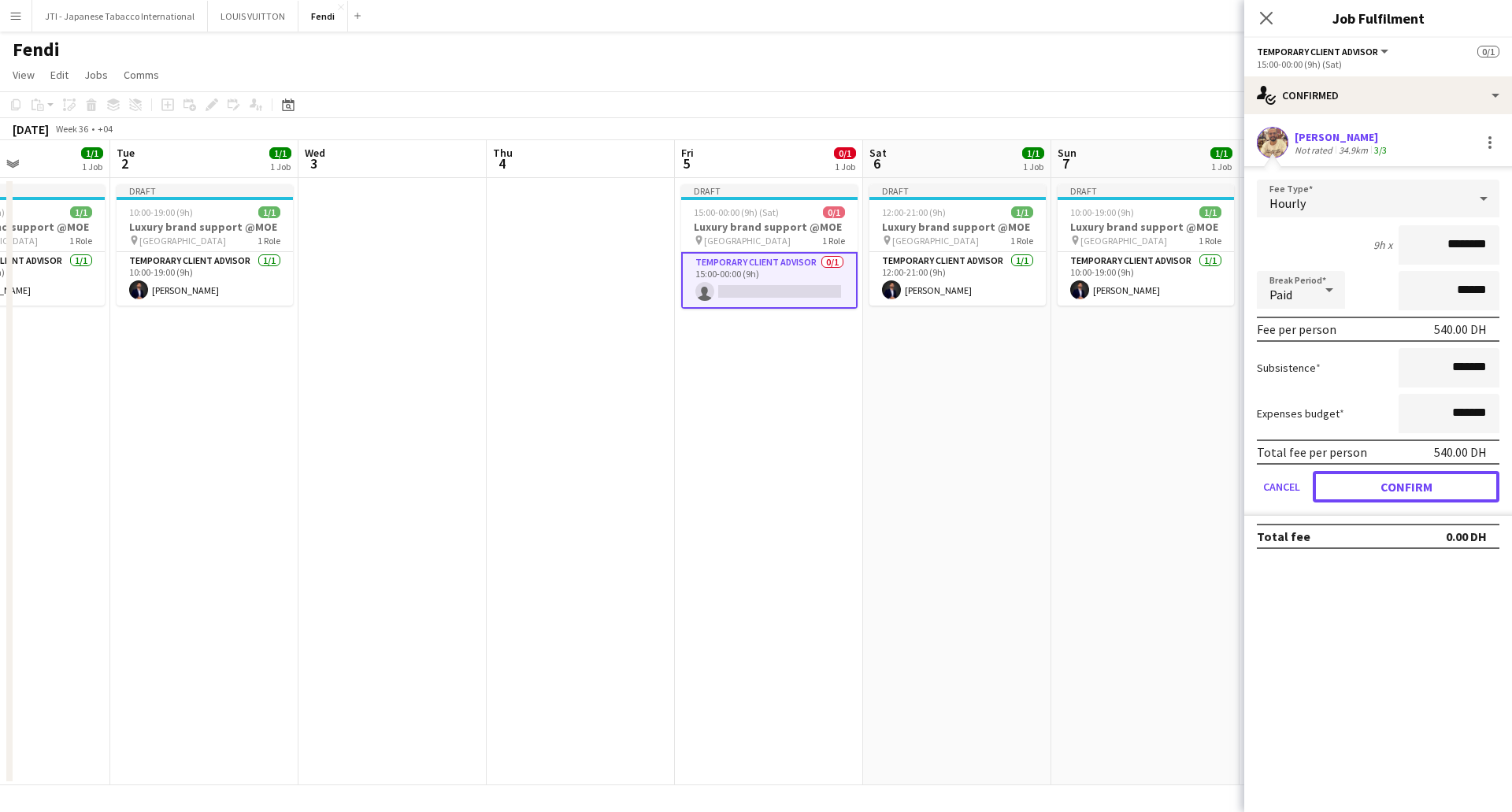
drag, startPoint x: 1424, startPoint y: 491, endPoint x: 1409, endPoint y: 495, distance: 15.5
click at [1422, 491] on button "Confirm" at bounding box center [1406, 486] width 186 height 31
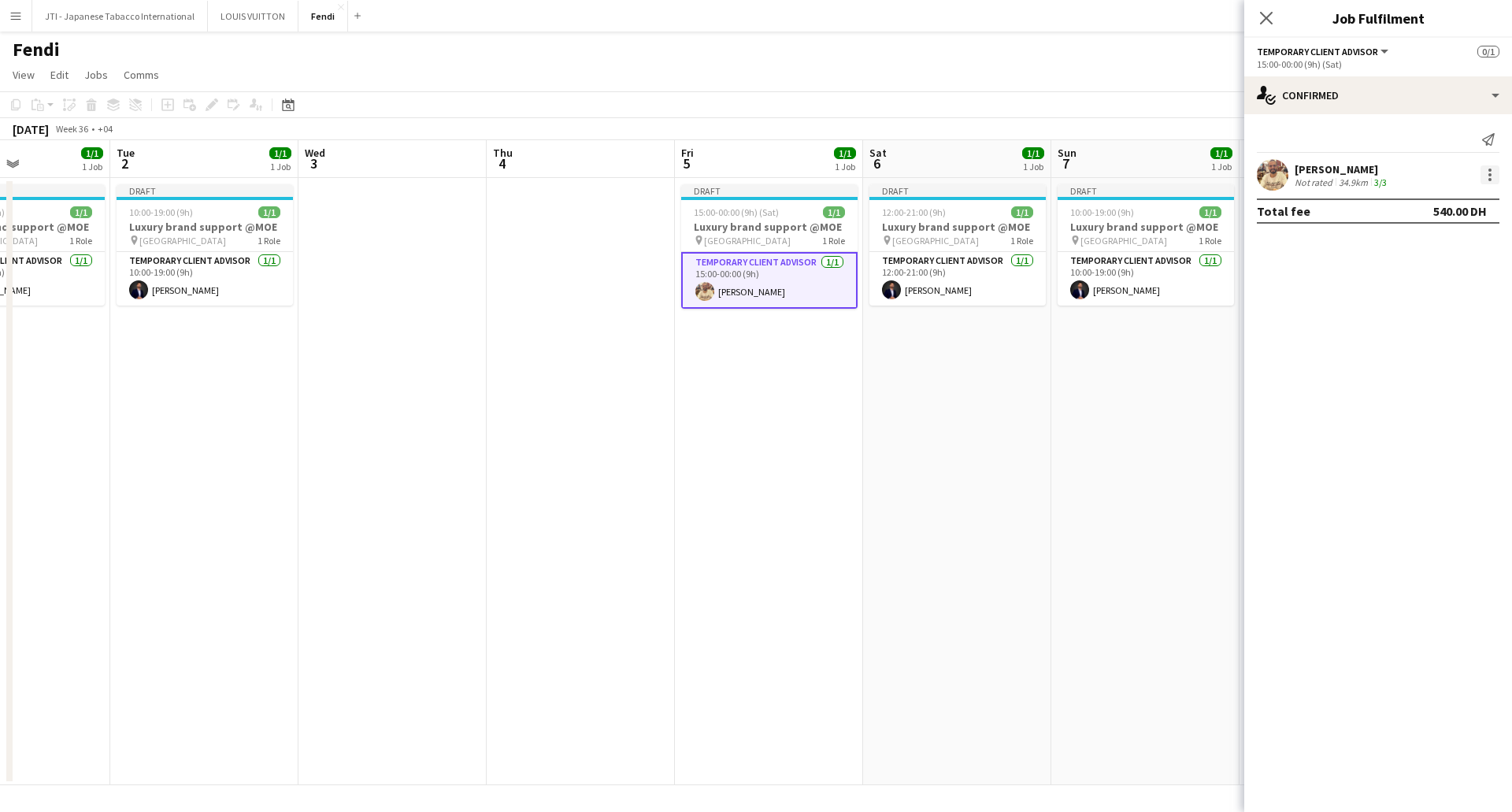
click at [1490, 172] on div at bounding box center [1489, 169] width 3 height 3
click at [1413, 355] on span "Remove" at bounding box center [1412, 355] width 48 height 14
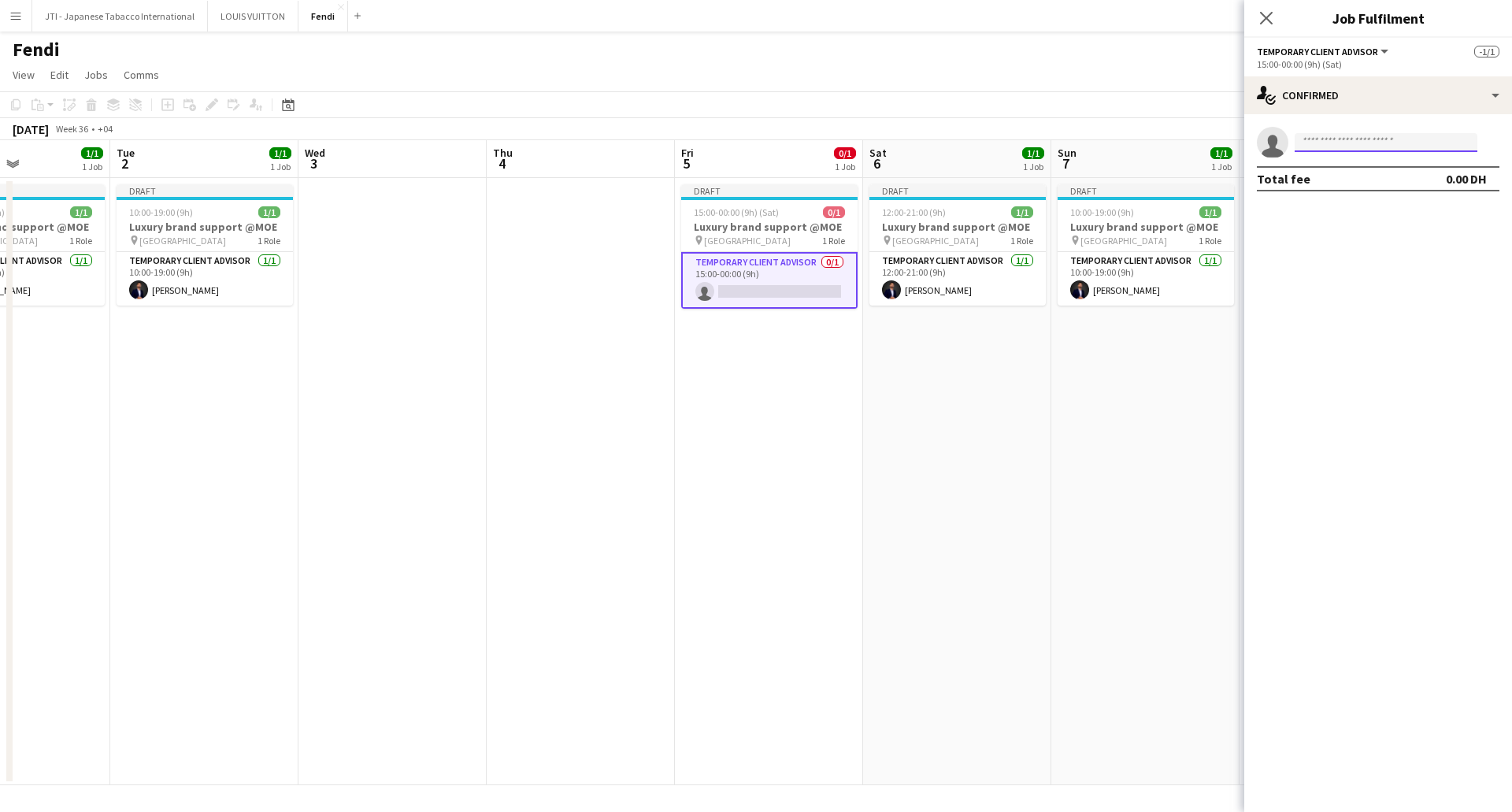
click at [1347, 142] on input at bounding box center [1386, 143] width 183 height 19
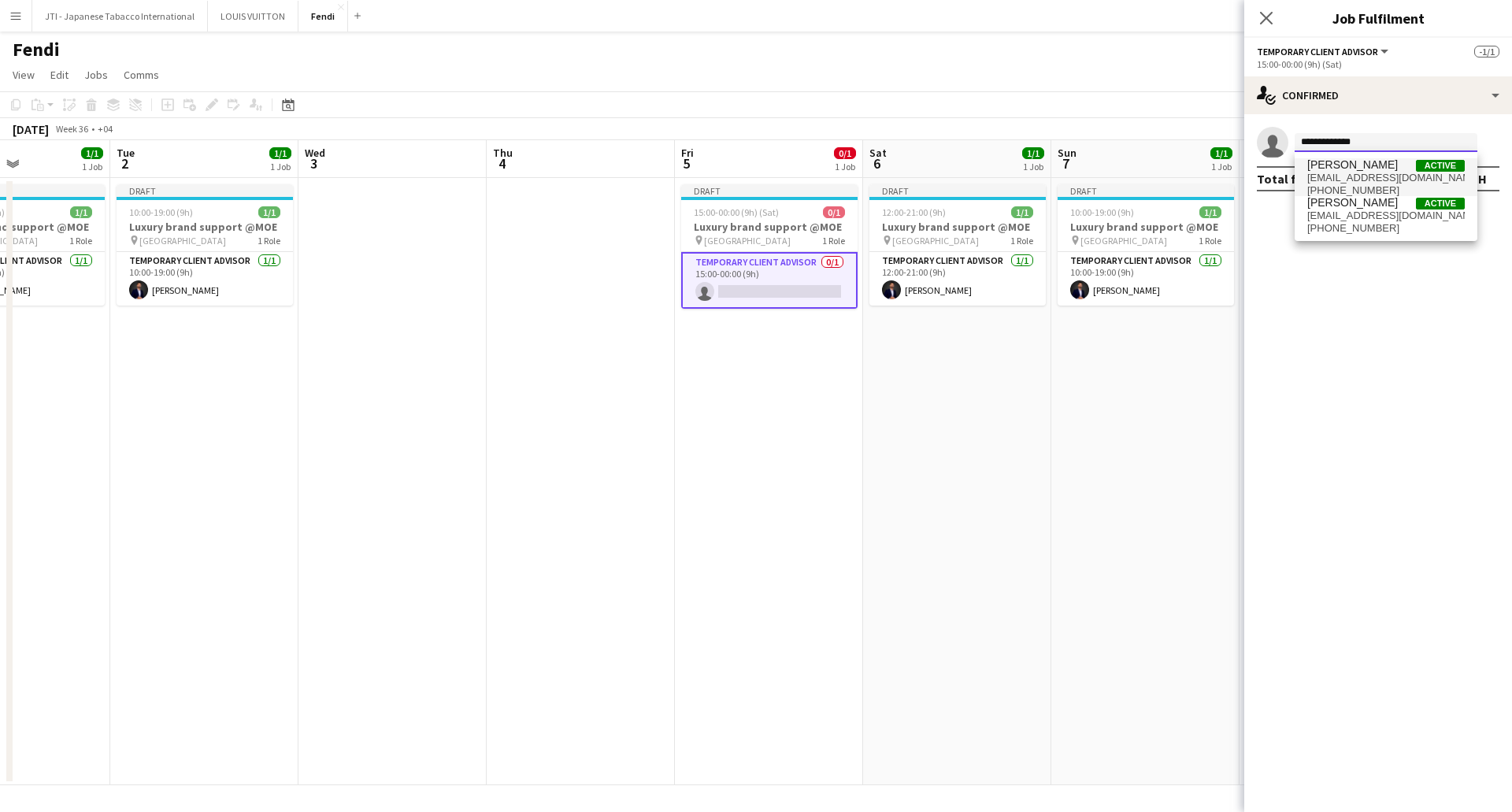
type input "**********"
drag, startPoint x: 1380, startPoint y: 164, endPoint x: 1336, endPoint y: 177, distance: 45.9
click at [1379, 166] on span "[PERSON_NAME]" at bounding box center [1352, 165] width 91 height 14
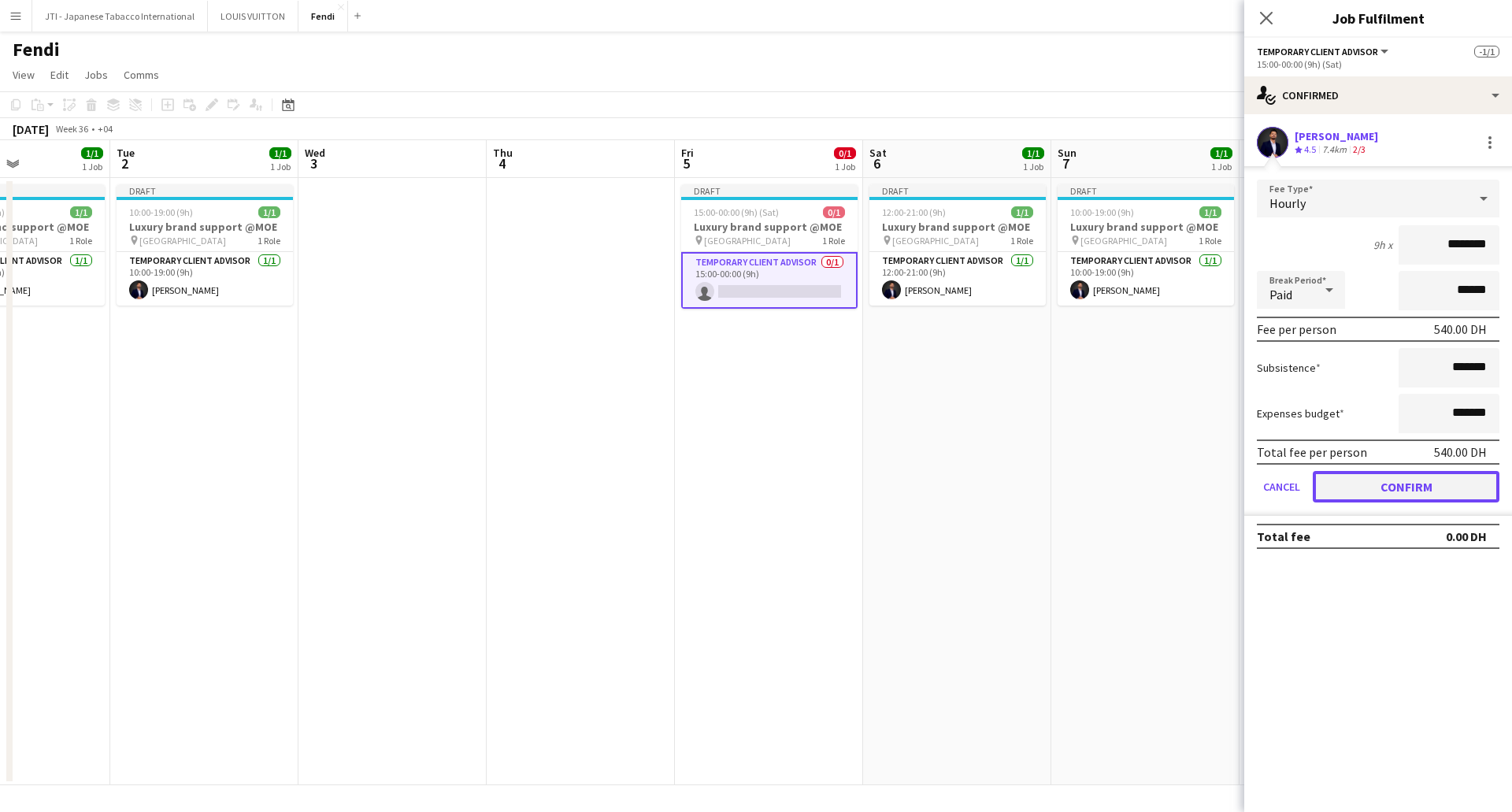
click at [1411, 485] on button "Confirm" at bounding box center [1406, 486] width 186 height 31
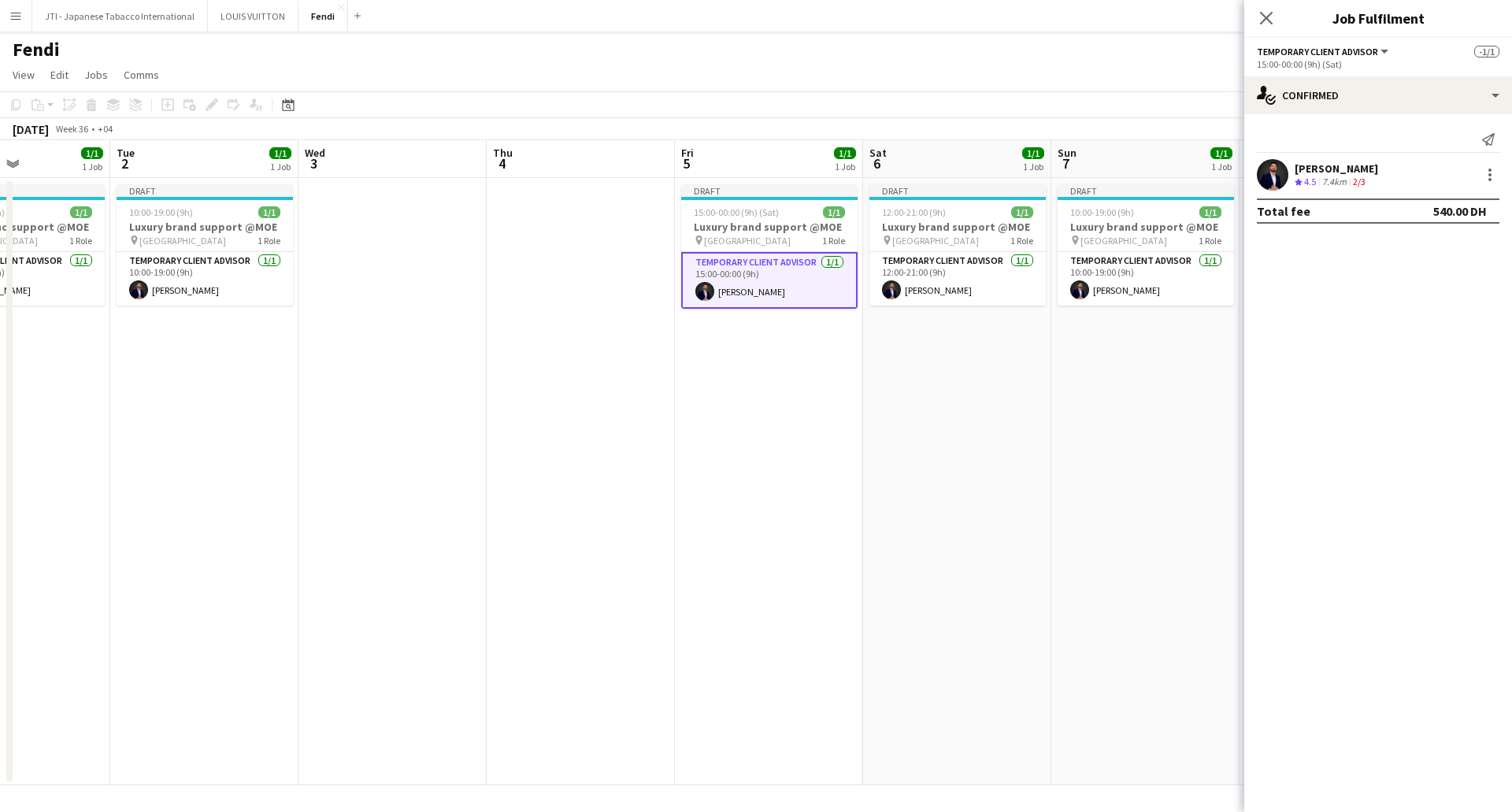
drag, startPoint x: 936, startPoint y: 422, endPoint x: 951, endPoint y: 428, distance: 16.2
click at [937, 422] on app-date-cell "Draft 12:00-21:00 (9h) 1/1 Luxury brand support @MOE pin Mall of the Emirates 1…" at bounding box center [957, 482] width 188 height 607
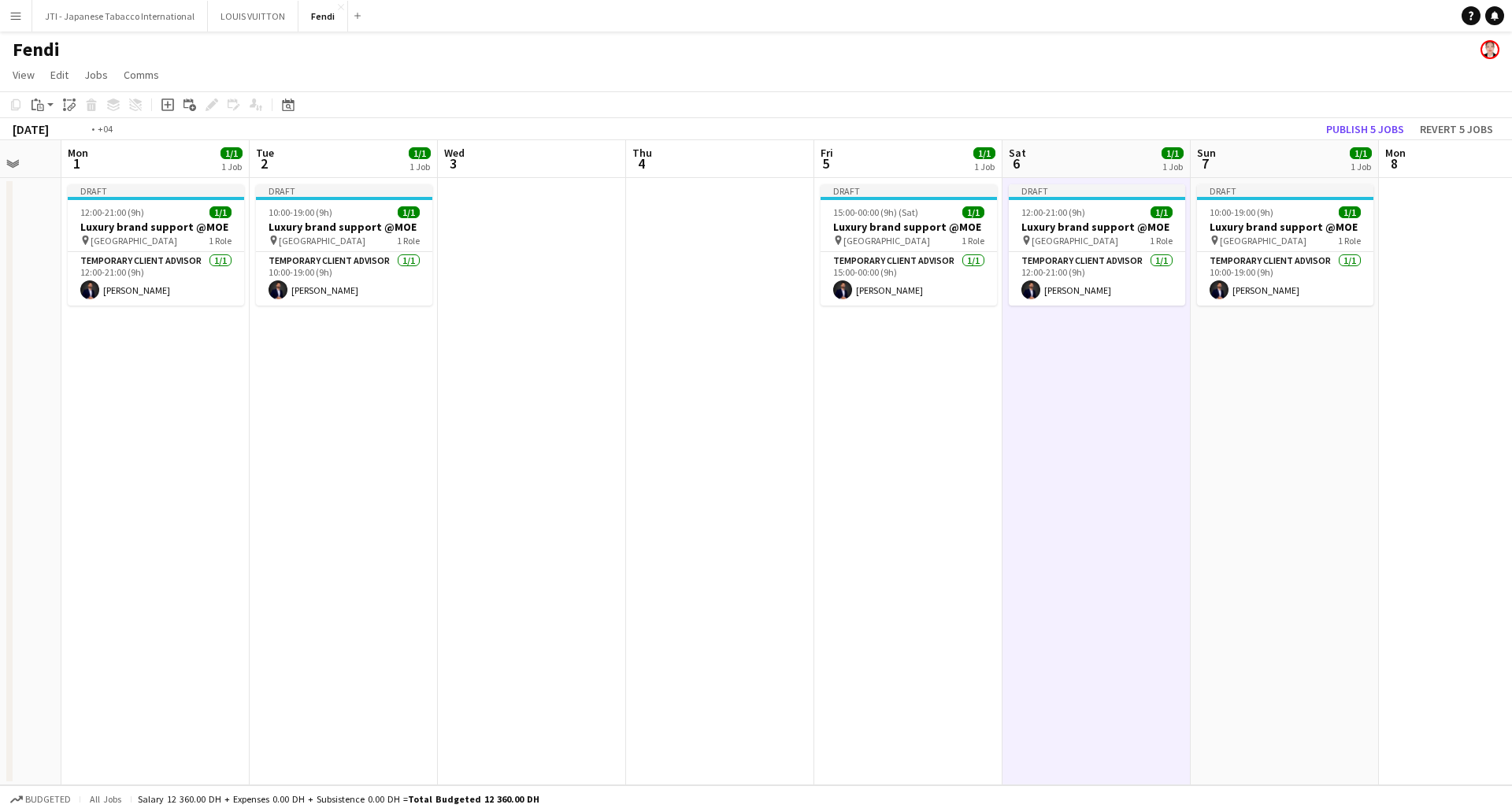
drag, startPoint x: 511, startPoint y: 448, endPoint x: 1142, endPoint y: 457, distance: 631.1
click at [1215, 458] on app-calendar-viewport "Sat 30 1/1 1 Job Sun 31 Mon 1 1/1 1 Job Tue 2 1/1 1 Job Wed 3 Thu 4 Fri 5 1/1 1…" at bounding box center [756, 462] width 1512 height 645
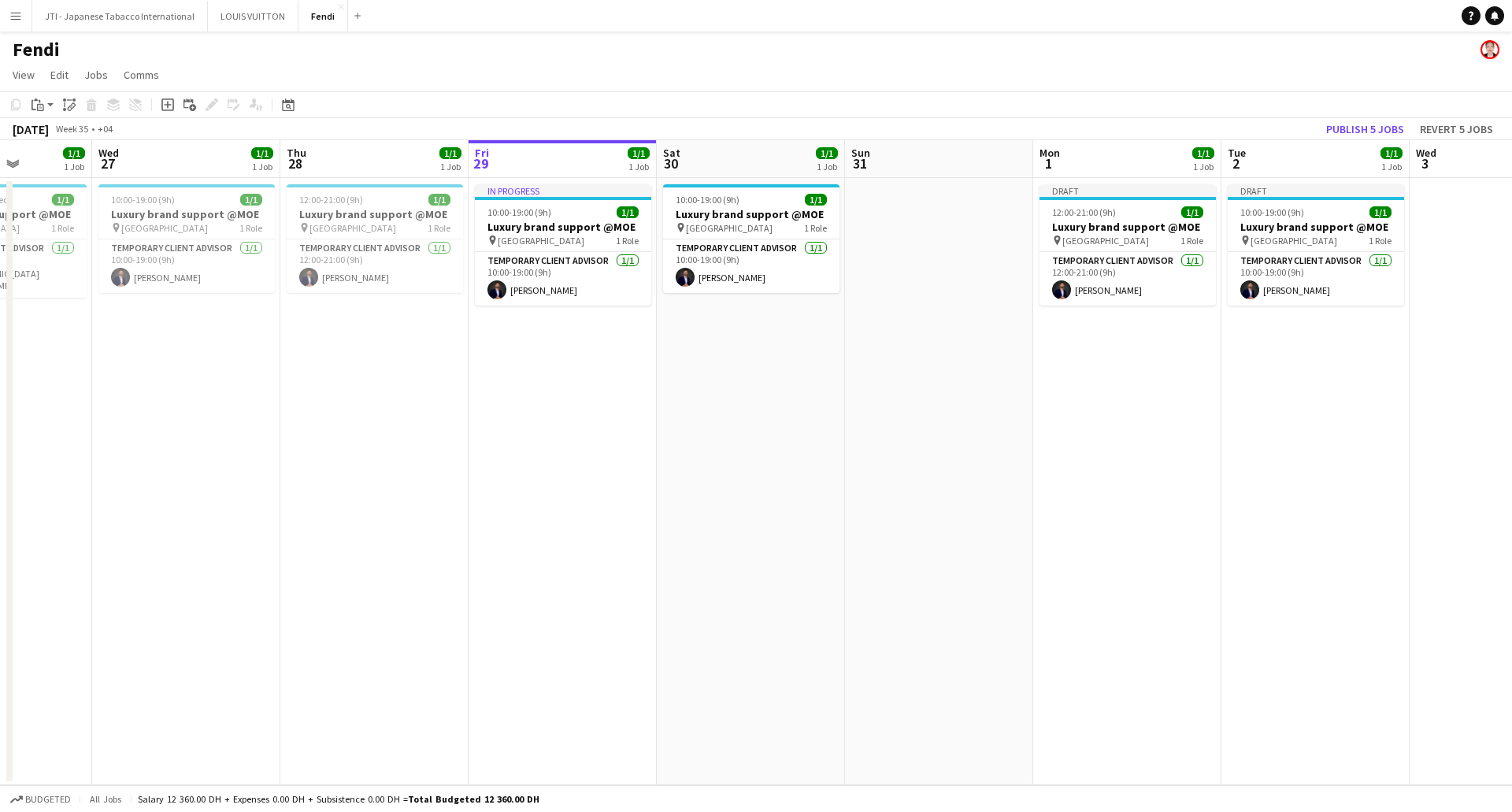
drag, startPoint x: 479, startPoint y: 467, endPoint x: 808, endPoint y: 470, distance: 329.0
click at [808, 470] on app-calendar-viewport "Sun 24 Mon 25 Tue 26 1/1 1 Job Wed 27 1/1 1 Job Thu 28 1/1 1 Job Fri 29 1/1 1 J…" at bounding box center [756, 462] width 1512 height 645
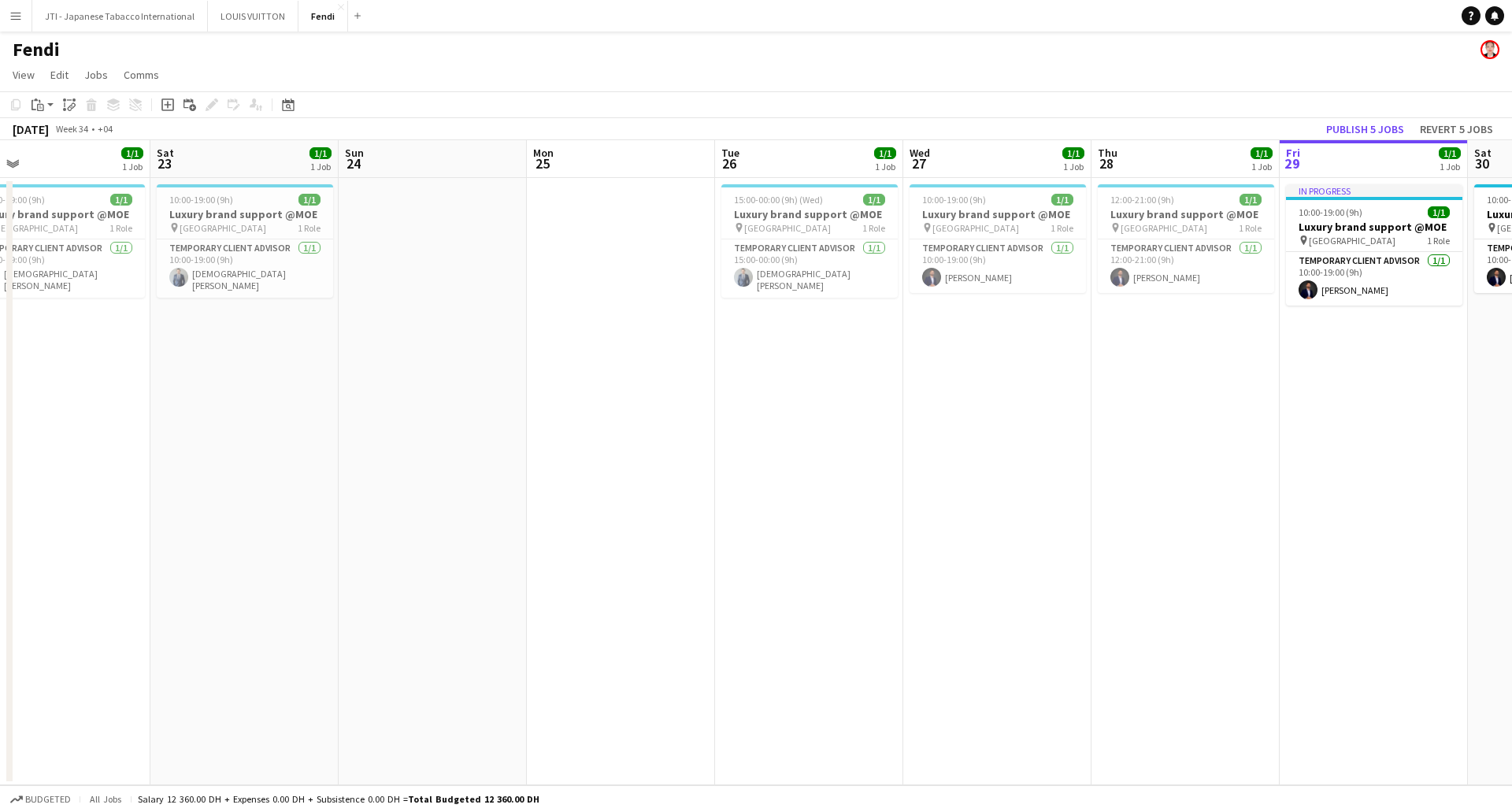
drag, startPoint x: 1145, startPoint y: 462, endPoint x: 511, endPoint y: 468, distance: 634.0
click at [1230, 454] on app-calendar-viewport "Wed 20 1/1 1 Job Thu 21 1/1 1 Job Fri 22 1/1 1 Job Sat 23 1/1 1 Job Sun 24 Mon …" at bounding box center [756, 462] width 1512 height 645
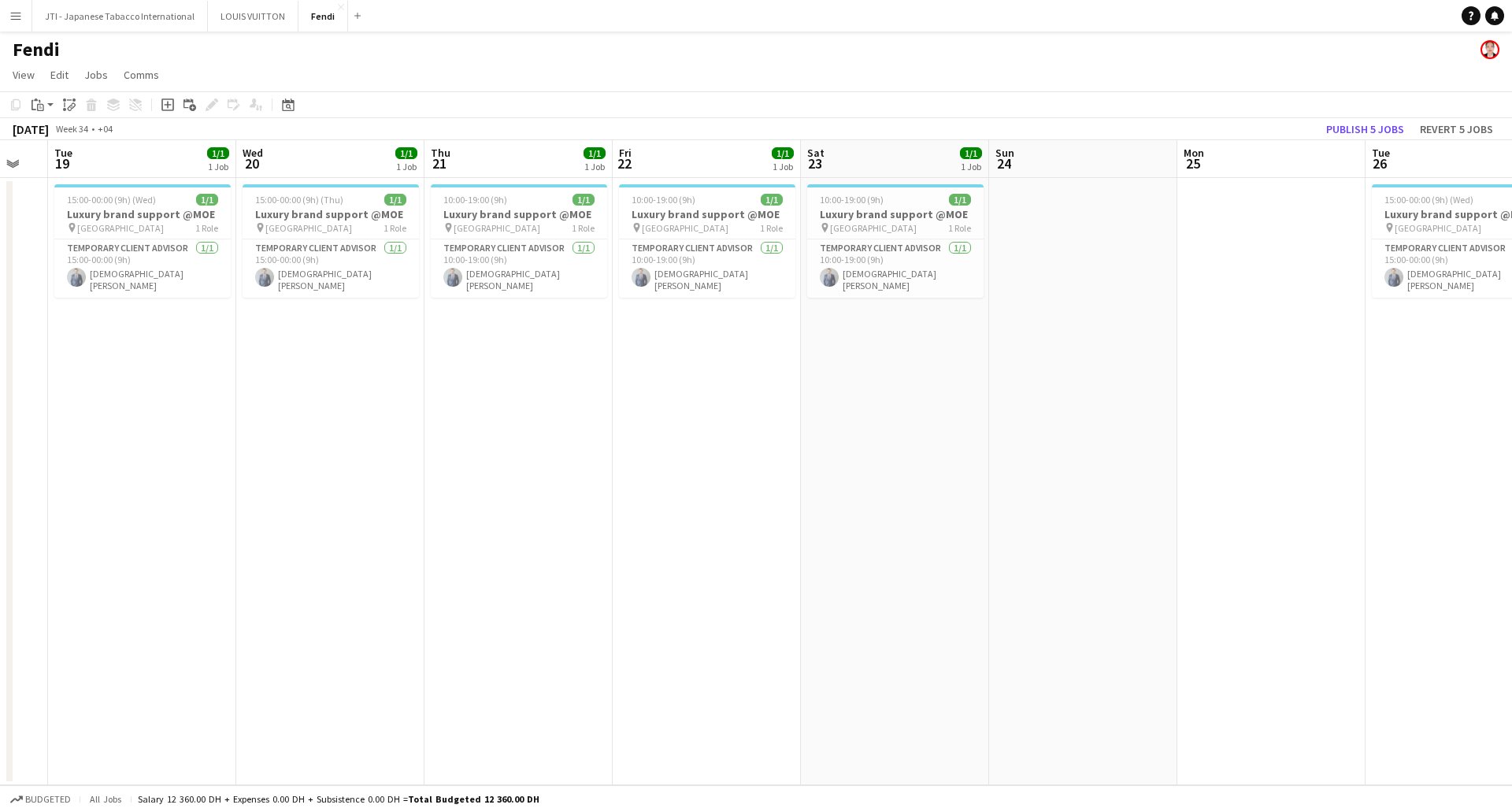
drag, startPoint x: 451, startPoint y: 476, endPoint x: 922, endPoint y: 486, distance: 471.1
click at [922, 486] on app-calendar-viewport "Sun 17 Mon 18 Tue 19 1/1 1 Job Wed 20 1/1 1 Job Thu 21 1/1 1 Job Fri 22 1/1 1 J…" at bounding box center [756, 462] width 1512 height 645
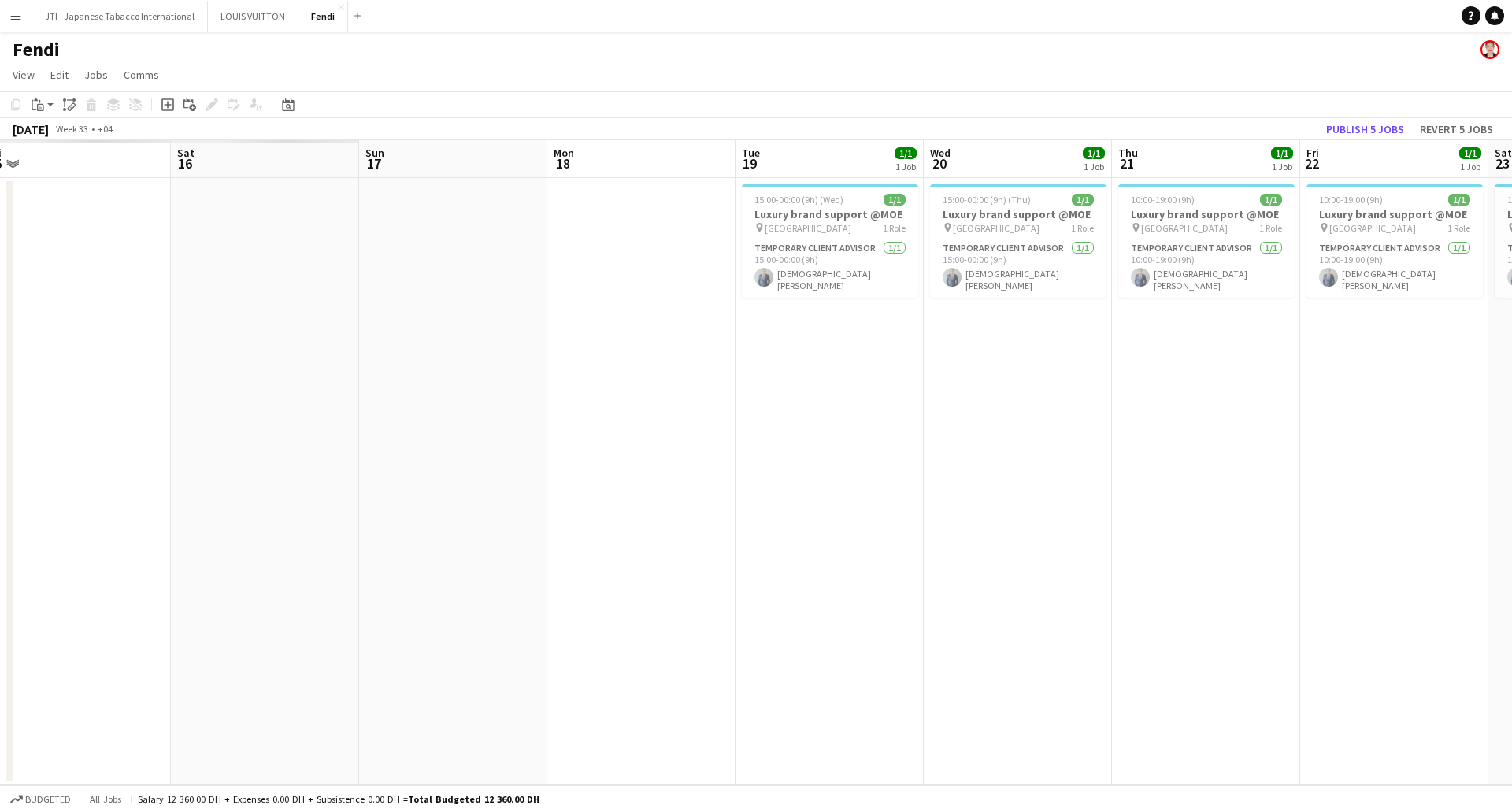
drag, startPoint x: 926, startPoint y: 434, endPoint x: 1074, endPoint y: 438, distance: 148.1
click at [1120, 438] on app-calendar-viewport "Wed 13 Thu 14 Fri 15 Sat 16 Sun 17 Mon 18 Tue 19 1/1 1 Job Wed 20 1/1 1 Job Thu…" at bounding box center [756, 462] width 1512 height 645
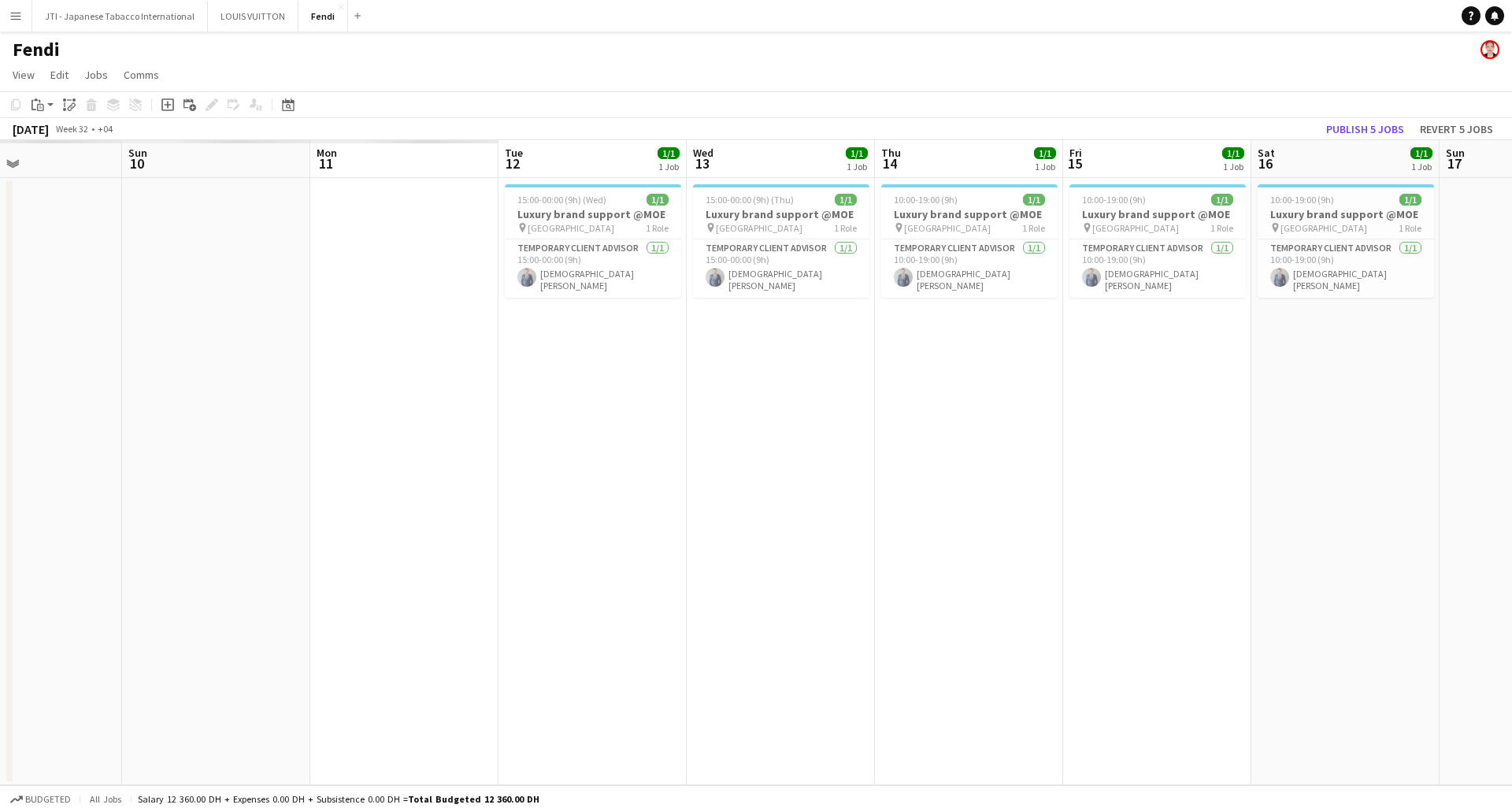
drag, startPoint x: 1073, startPoint y: 424, endPoint x: 1354, endPoint y: 429, distance: 281.0
click at [1354, 429] on app-calendar-viewport "Thu 7 Fri 8 Sat 9 Sun 10 Mon 11 Tue 12 1/1 1 Job Wed 13 1/1 1 Job Thu 14 1/1 1 …" at bounding box center [756, 462] width 1512 height 645
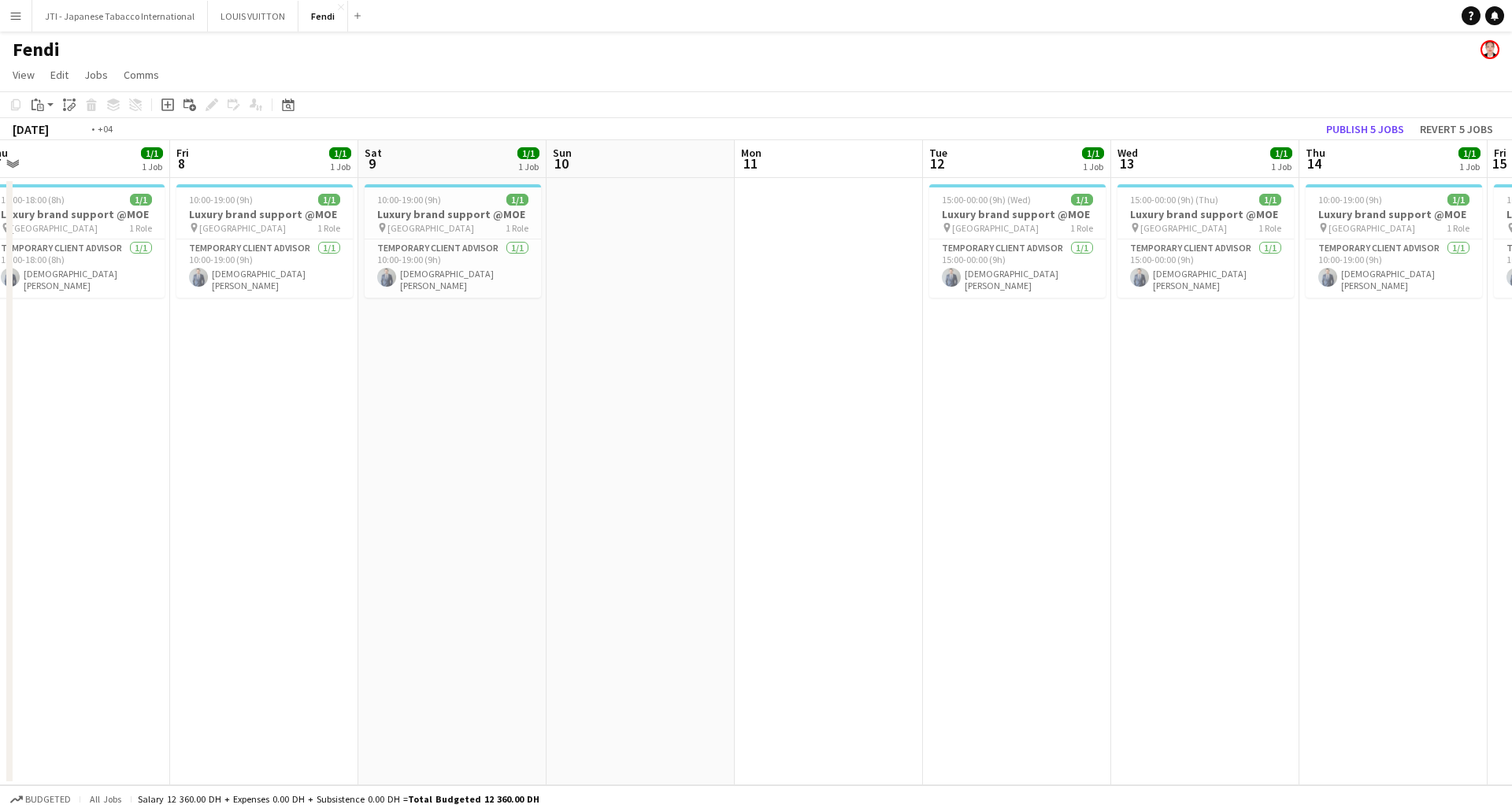
drag, startPoint x: 655, startPoint y: 407, endPoint x: 219, endPoint y: 406, distance: 436.0
click at [0, 417] on app-calendar-viewport "Mon 4 Tue 5 Wed 6 Thu 7 1/1 1 Job Fri 8 1/1 1 Job Sat 9 1/1 1 Job Sun 10 Mon 11…" at bounding box center [756, 462] width 1512 height 645
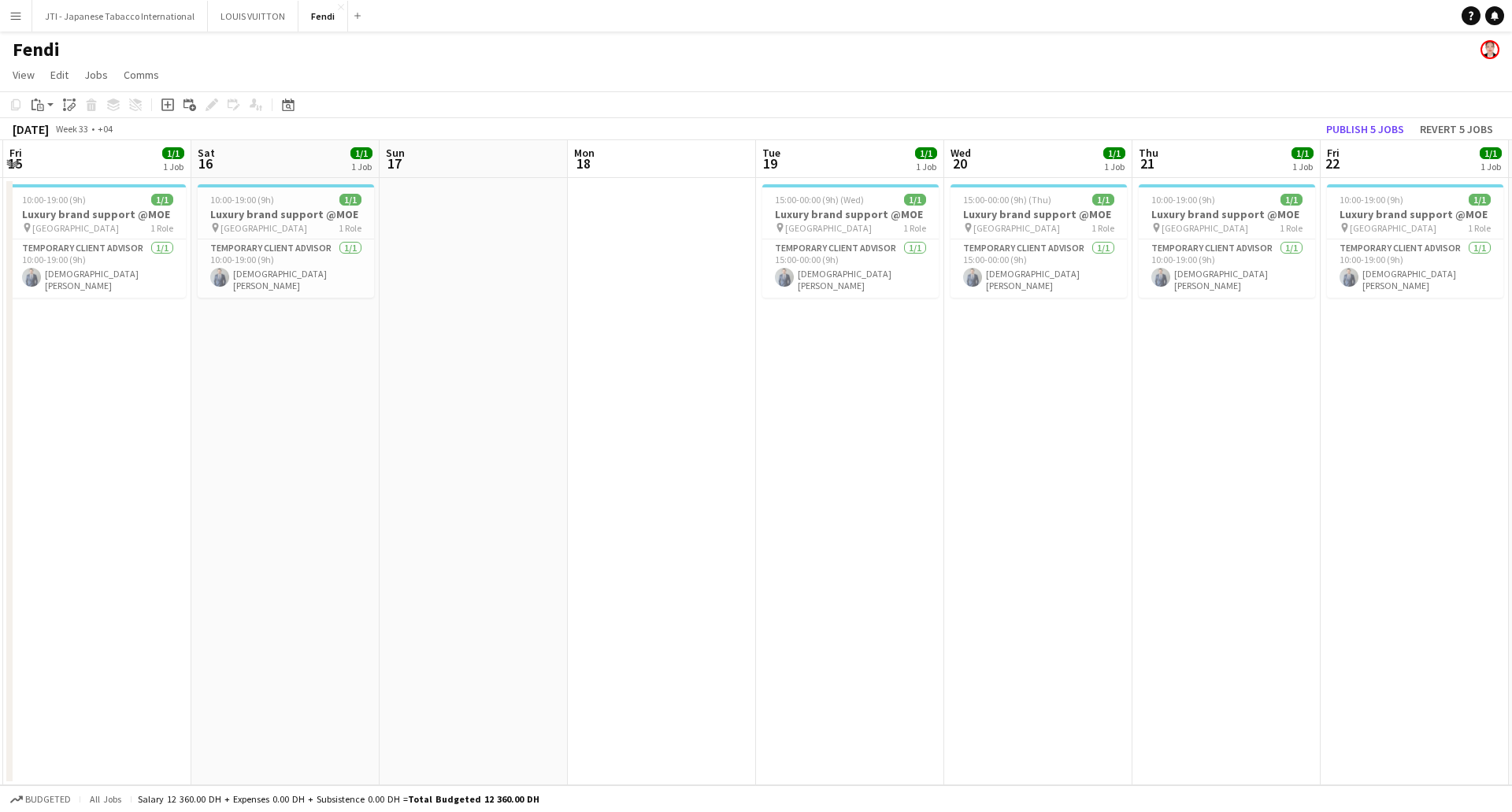
drag, startPoint x: 999, startPoint y: 433, endPoint x: 59, endPoint y: 442, distance: 940.0
click at [56, 442] on app-calendar-viewport "Tue 12 1/1 1 Job Wed 13 1/1 1 Job Thu 14 1/1 1 Job Fri 15 1/1 1 Job Sat 16 1/1 …" at bounding box center [756, 462] width 1512 height 645
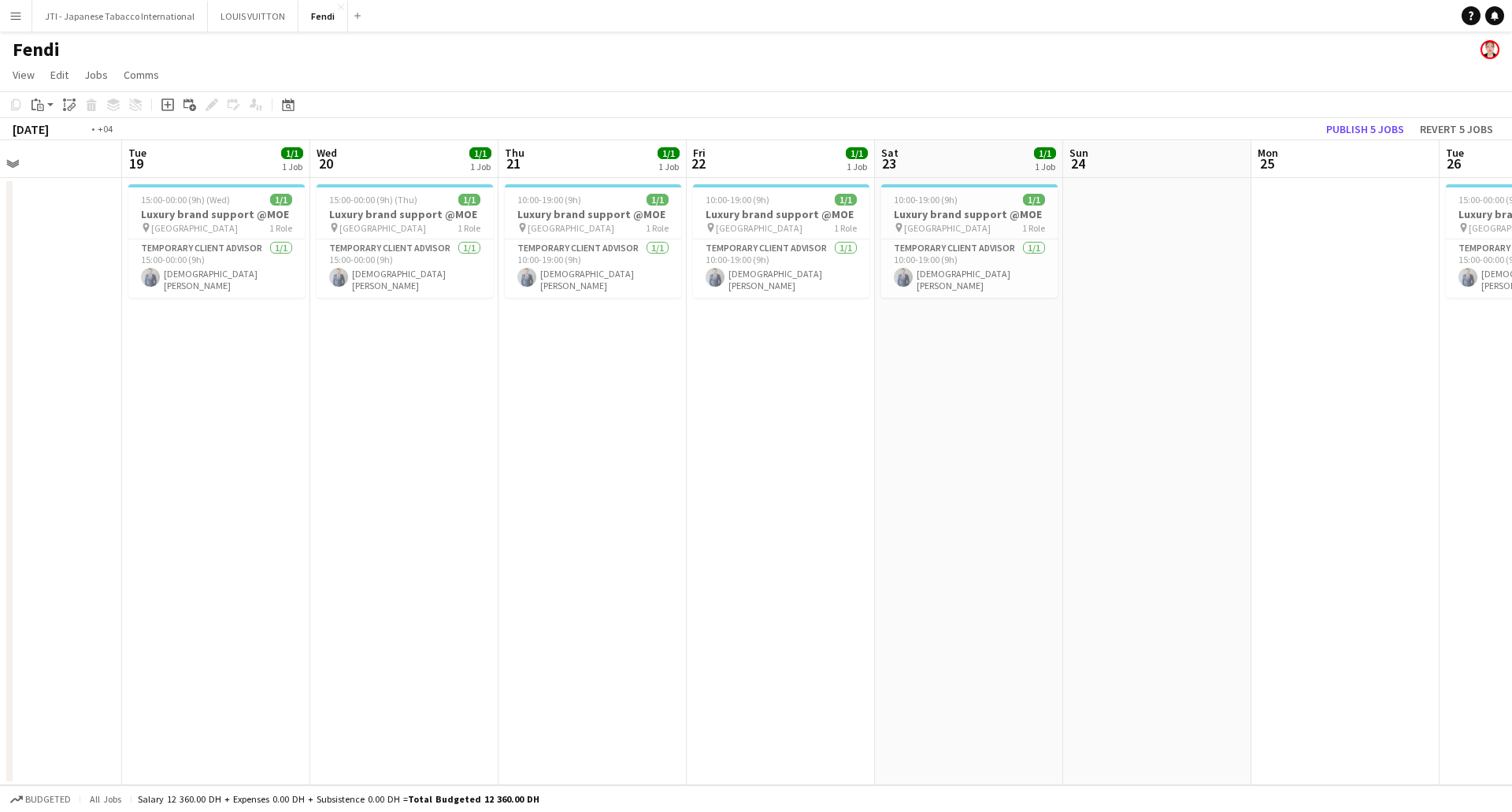
drag, startPoint x: 857, startPoint y: 424, endPoint x: 467, endPoint y: 411, distance: 390.2
click at [155, 432] on app-calendar-viewport "Fri 15 1/1 1 Job Sat 16 1/1 1 Job Sun 17 Mon 18 Tue 19 1/1 1 Job Wed 20 1/1 1 J…" at bounding box center [756, 462] width 1512 height 645
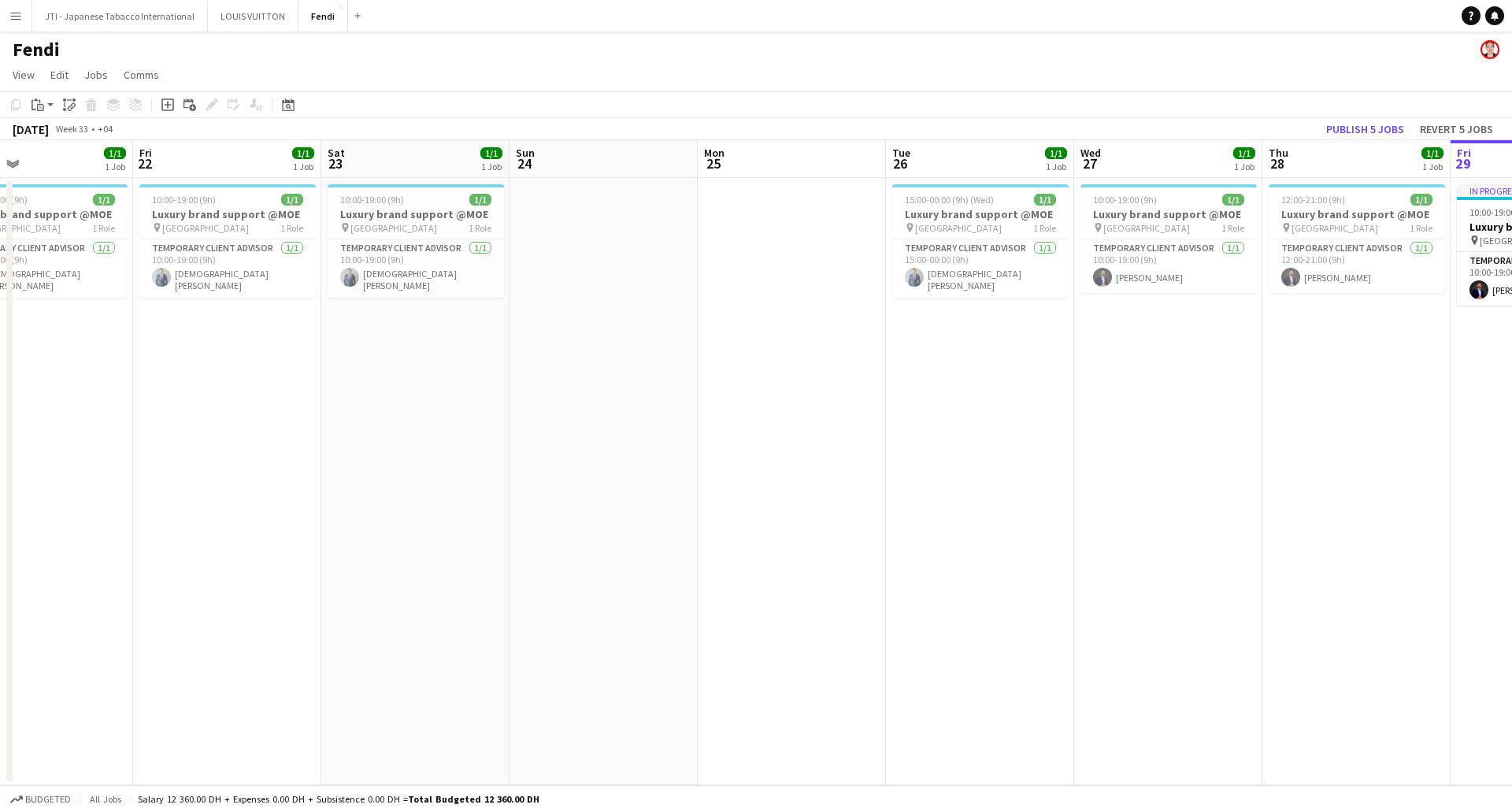
drag, startPoint x: 964, startPoint y: 402, endPoint x: 1031, endPoint y: 388, distance: 68.4
click at [265, 418] on app-calendar-viewport "Tue 19 1/1 1 Job Wed 20 1/1 1 Job Thu 21 1/1 1 Job Fri 22 1/1 1 Job Sat 23 1/1 …" at bounding box center [756, 462] width 1512 height 645
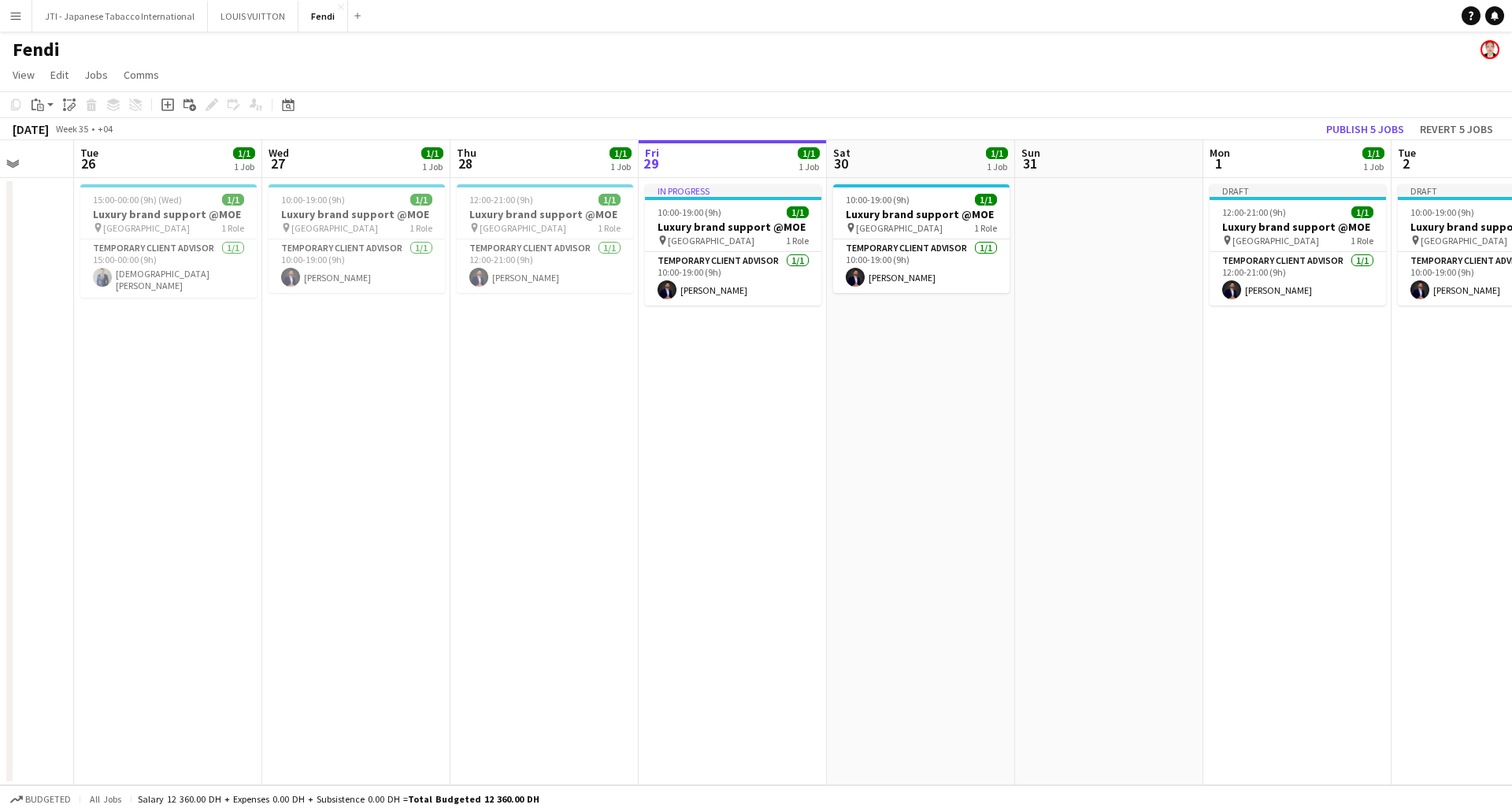
drag, startPoint x: 533, startPoint y: 430, endPoint x: 578, endPoint y: 422, distance: 45.7
click at [510, 432] on app-calendar-viewport "Sat 23 1/1 1 Job Sun 24 Mon 25 Tue 26 1/1 1 Job Wed 27 1/1 1 Job Thu 28 1/1 1 J…" at bounding box center [756, 462] width 1512 height 645
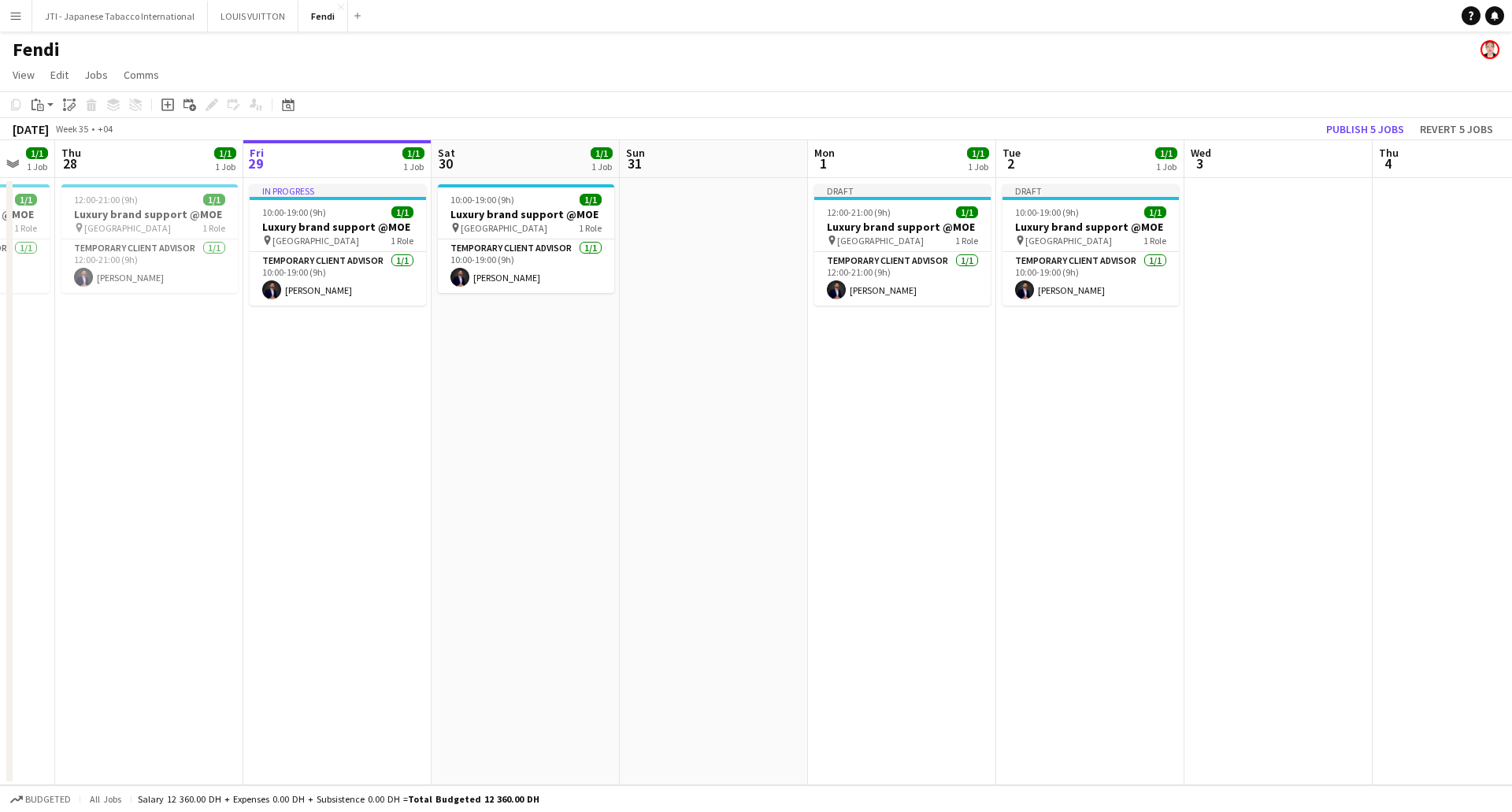
drag, startPoint x: 1101, startPoint y: 431, endPoint x: 929, endPoint y: 435, distance: 172.0
click at [924, 433] on app-calendar-viewport "Mon 25 Tue 26 1/1 1 Job Wed 27 1/1 1 Job Thu 28 1/1 1 Job Fri 29 1/1 1 Job Sat …" at bounding box center [756, 462] width 1512 height 645
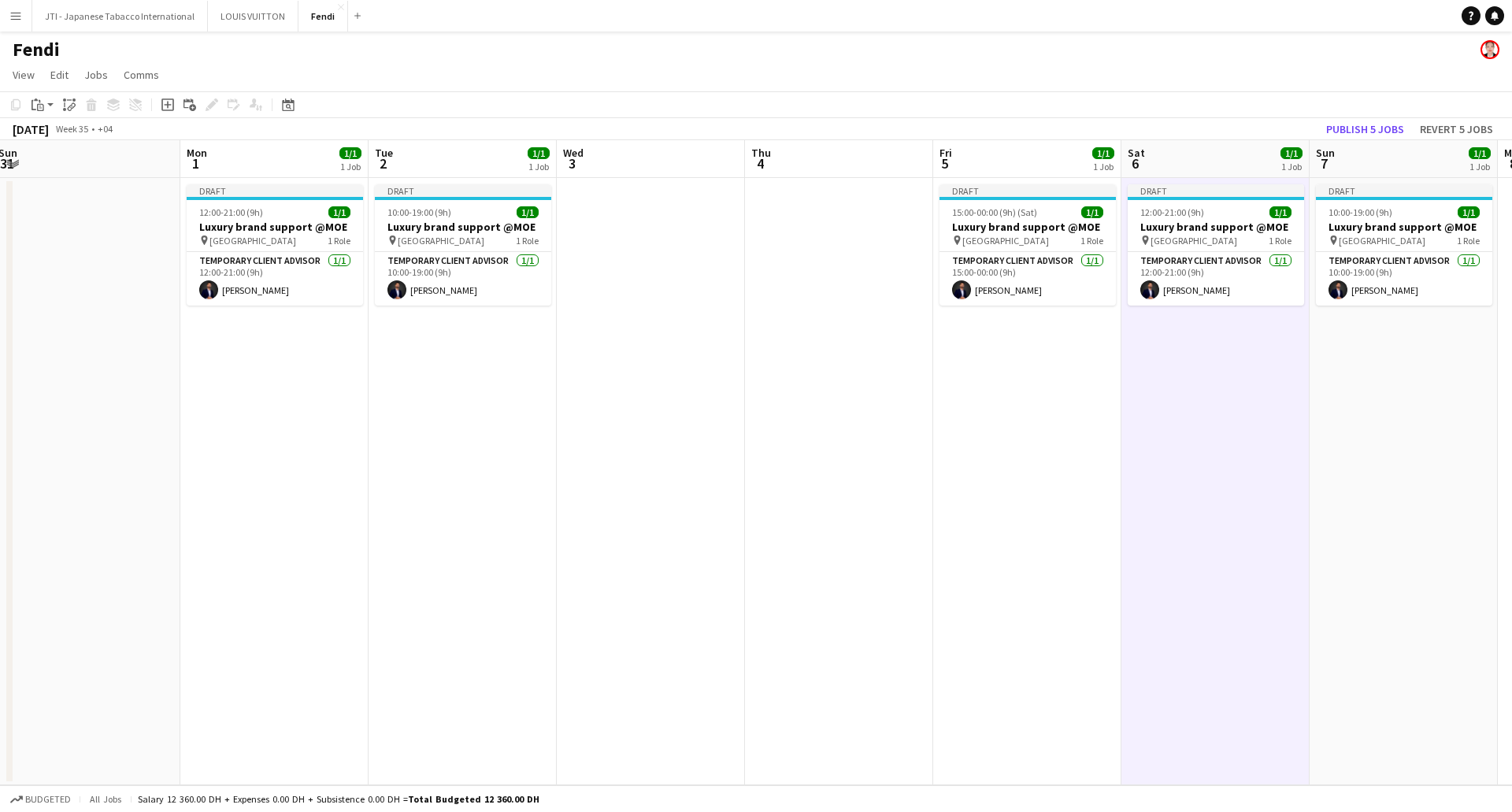
scroll to position [0, 610]
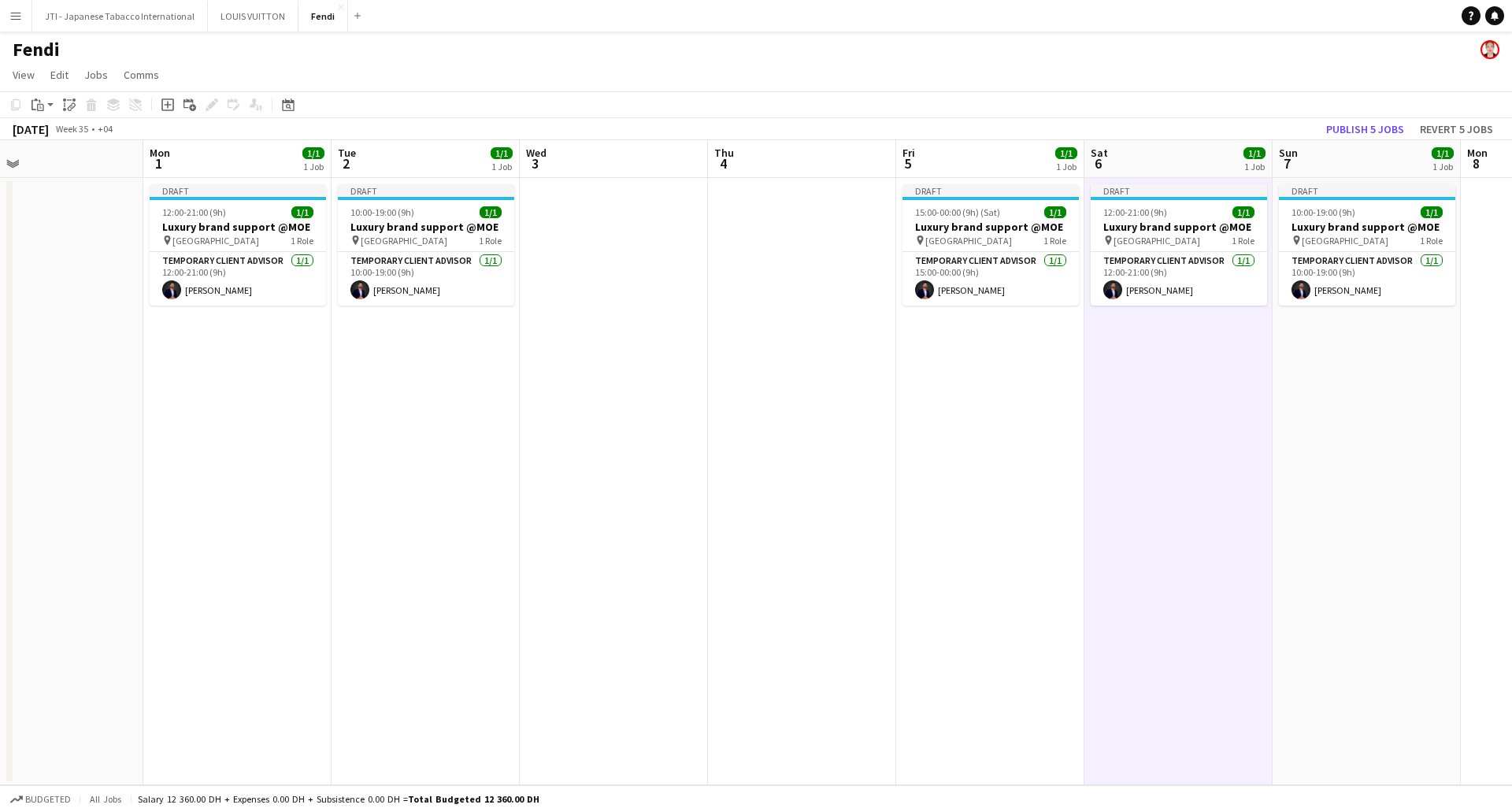
drag, startPoint x: 1243, startPoint y: 429, endPoint x: 766, endPoint y: 465, distance: 478.4
click at [766, 465] on app-calendar-viewport "Thu 28 1/1 1 Job Fri 29 1/1 1 Job Sat 30 1/1 1 Job Sun 31 Mon 1 1/1 1 Job Tue 2…" at bounding box center [756, 462] width 1512 height 645
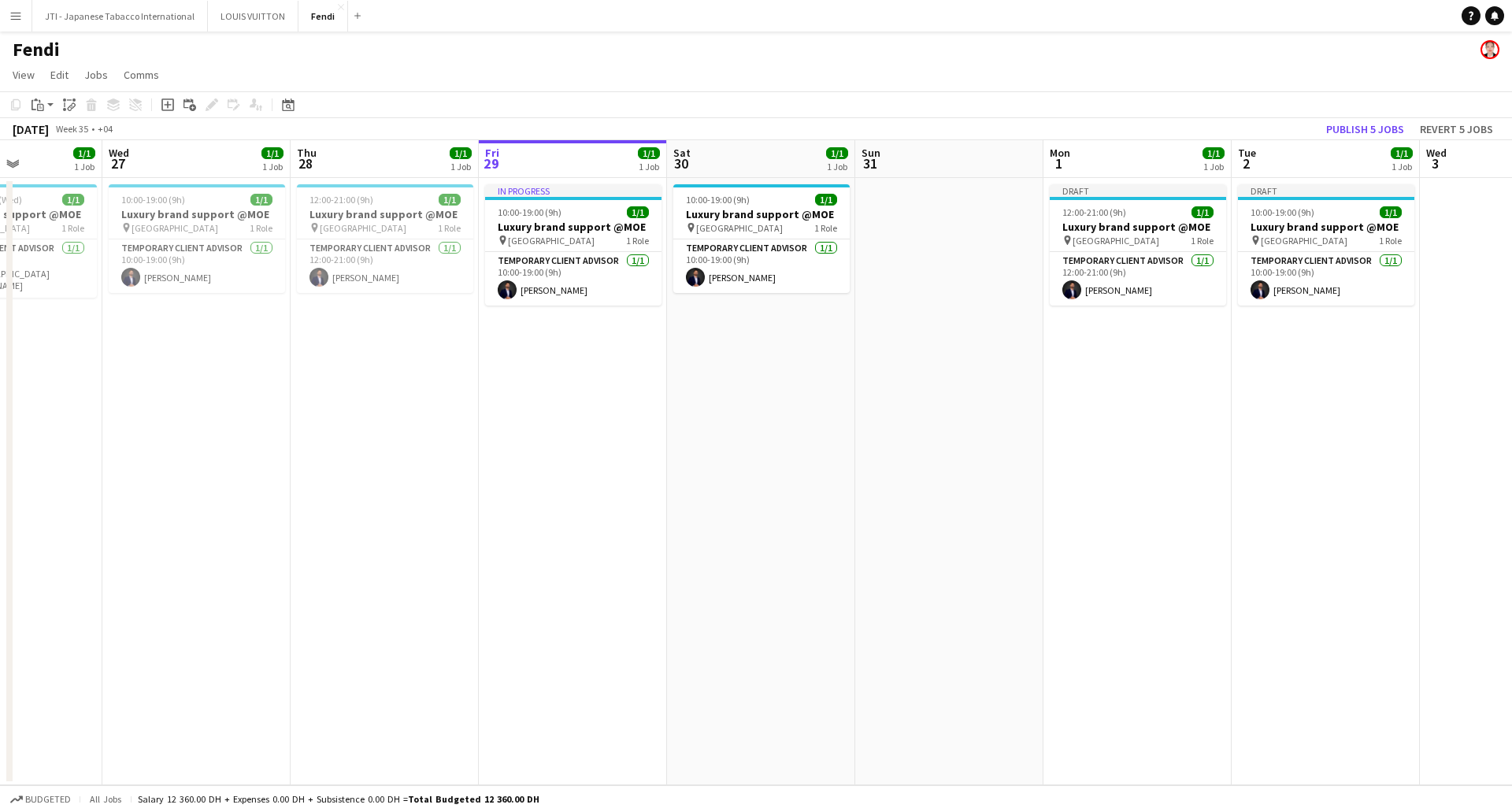
drag, startPoint x: 321, startPoint y: 437, endPoint x: 280, endPoint y: 445, distance: 41.8
click at [1222, 437] on app-calendar-viewport "Sun 24 Mon 25 Tue 26 1/1 1 Job Wed 27 1/1 1 Job Thu 28 1/1 1 Job Fri 29 1/1 1 J…" at bounding box center [756, 462] width 1512 height 645
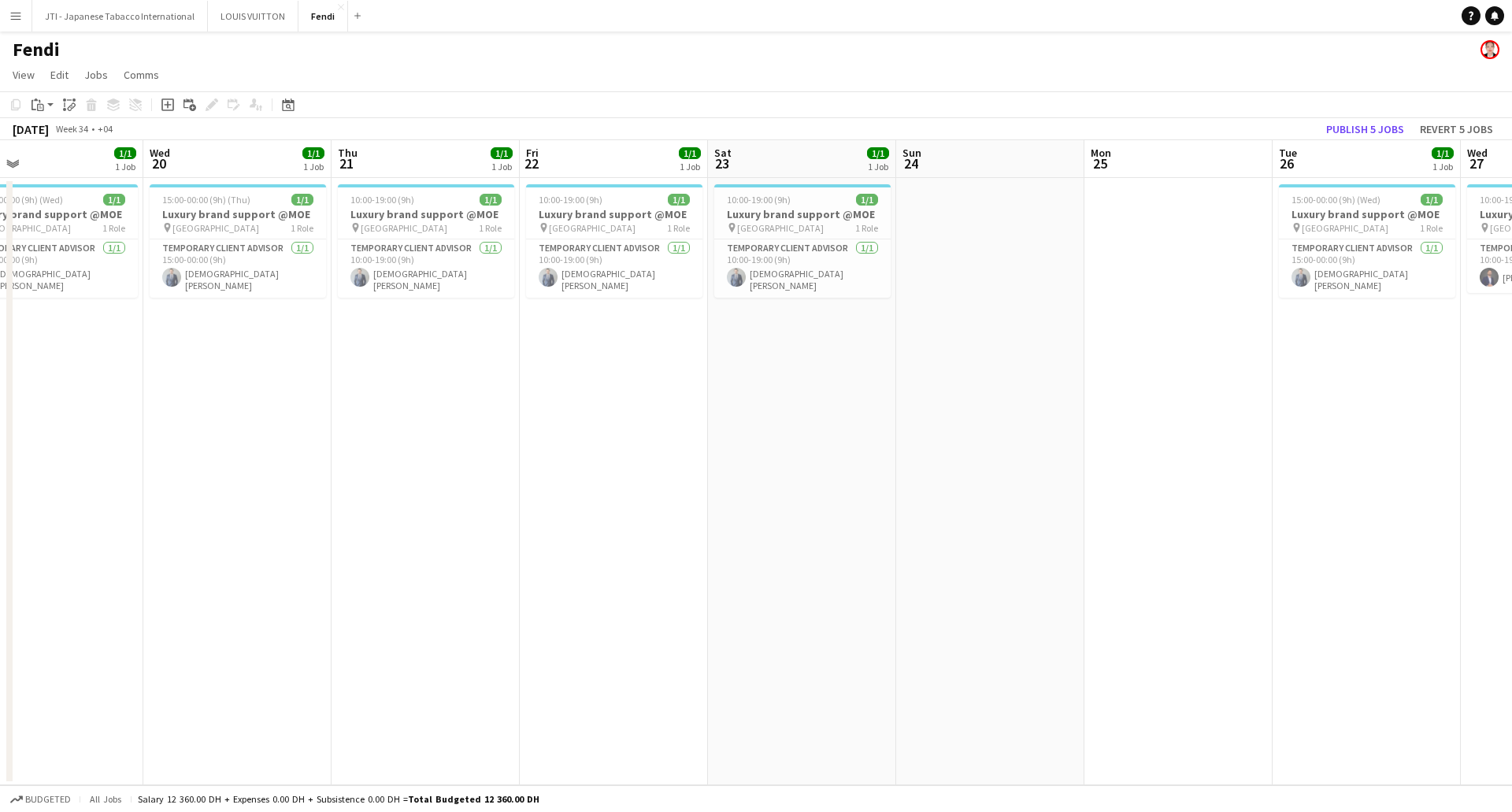
drag, startPoint x: 1263, startPoint y: 404, endPoint x: 282, endPoint y: 407, distance: 981.0
click at [1272, 404] on app-calendar-viewport "Mon 18 Tue 19 1/1 1 Job Wed 20 1/1 1 Job Thu 21 1/1 1 Job Fri 22 1/1 1 Job Sat …" at bounding box center [756, 462] width 1512 height 645
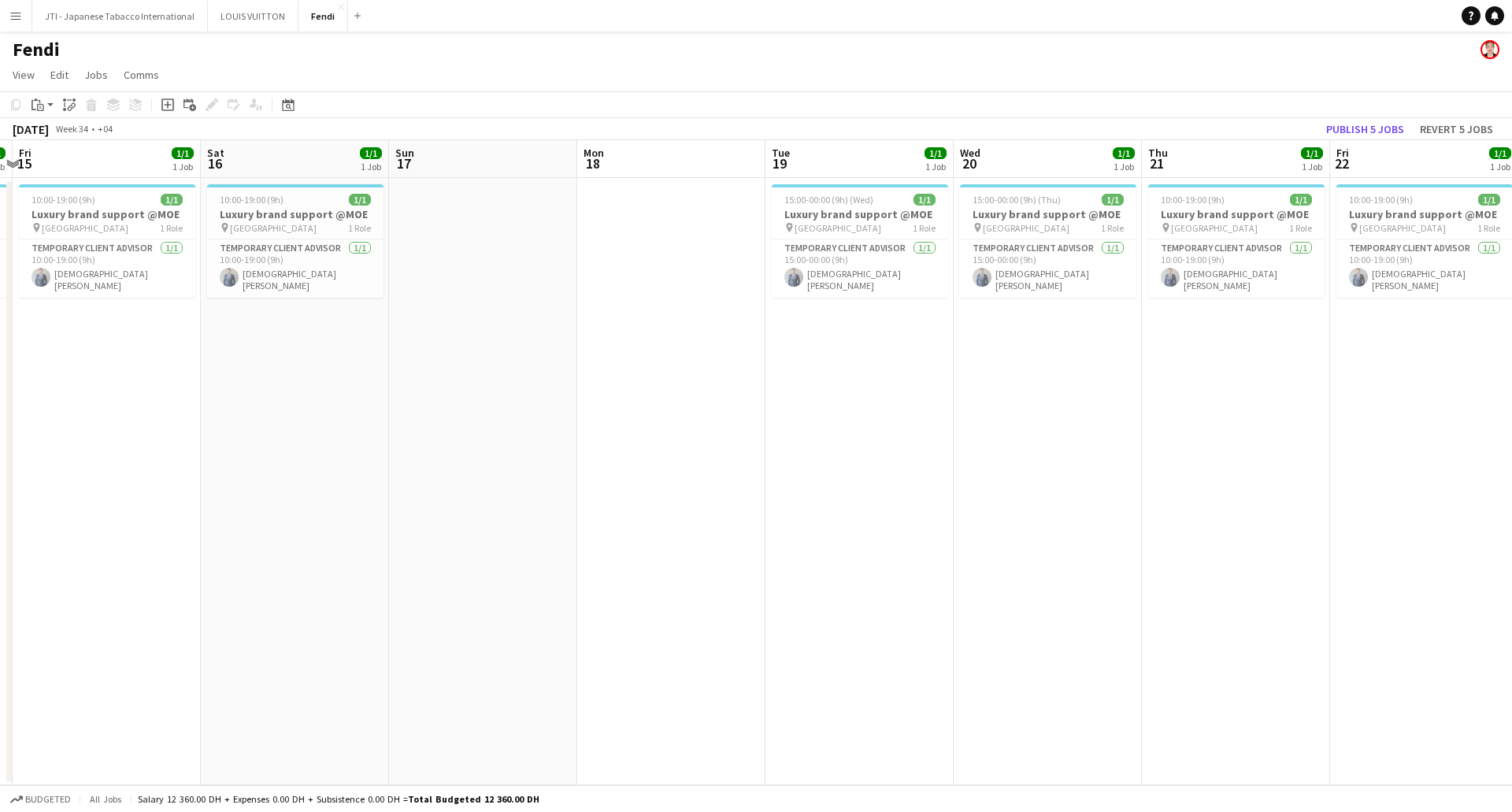
drag, startPoint x: 442, startPoint y: 392, endPoint x: 1133, endPoint y: 393, distance: 691.0
click at [1133, 393] on app-calendar-viewport "Wed 13 1/1 1 Job Thu 14 1/1 1 Job Fri 15 1/1 1 Job Sat 16 1/1 1 Job Sun 17 Mon …" at bounding box center [756, 462] width 1512 height 645
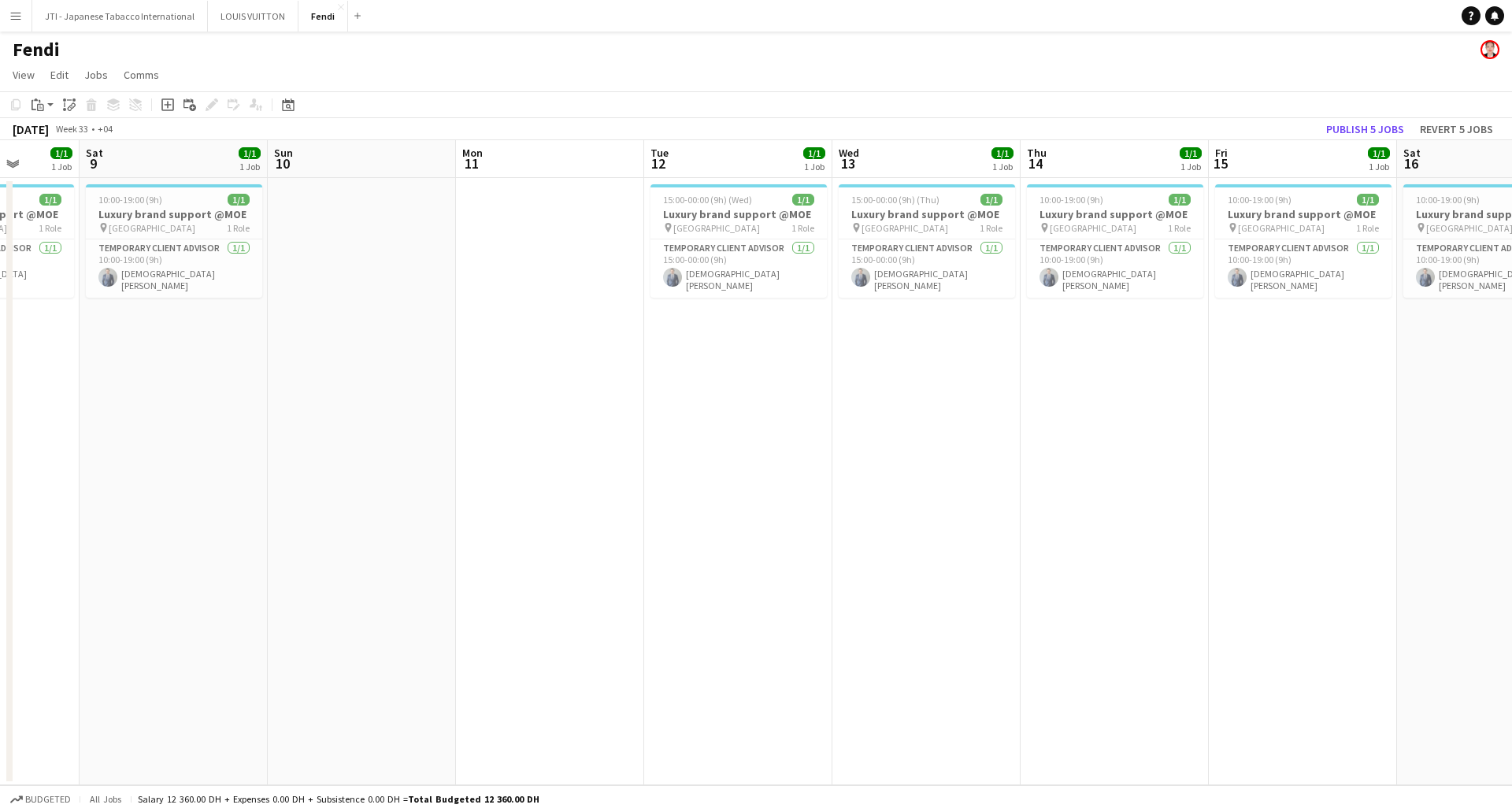
drag, startPoint x: 1030, startPoint y: 416, endPoint x: 1310, endPoint y: 419, distance: 280.0
click at [1310, 419] on app-calendar-viewport "Wed 6 Thu 7 1/1 1 Job Fri 8 1/1 1 Job Sat 9 1/1 1 Job Sun 10 Mon 11 Tue 12 1/1 …" at bounding box center [756, 462] width 1512 height 645
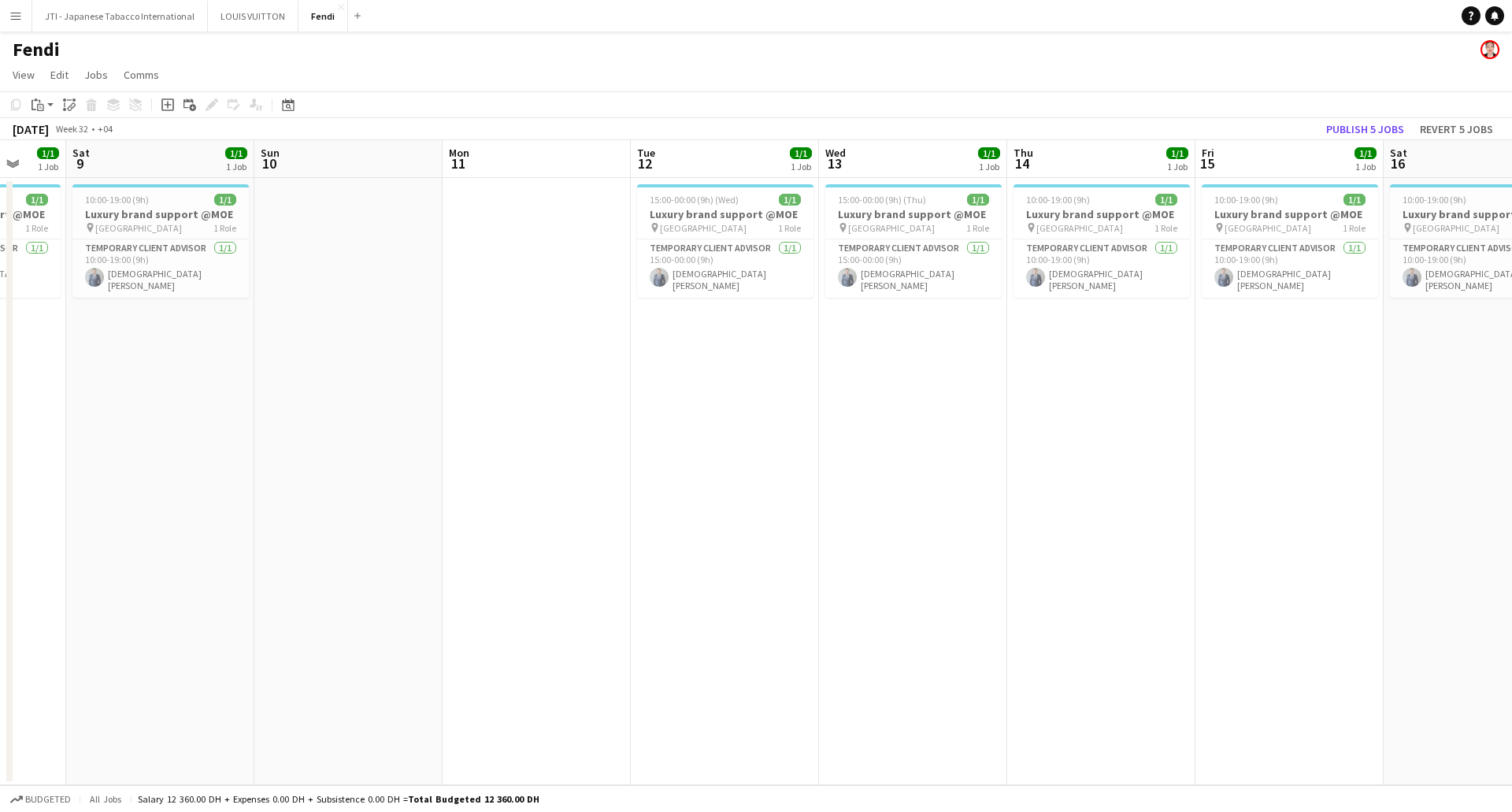
drag, startPoint x: 681, startPoint y: 390, endPoint x: 0, endPoint y: 420, distance: 681.7
click at [0, 420] on app-calendar-viewport "Wed 6 Thu 7 1/1 1 Job Fri 8 1/1 1 Job Sat 9 1/1 1 Job Sun 10 Mon 11 Tue 12 1/1 …" at bounding box center [756, 462] width 1512 height 645
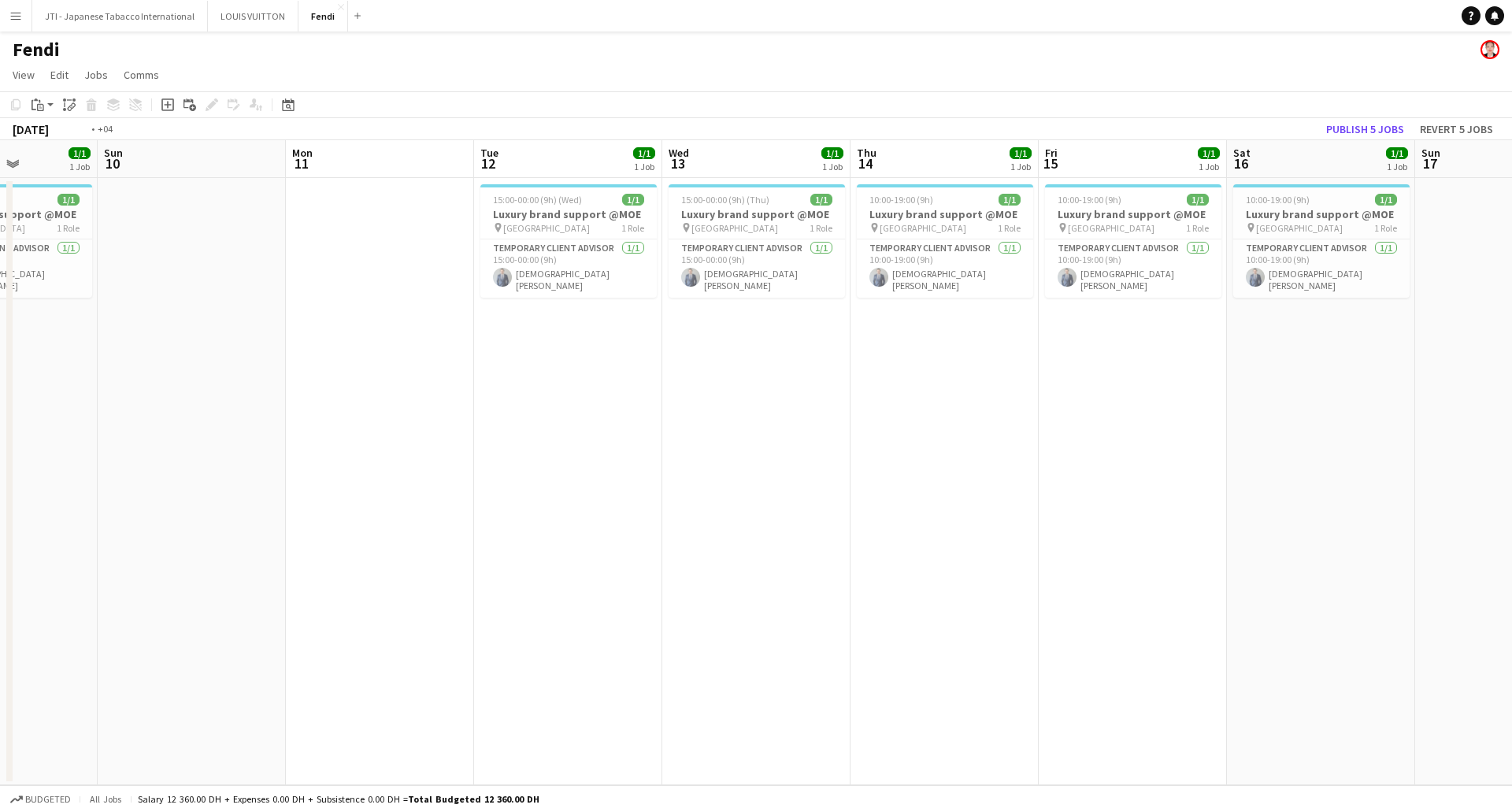
drag, startPoint x: 683, startPoint y: 423, endPoint x: 353, endPoint y: 412, distance: 330.2
click at [223, 421] on app-calendar-viewport "Wed 6 Thu 7 1/1 1 Job Fri 8 1/1 1 Job Sat 9 1/1 1 Job Sun 10 Mon 11 Tue 12 1/1 …" at bounding box center [756, 462] width 1512 height 645
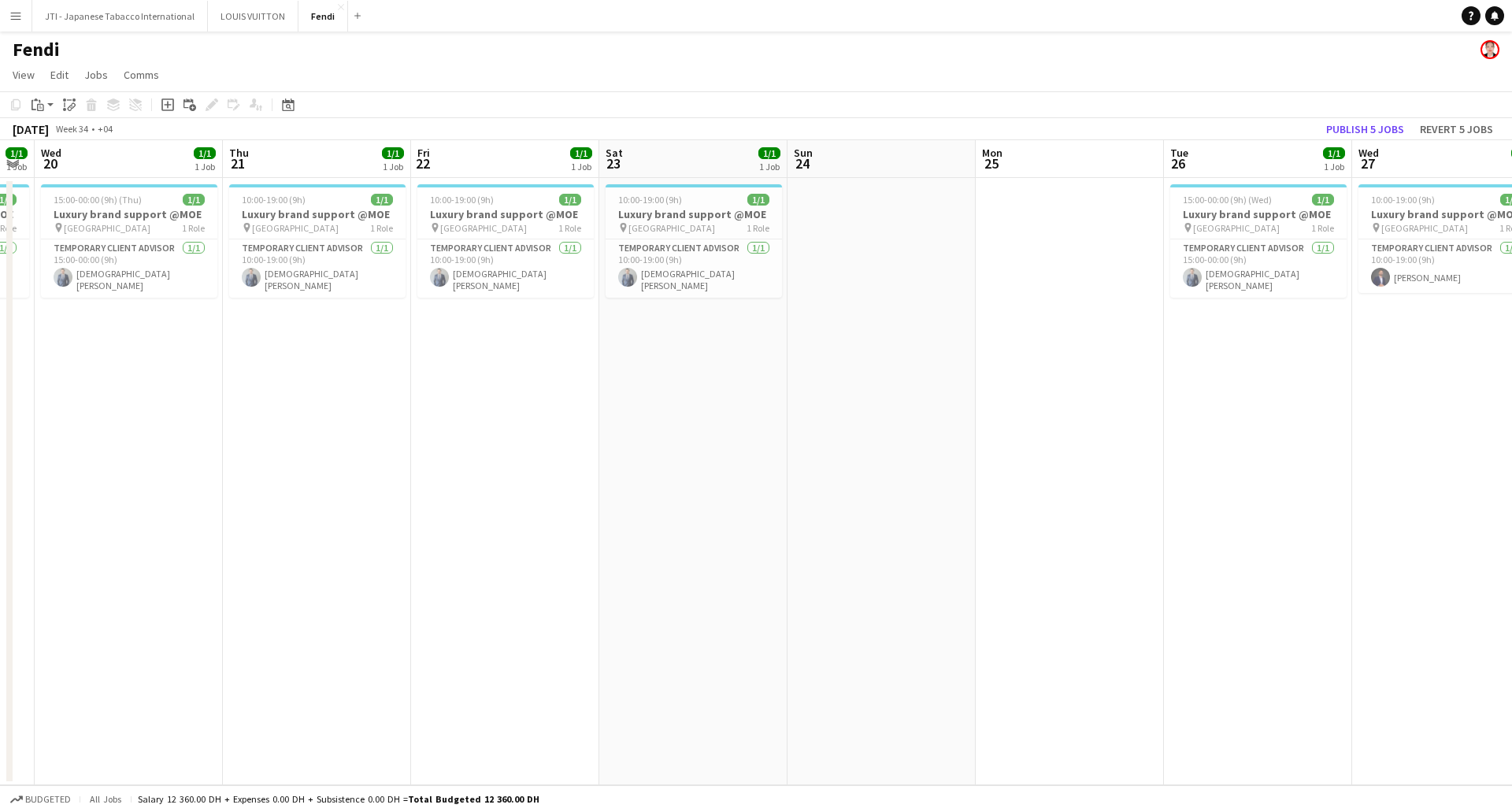
drag, startPoint x: 772, startPoint y: 425, endPoint x: 350, endPoint y: 404, distance: 422.5
click at [45, 442] on app-calendar-viewport "Sun 17 Mon 18 Tue 19 1/1 1 Job Wed 20 1/1 1 Job Thu 21 1/1 1 Job Fri 22 1/1 1 J…" at bounding box center [756, 462] width 1512 height 645
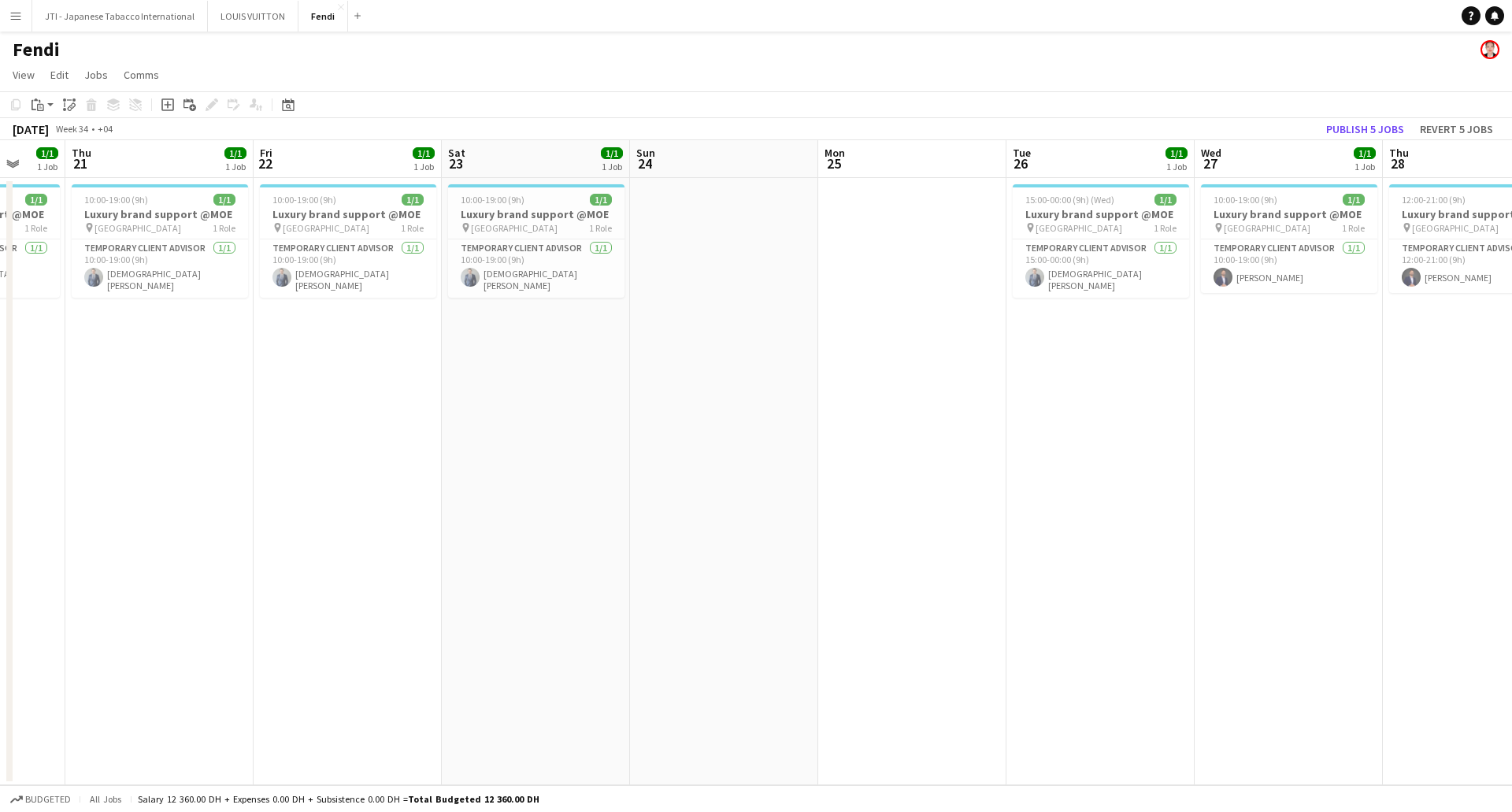
drag, startPoint x: 968, startPoint y: 414, endPoint x: 287, endPoint y: 438, distance: 681.4
click at [204, 439] on app-calendar-viewport "Sun 17 Mon 18 Tue 19 1/1 1 Job Wed 20 1/1 1 Job Thu 21 1/1 1 Job Fri 22 1/1 1 J…" at bounding box center [756, 462] width 1512 height 645
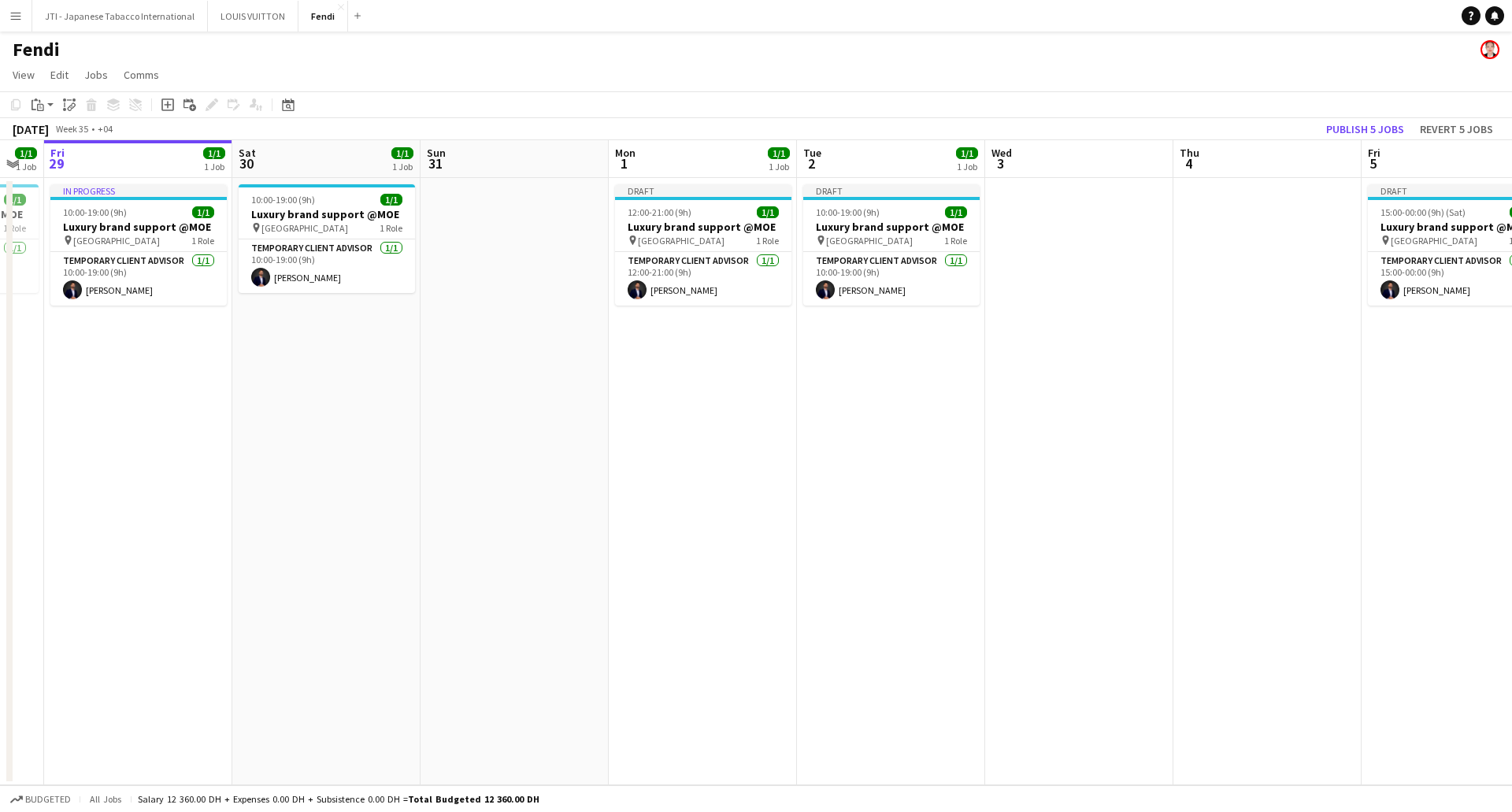
drag, startPoint x: 959, startPoint y: 446, endPoint x: 382, endPoint y: 450, distance: 577.0
click at [382, 450] on app-calendar-viewport "Tue 26 1/1 1 Job Wed 27 1/1 1 Job Thu 28 1/1 1 Job Fri 29 1/1 1 Job Sat 30 1/1 …" at bounding box center [756, 462] width 1512 height 645
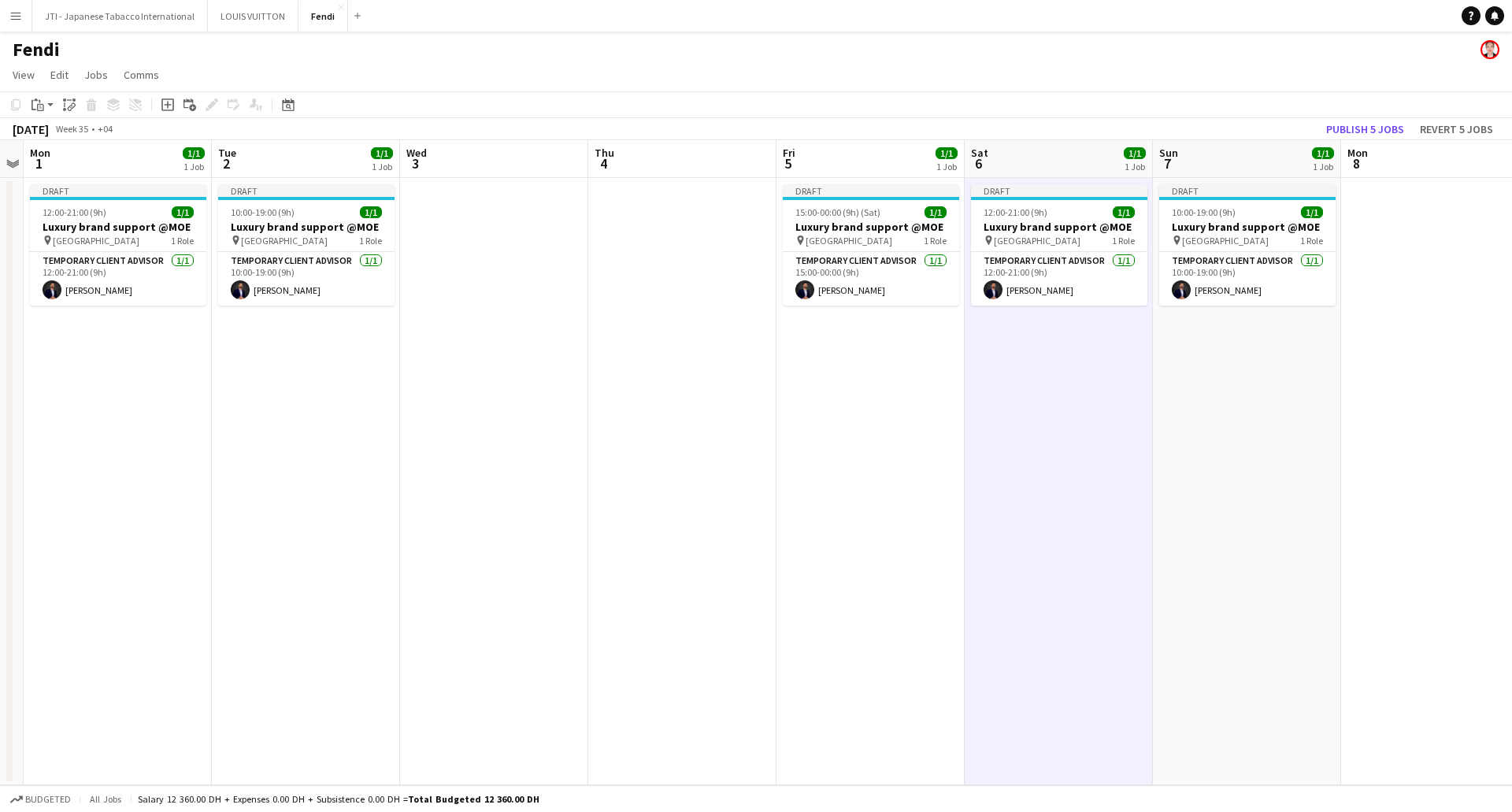
drag, startPoint x: 917, startPoint y: 454, endPoint x: 518, endPoint y: 454, distance: 399.0
click at [518, 454] on app-calendar-viewport "Fri 29 1/1 1 Job Sat 30 1/1 1 Job Sun 31 Mon 1 1/1 1 Job Tue 2 1/1 1 Job Wed 3 …" at bounding box center [756, 462] width 1512 height 645
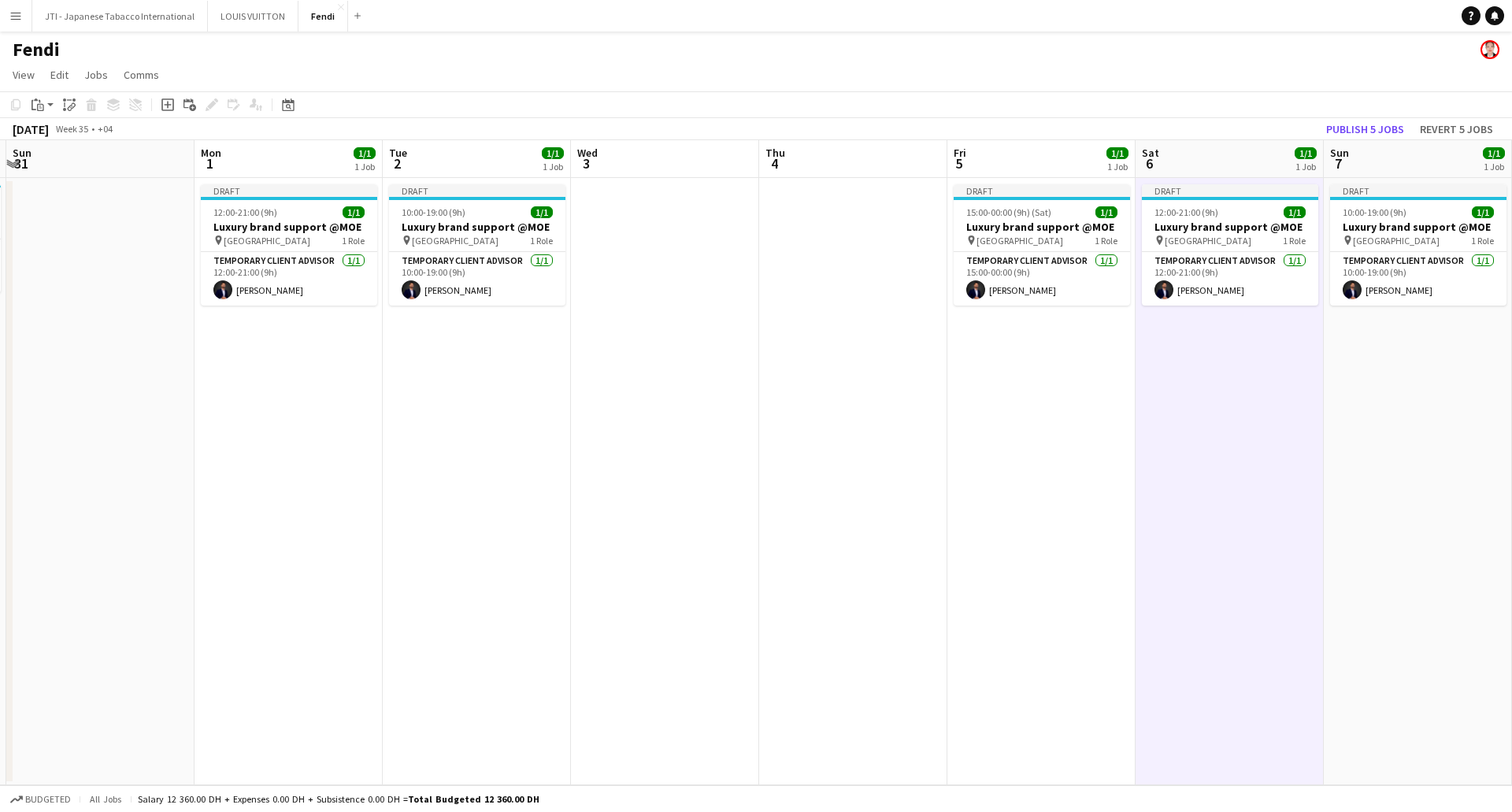
scroll to position [0, 624]
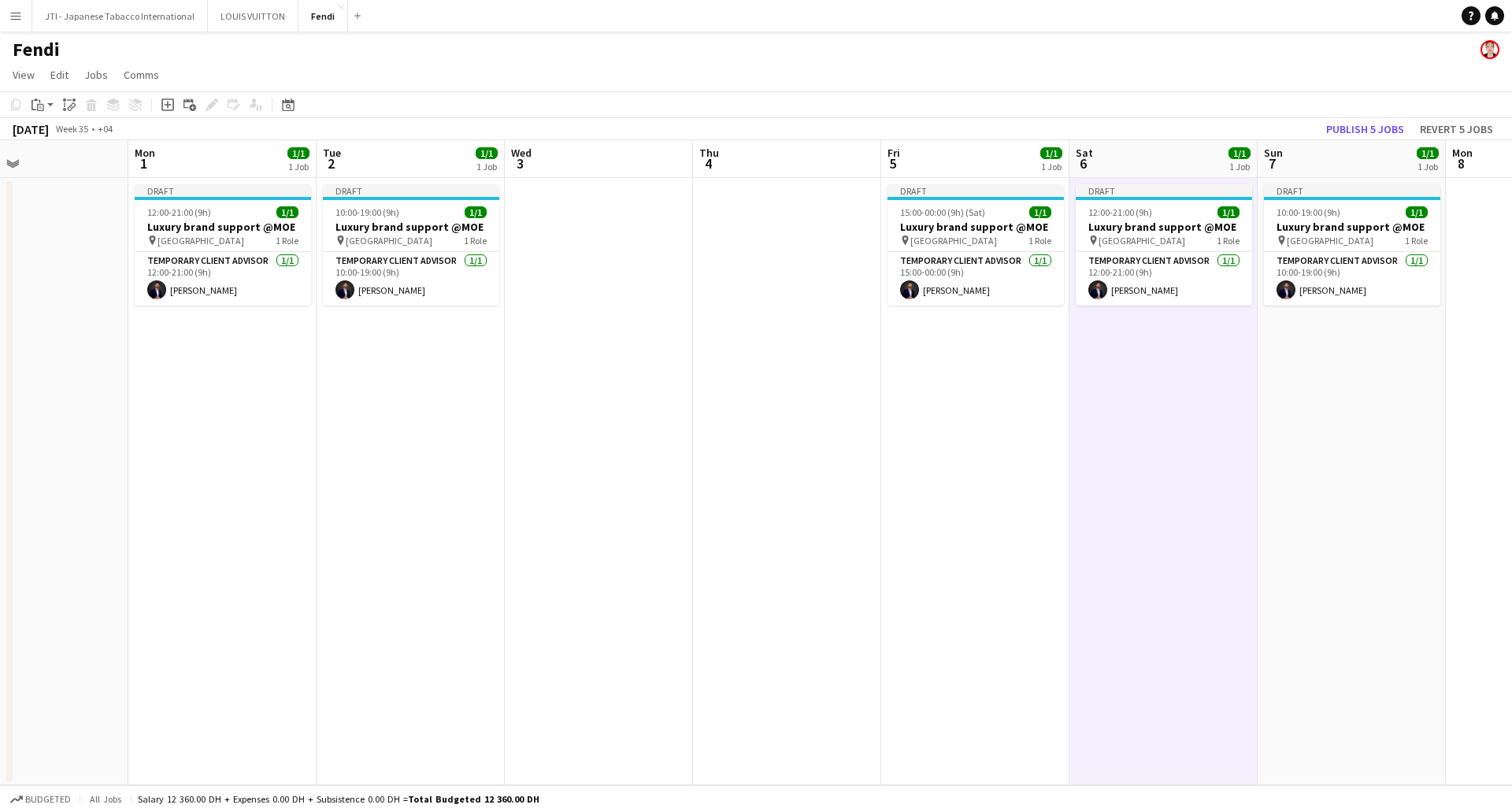
drag, startPoint x: 910, startPoint y: 432, endPoint x: 867, endPoint y: 454, distance: 48.3
click at [867, 454] on app-calendar-viewport "Thu 28 1/1 1 Job Fri 29 1/1 1 Job Sat 30 1/1 1 Job Sun 31 Mon 1 1/1 1 Job Tue 2…" at bounding box center [756, 462] width 1512 height 645
click at [1358, 132] on button "Publish 5 jobs" at bounding box center [1365, 129] width 91 height 20
